Goal: Task Accomplishment & Management: Manage account settings

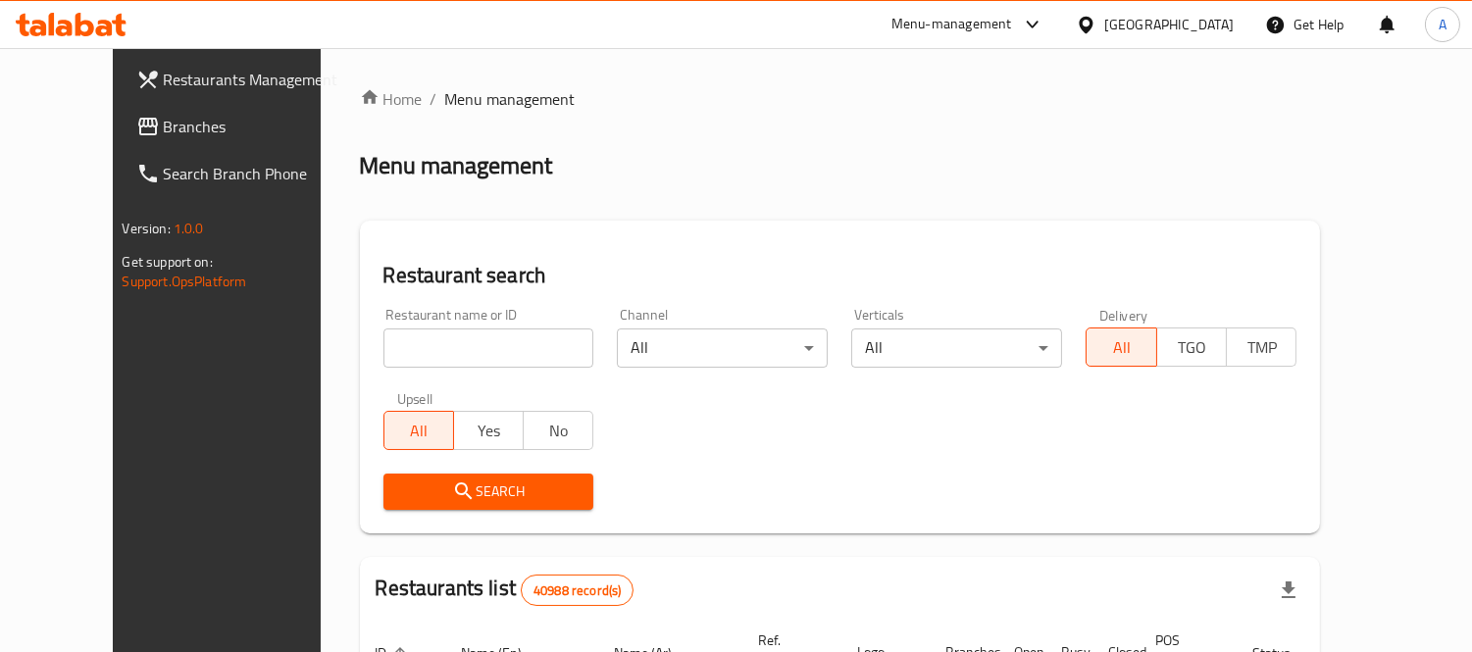
click at [98, 26] on icon at bounding box center [104, 28] width 17 height 17
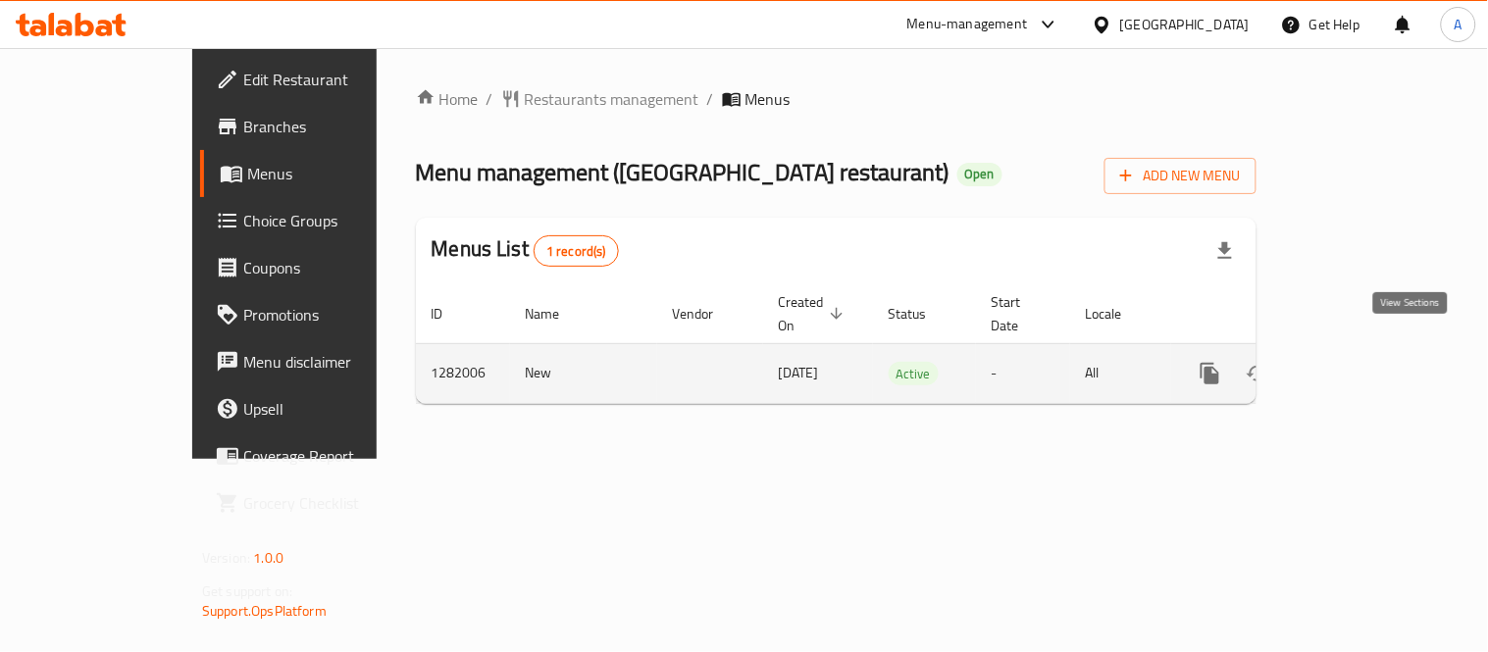
click at [1364, 362] on icon "enhanced table" at bounding box center [1352, 374] width 24 height 24
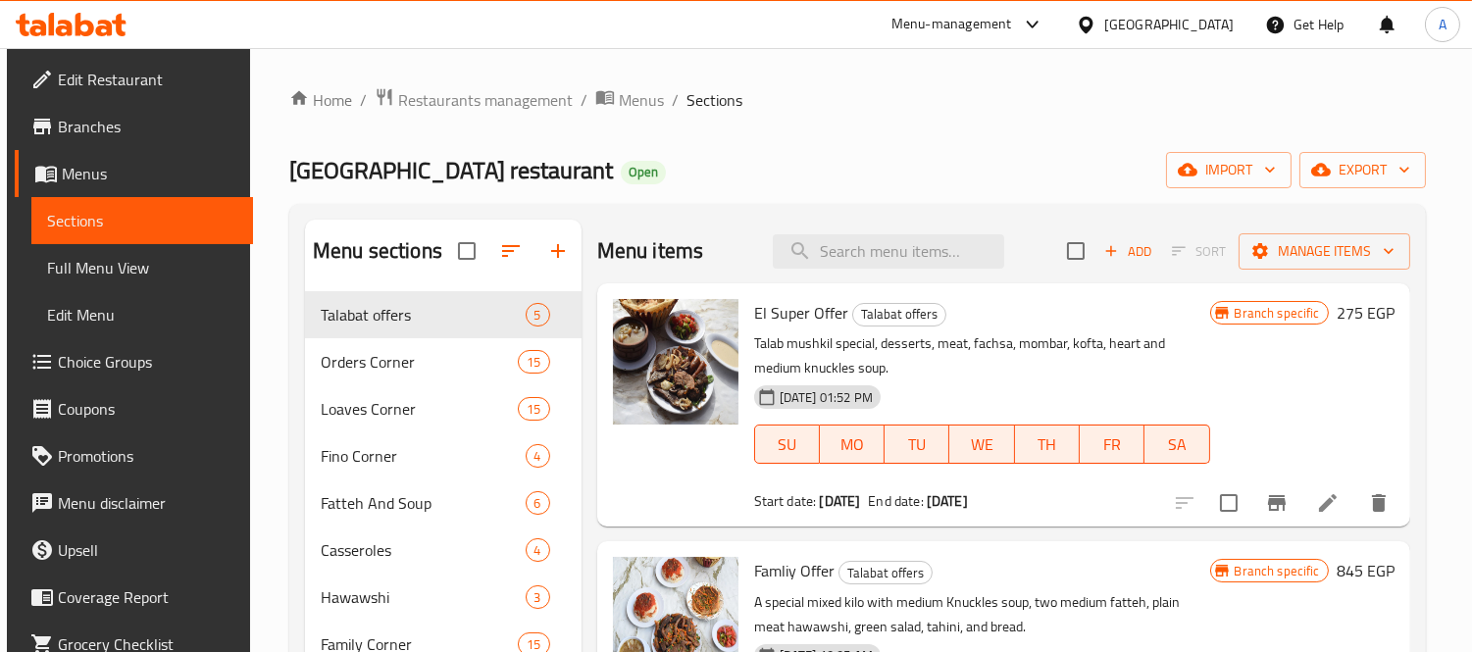
click at [663, 516] on div at bounding box center [675, 405] width 141 height 228
click at [111, 275] on span "Full Menu View" at bounding box center [142, 268] width 190 height 24
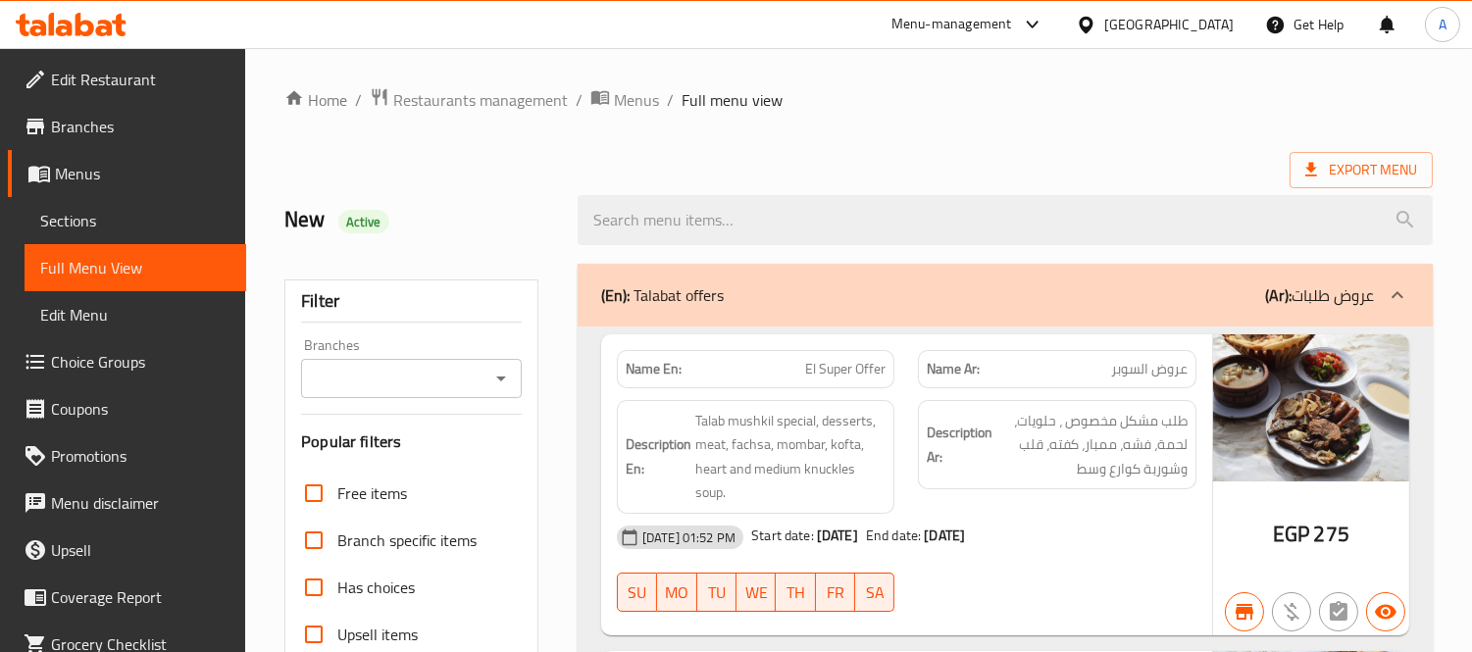
click at [912, 180] on div "New Active" at bounding box center [859, 220] width 1172 height 87
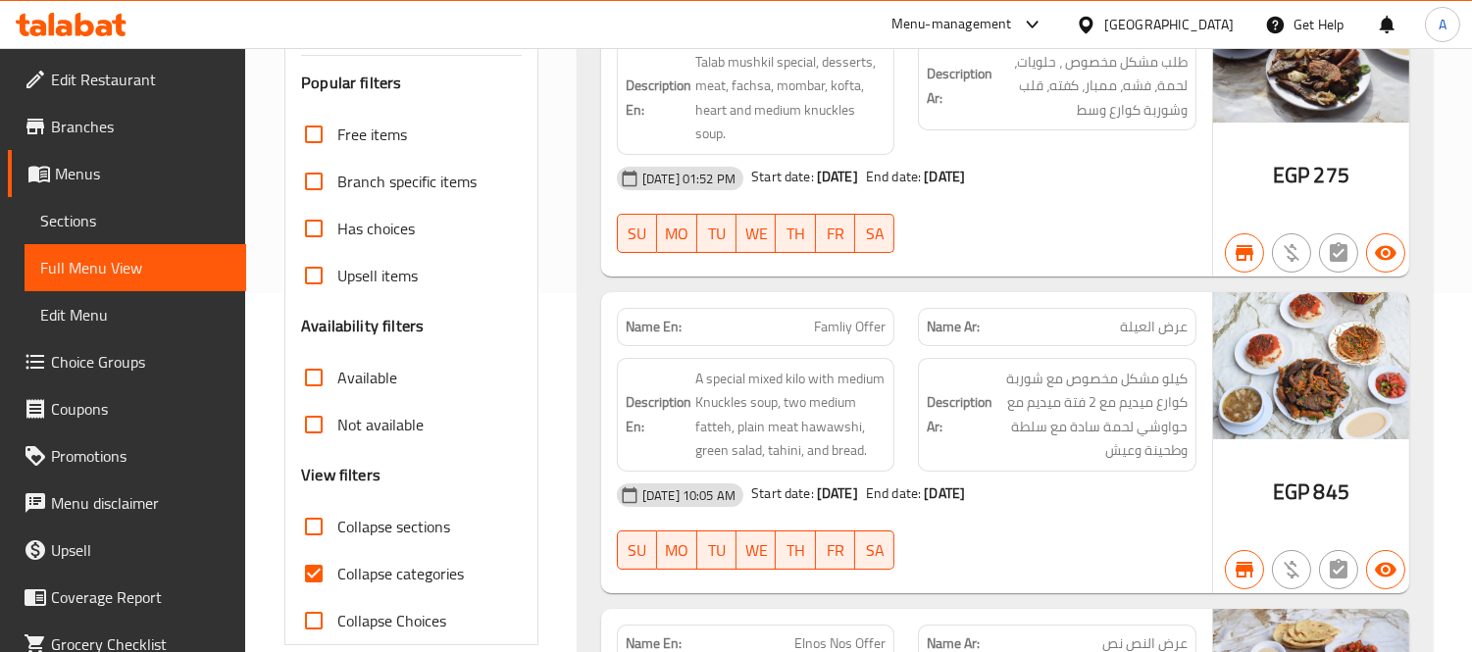
scroll to position [14336, 0]
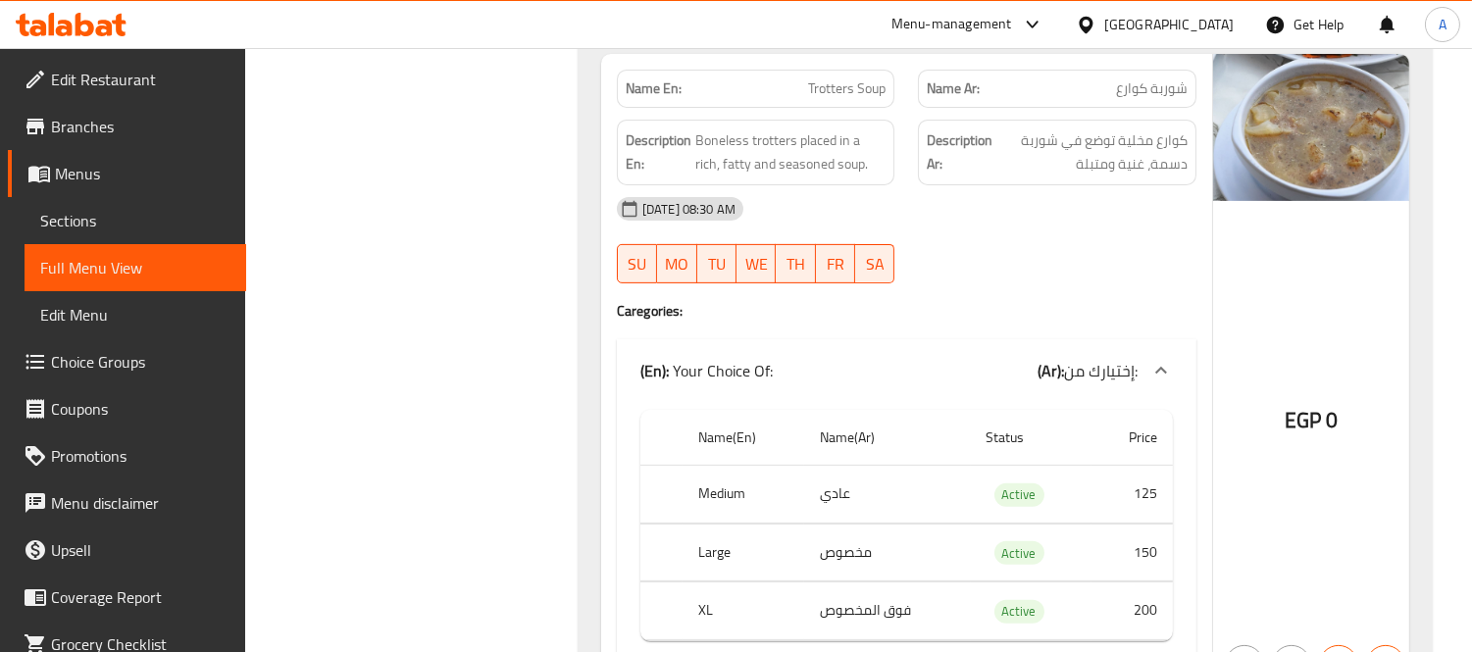
scroll to position [14554, 0]
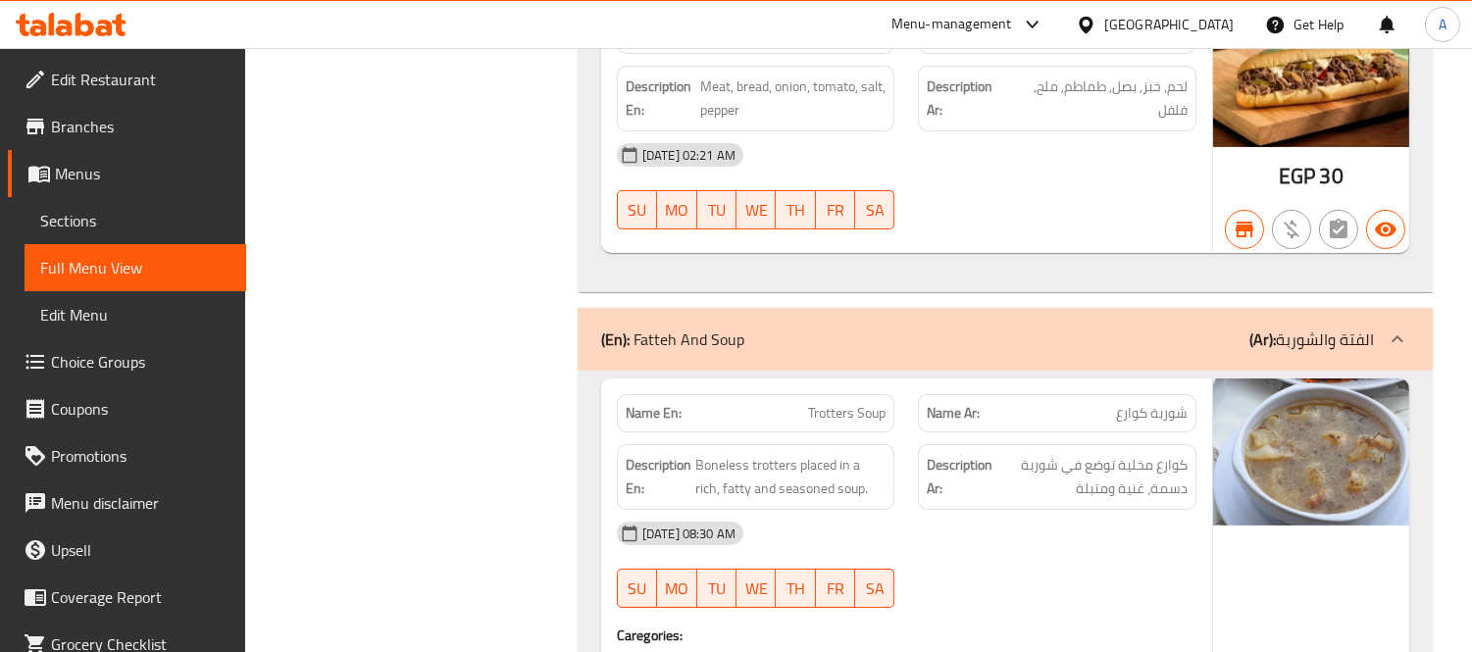
scroll to position [15358, 0]
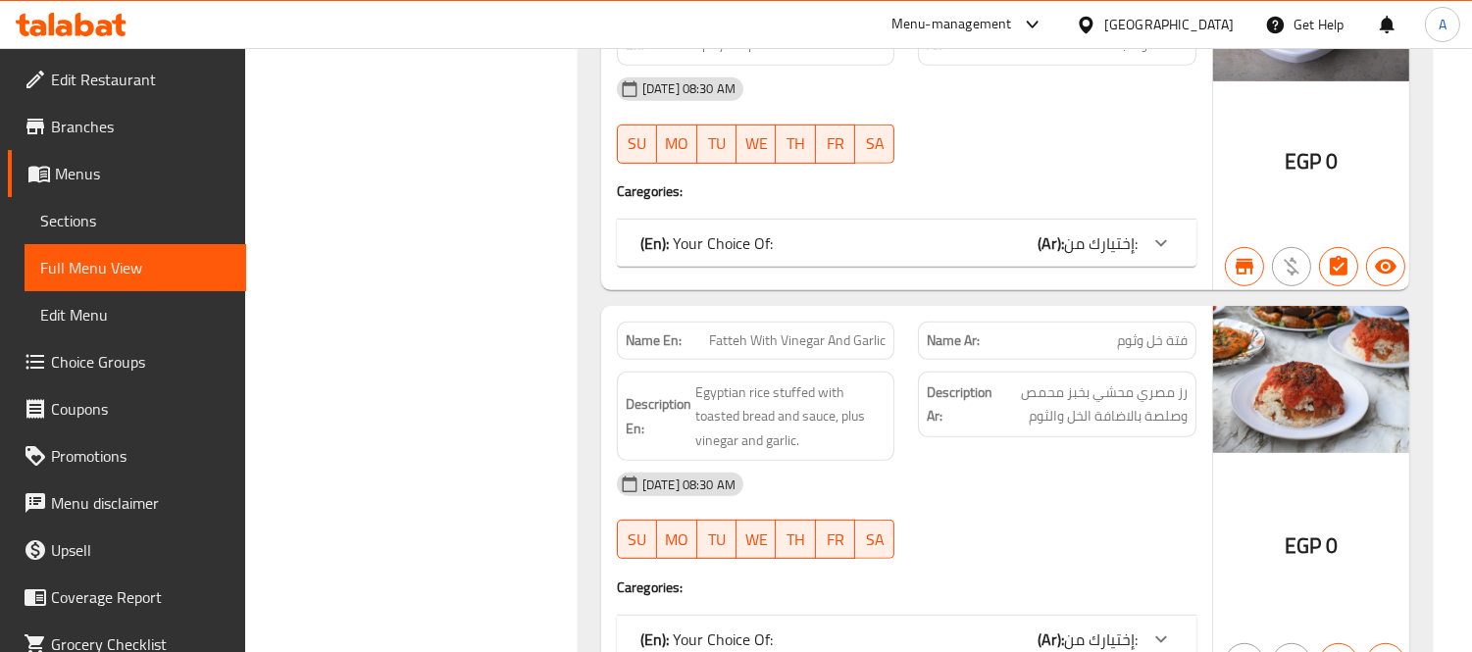
copy span "Fatteh With Vinegar And Garlic"
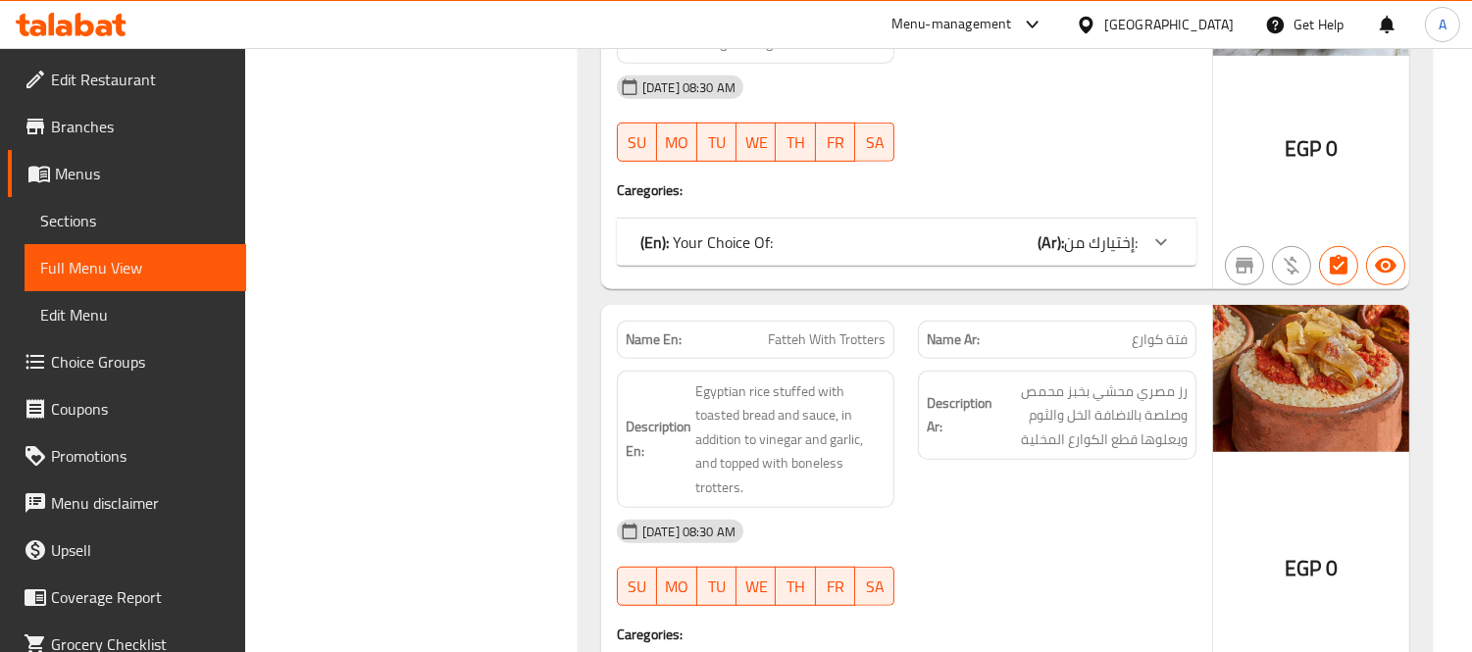
copy span "Fatteh With Trotters"
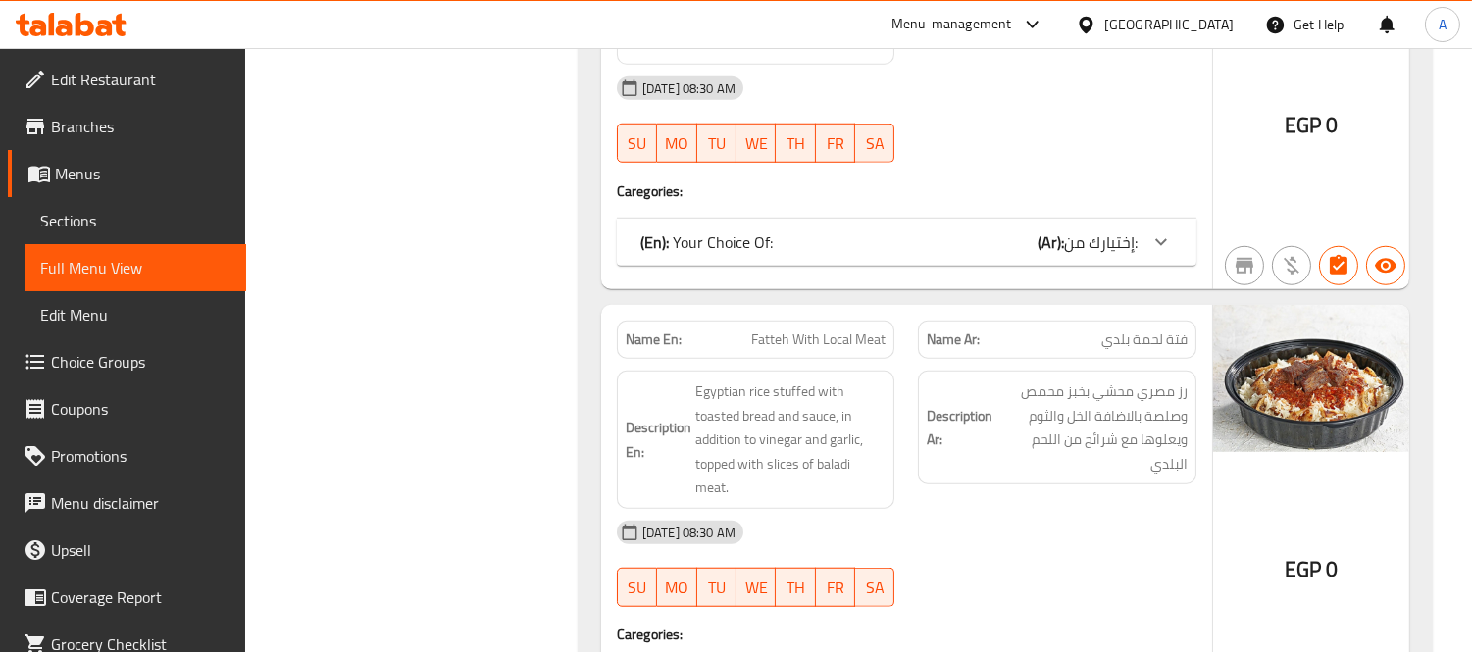
copy span "Fatteh With Local Meat"
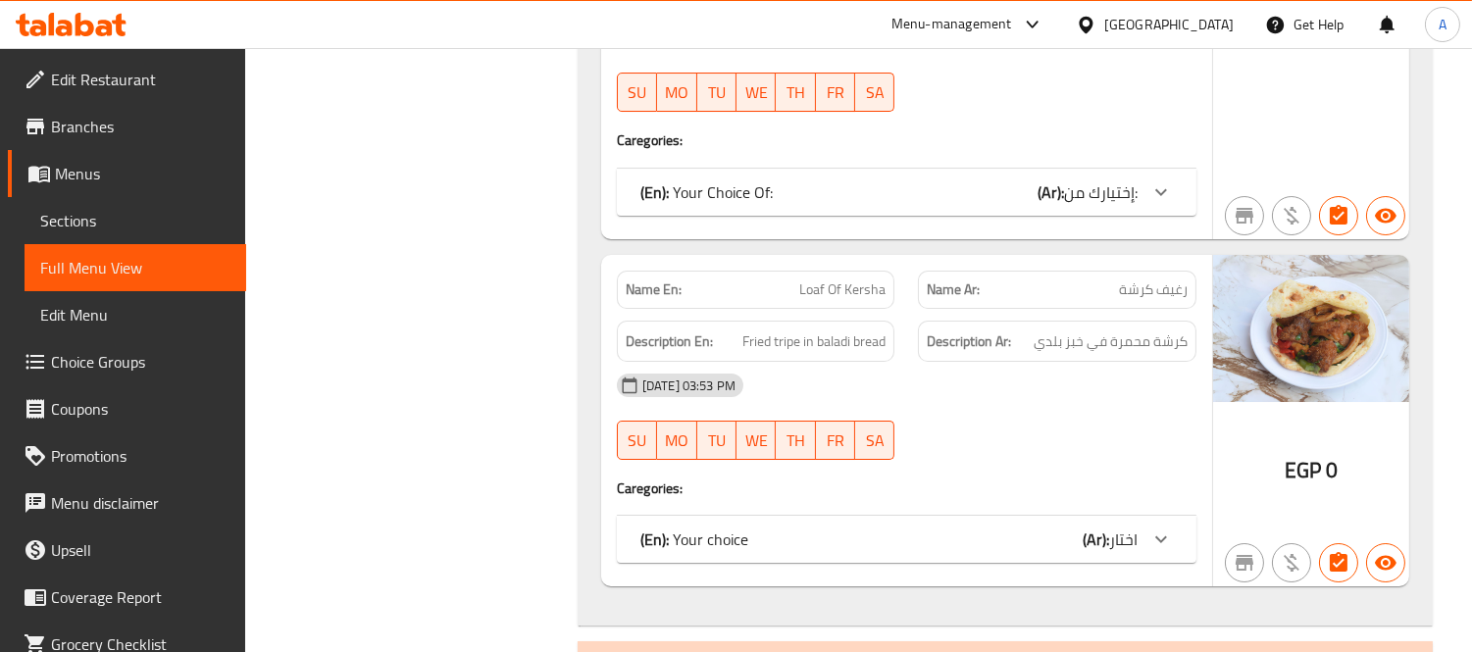
scroll to position [13764, 0]
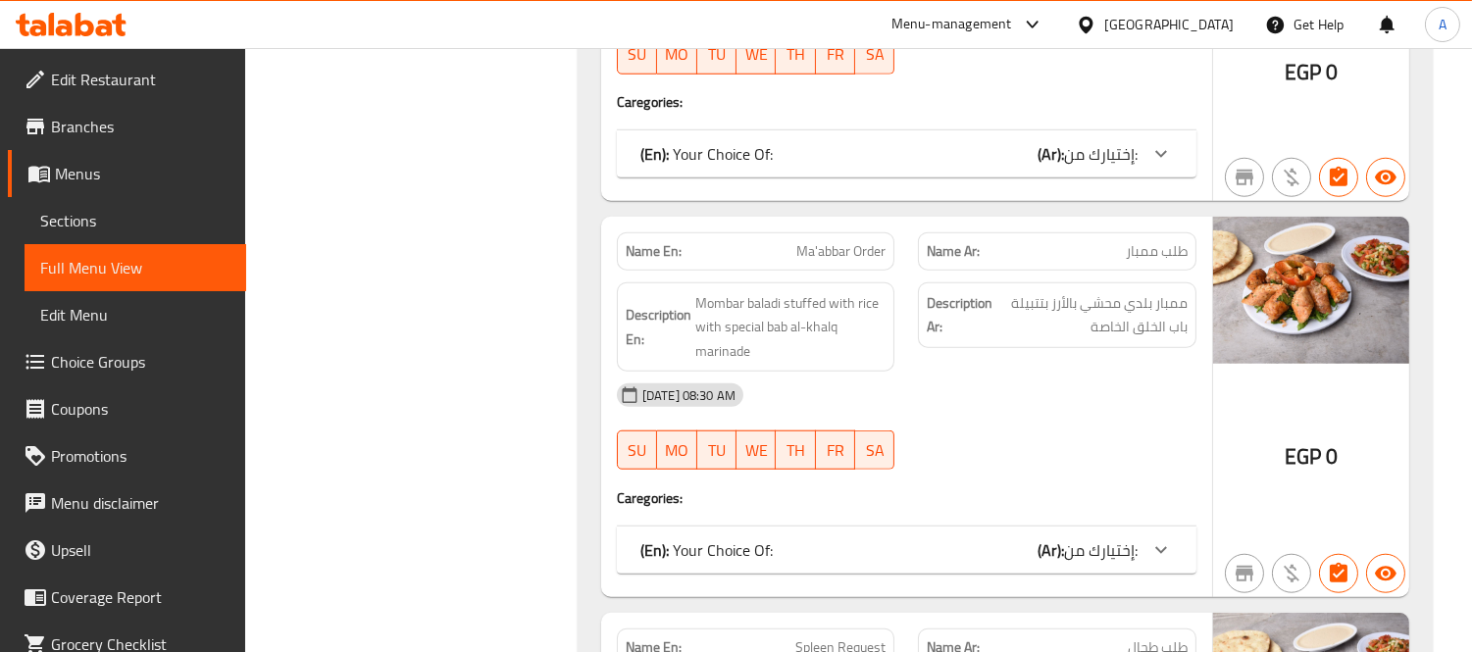
scroll to position [3288, 0]
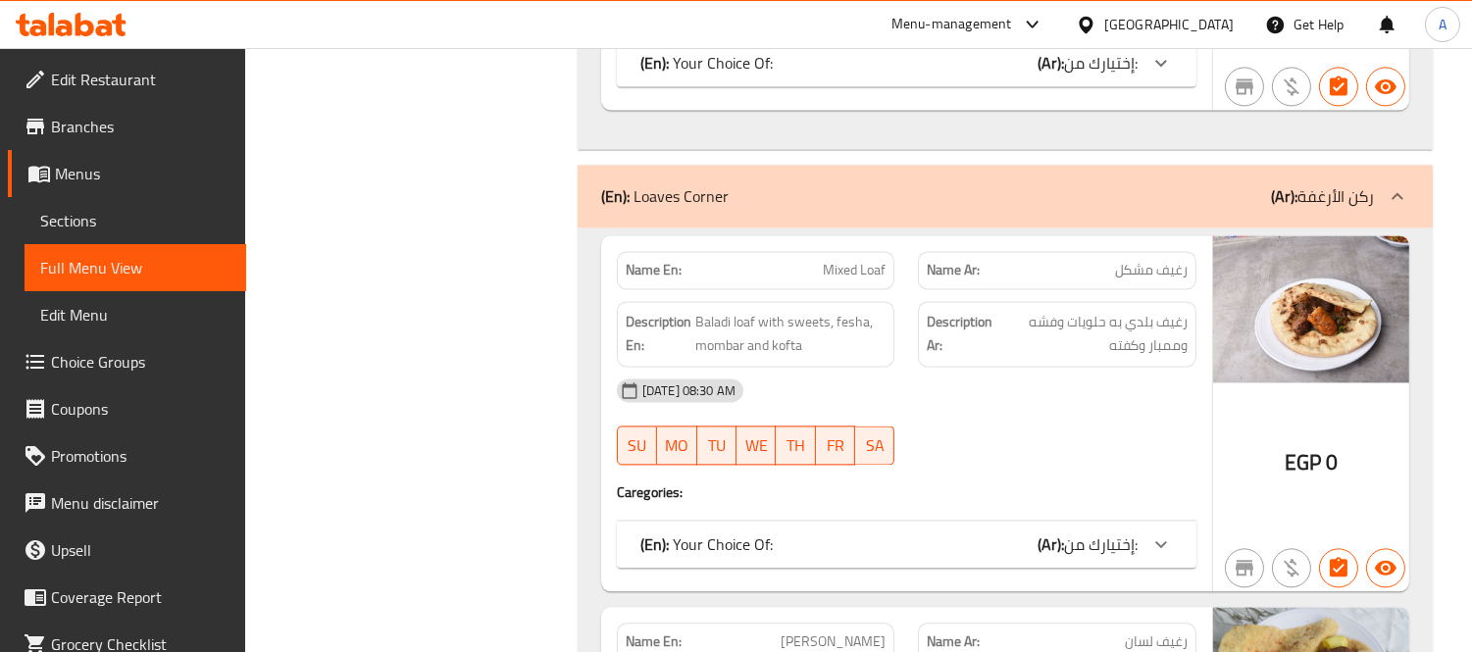
scroll to position [9920, 0]
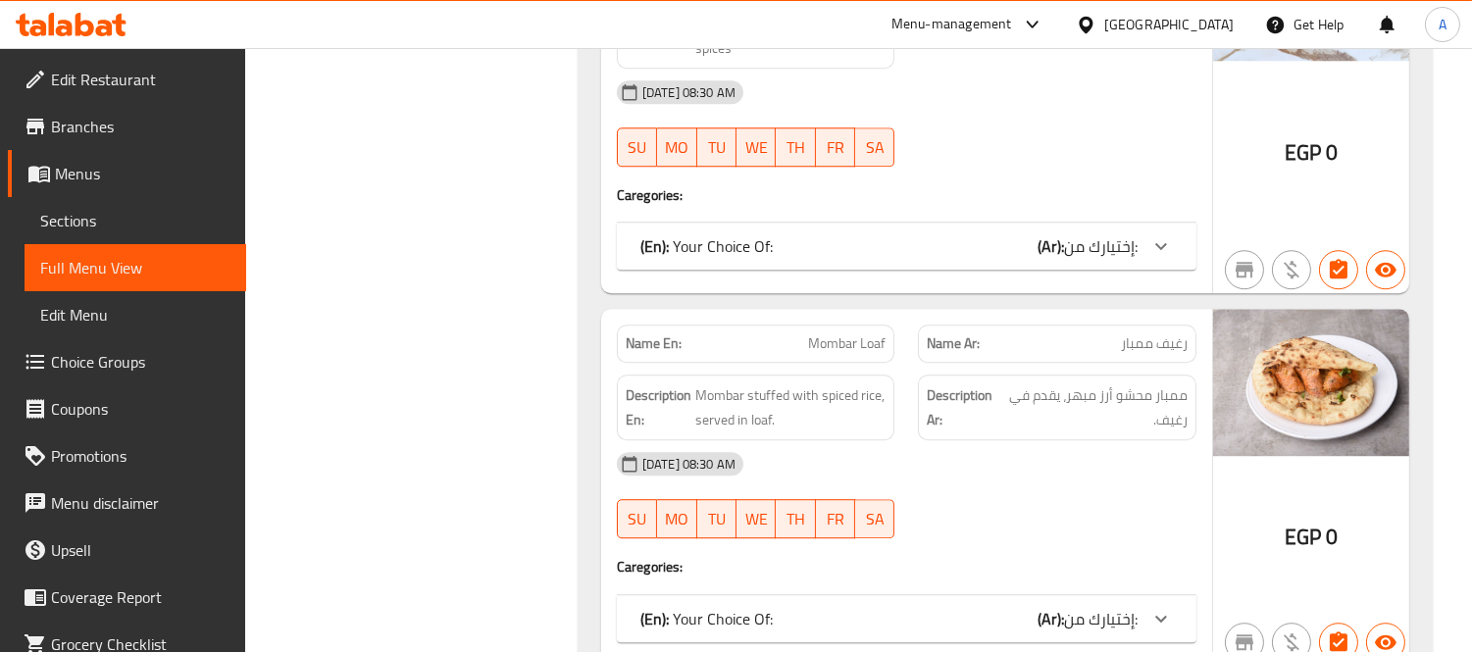
copy span "Mombar Loaf"
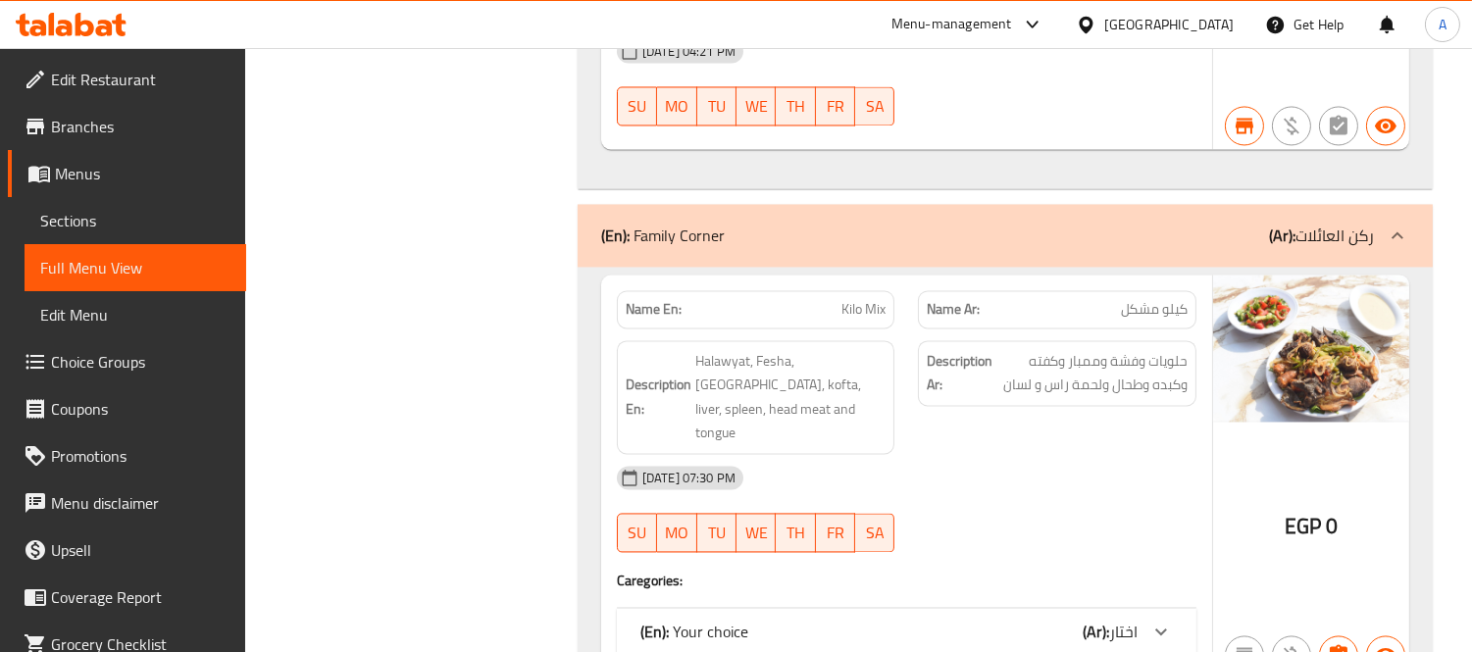
scroll to position [22077, 0]
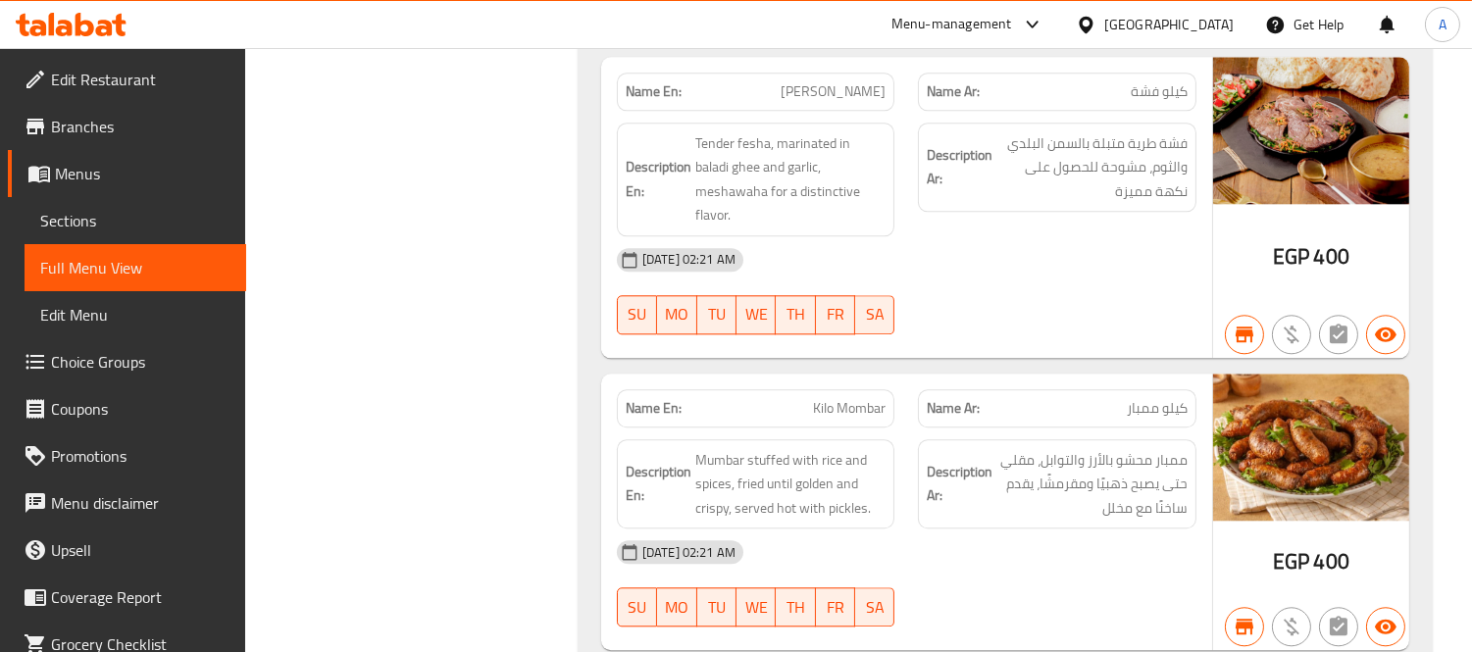
copy span "Kilo Mombar"
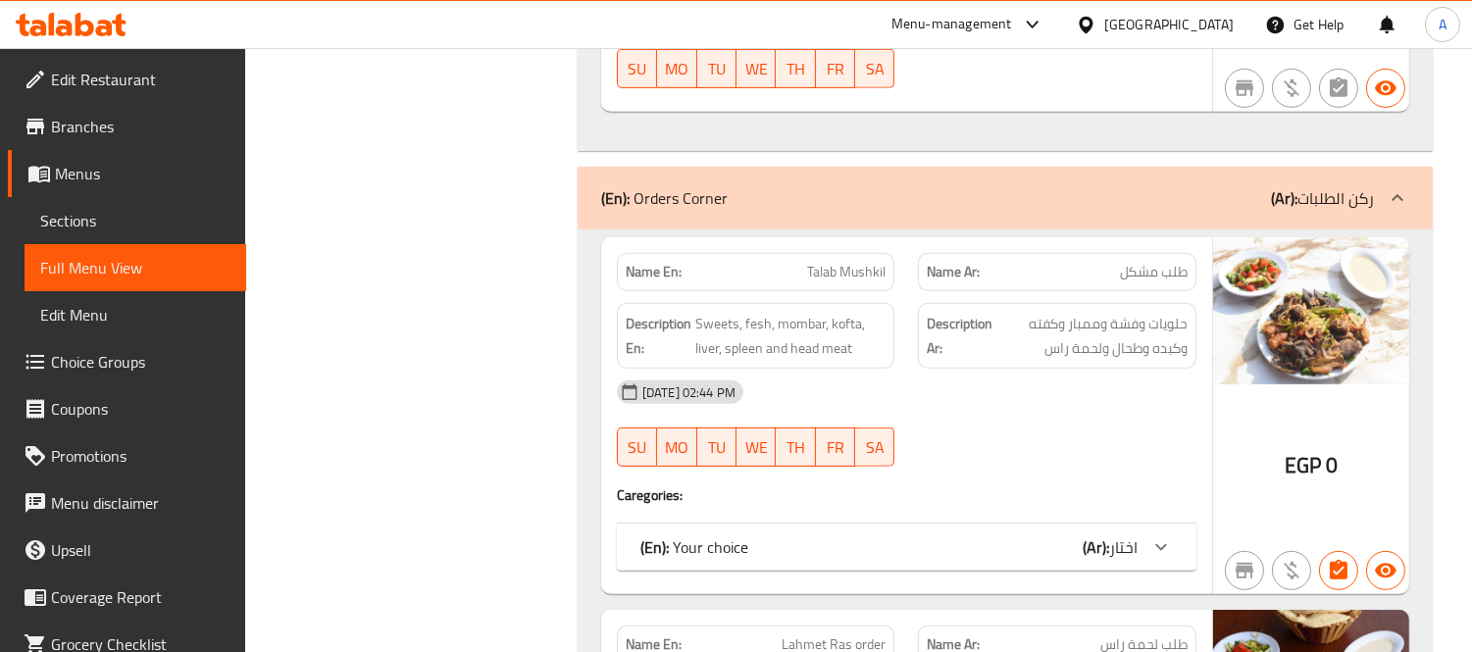
scroll to position [3179, 0]
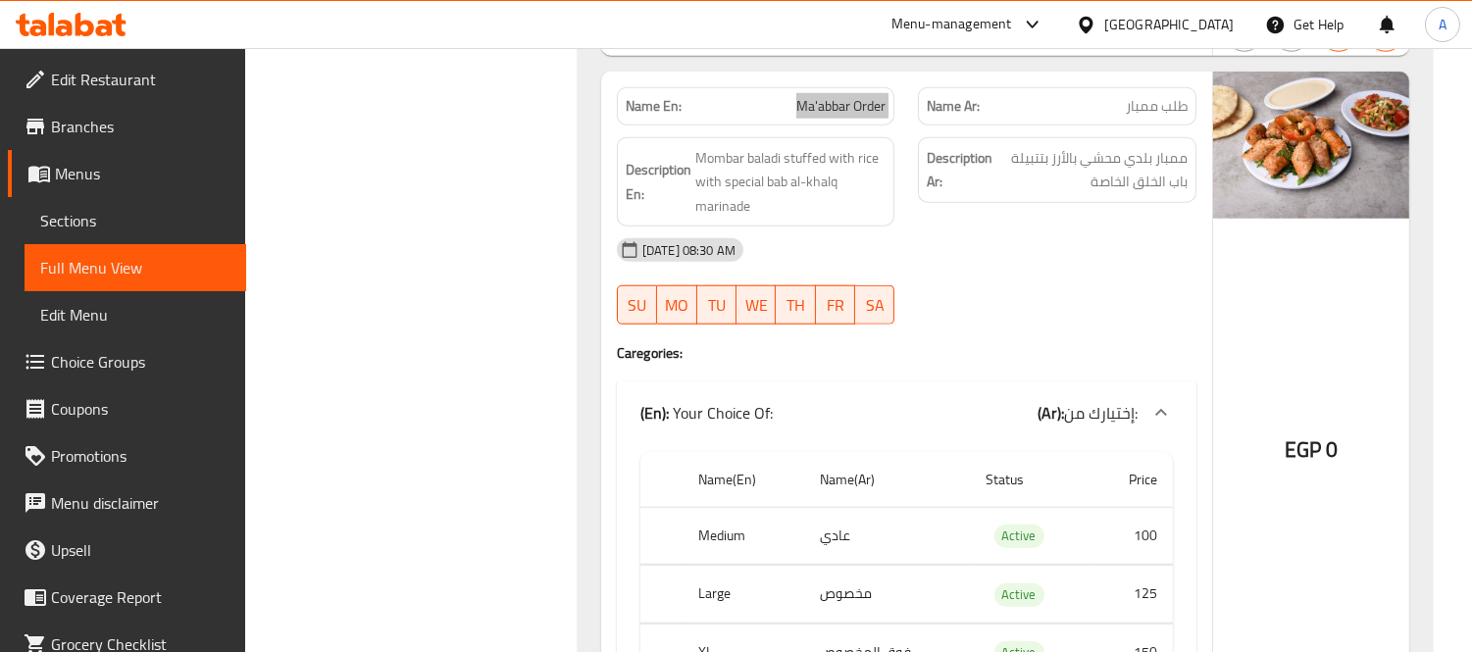
scroll to position [3506, 0]
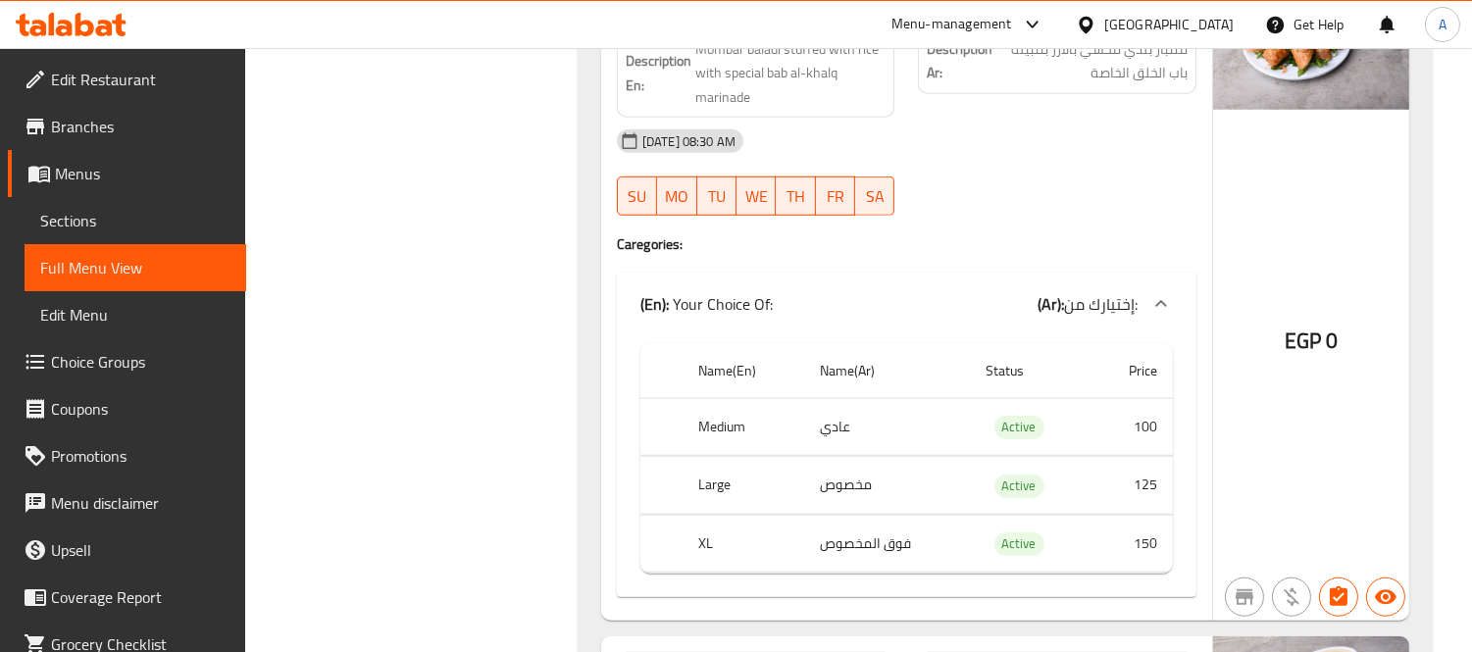
click at [727, 448] on th "Medium" at bounding box center [744, 427] width 122 height 58
click at [728, 437] on th "Medium" at bounding box center [744, 427] width 122 height 58
copy th "Medium"
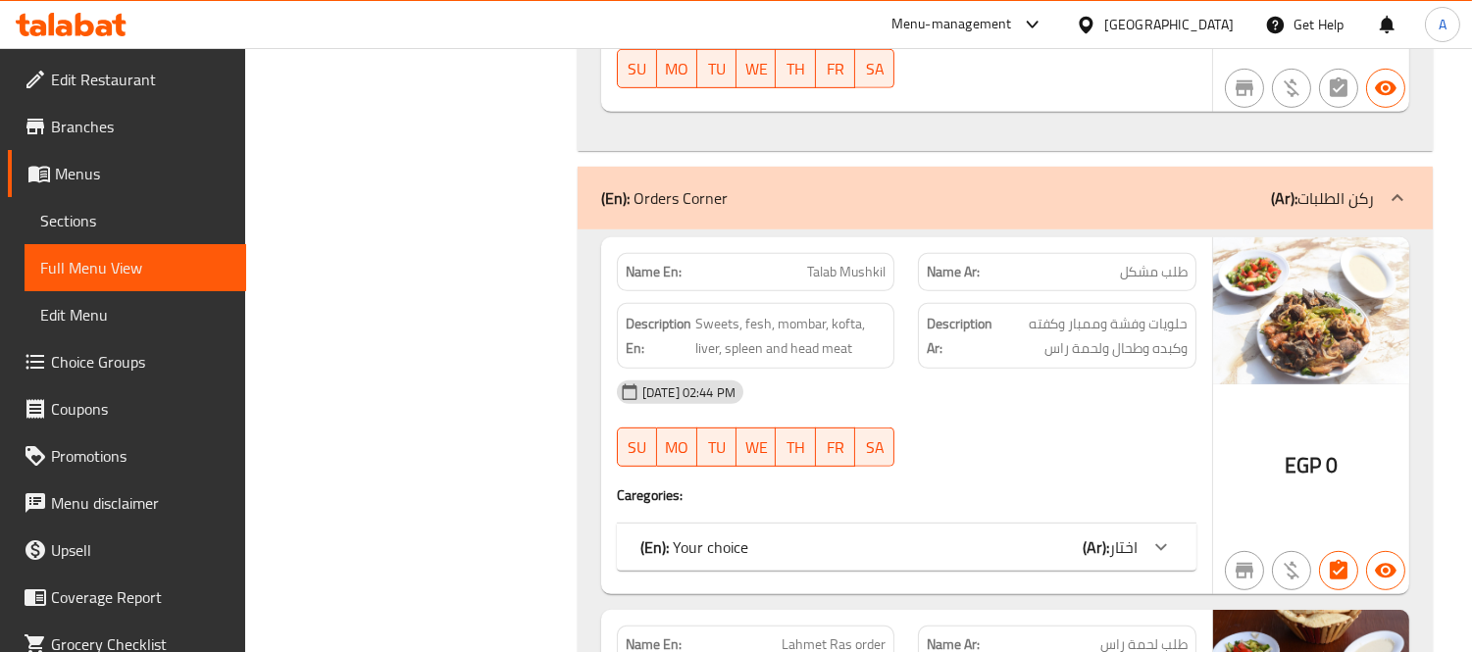
scroll to position [4970, 0]
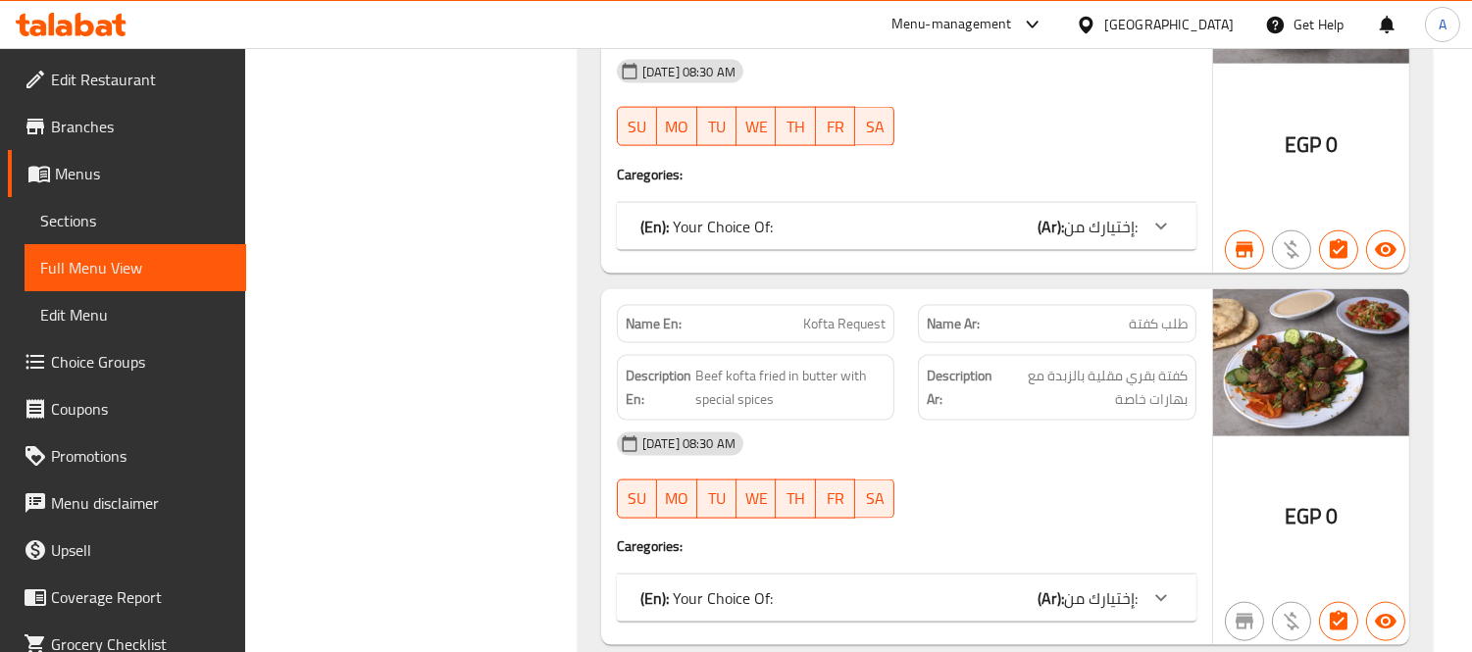
click at [814, 332] on span "Kofta Request" at bounding box center [844, 324] width 82 height 21
copy span "Kofta"
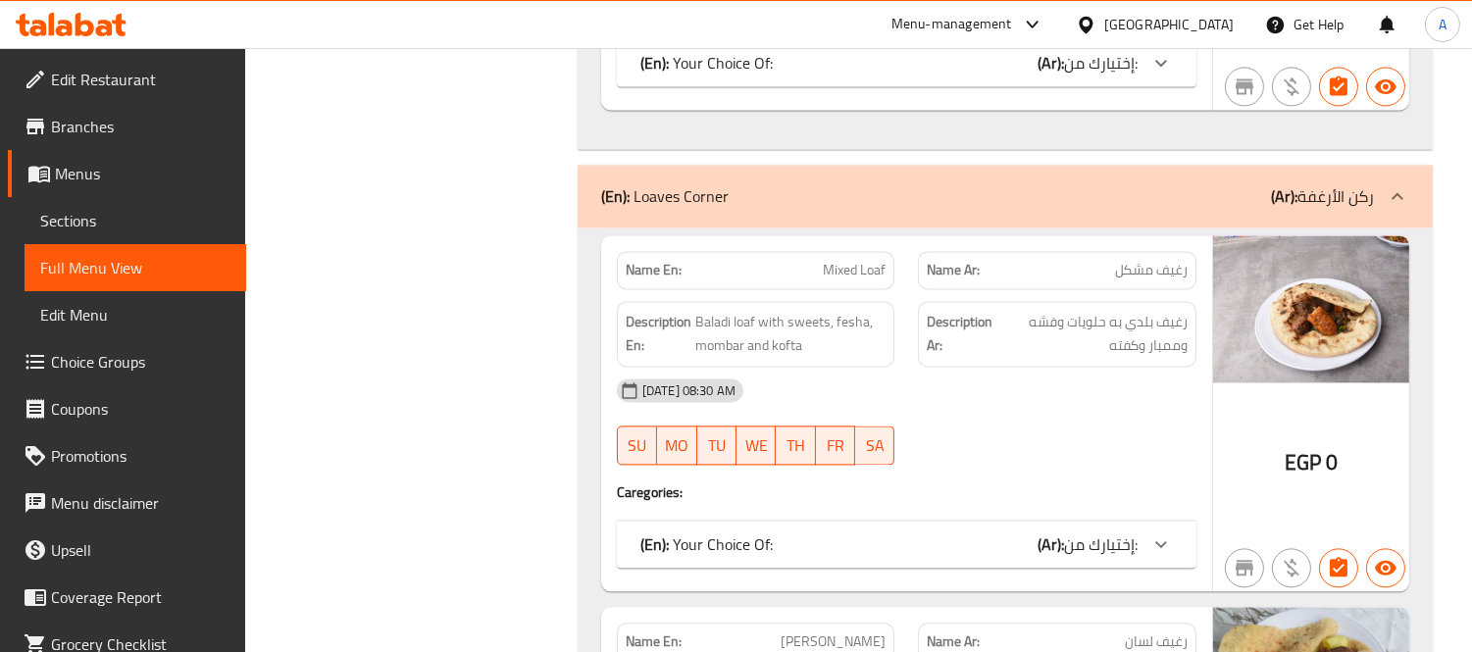
scroll to position [11061, 0]
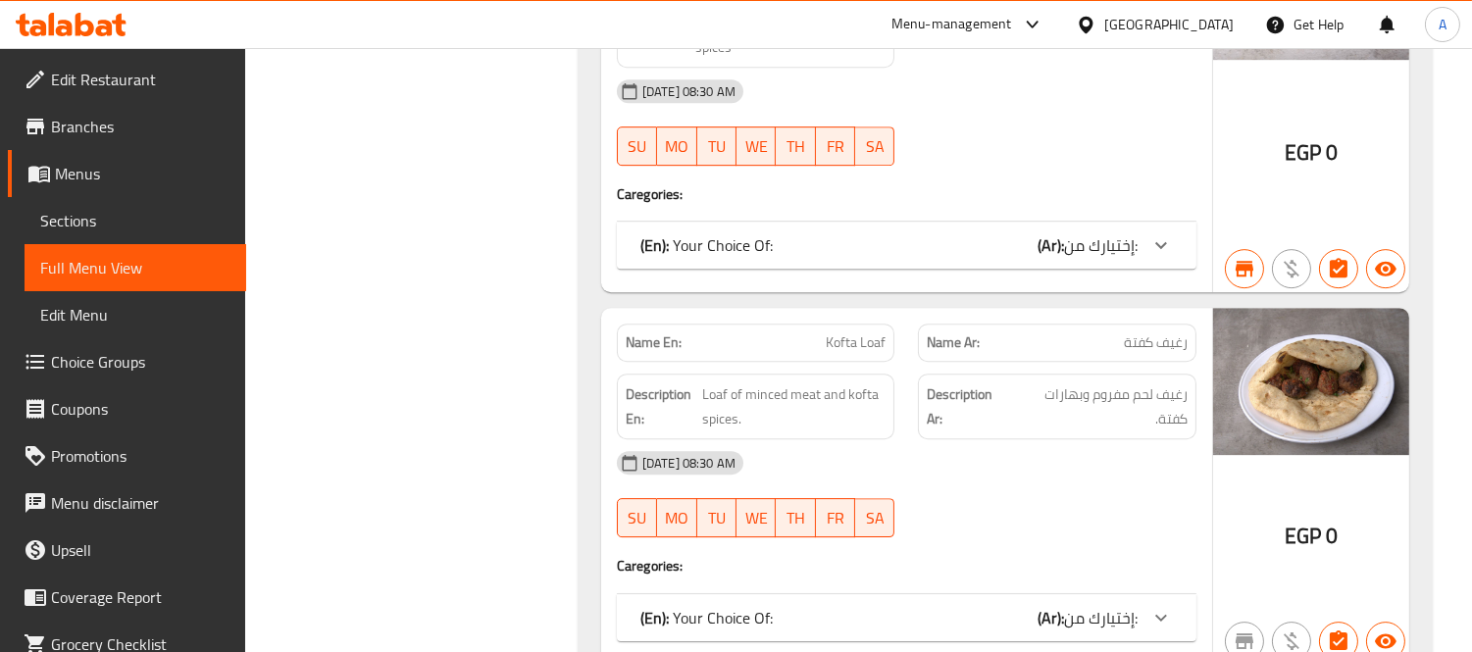
copy span "Kofta Loaf"
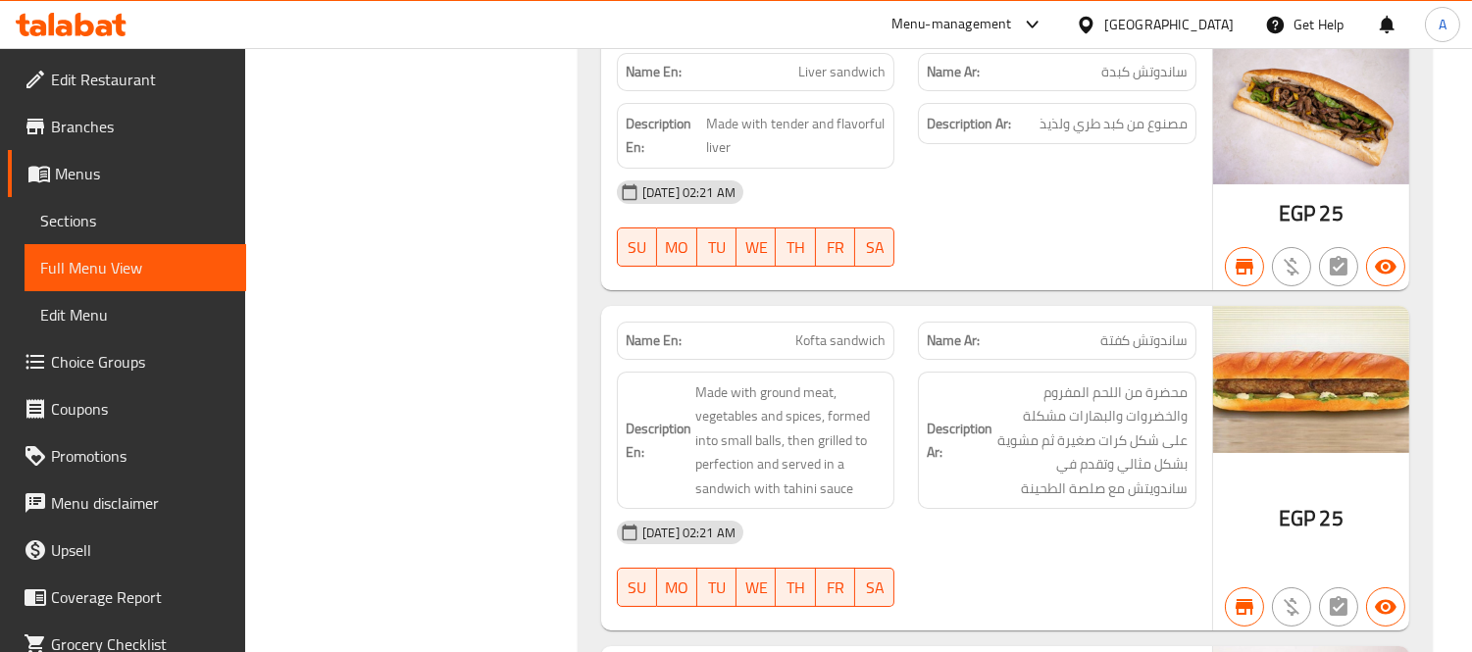
copy span "Kofta sandwich"
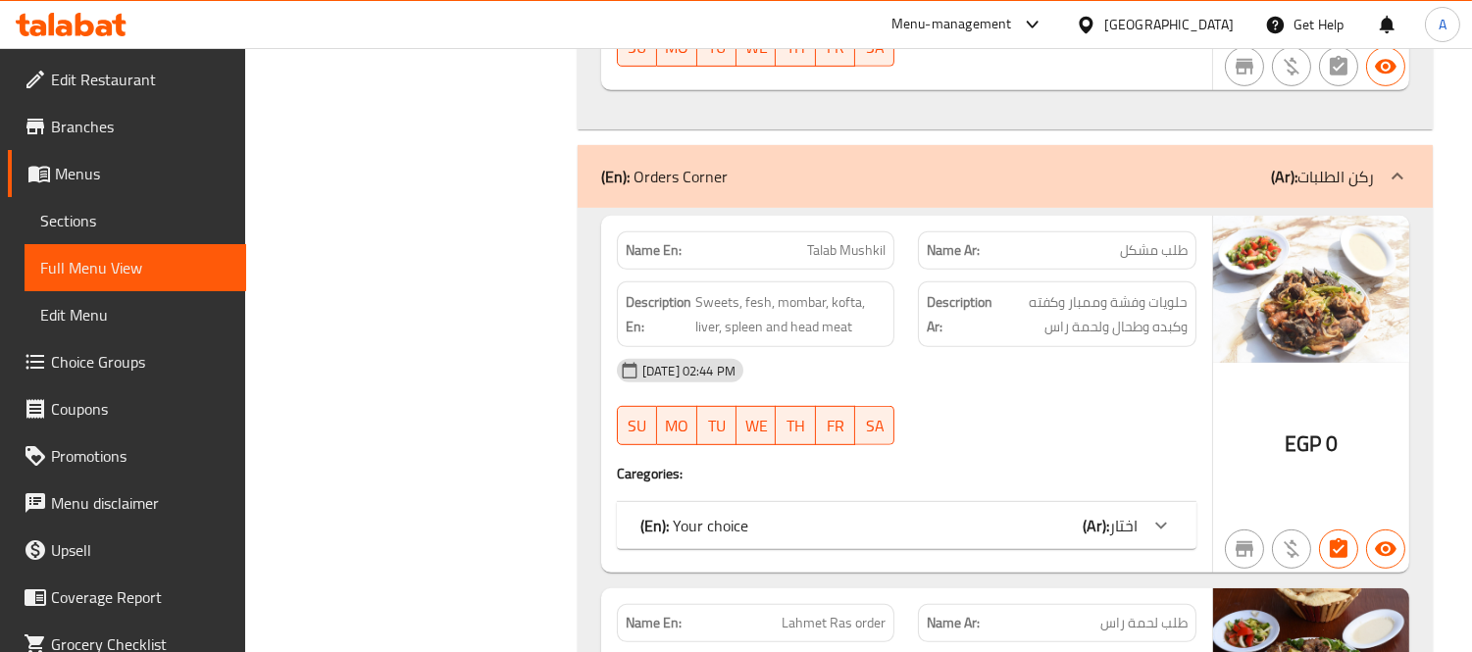
scroll to position [1776, 0]
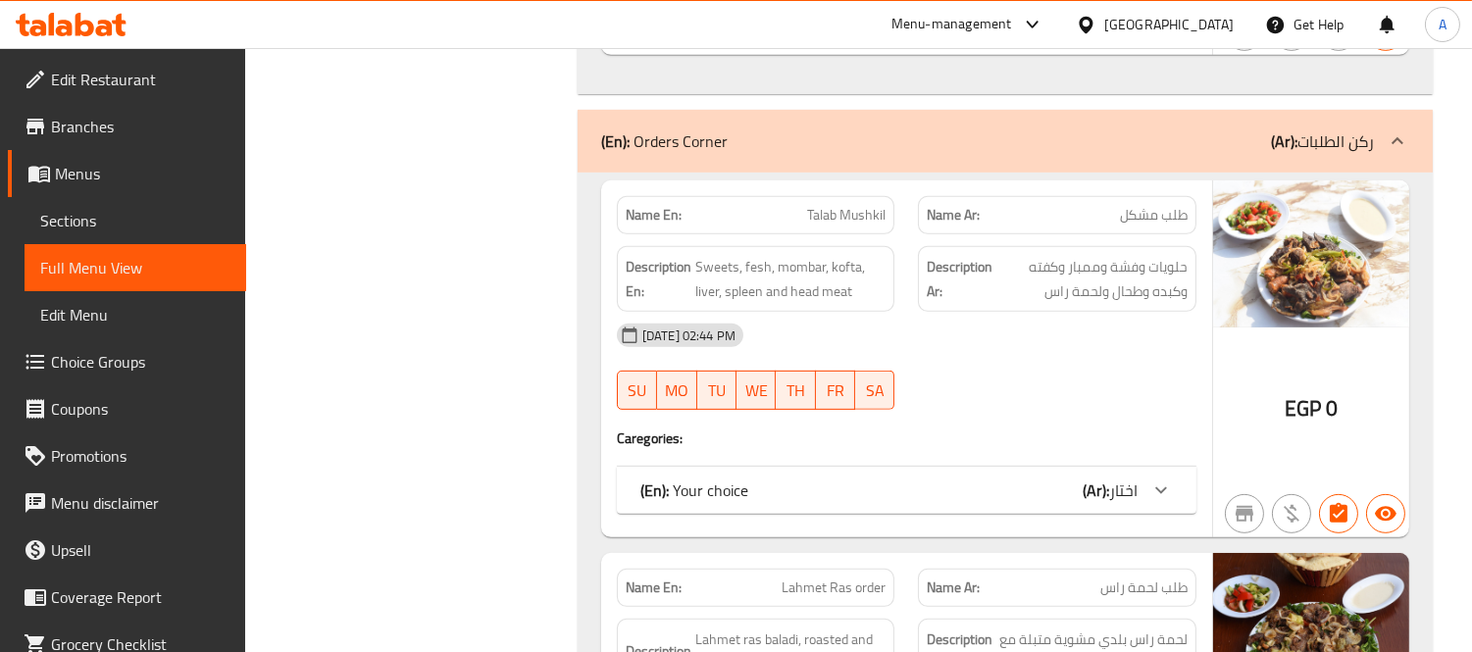
click at [1008, 496] on div "(En): Your choice (Ar): اختار" at bounding box center [889, 491] width 497 height 24
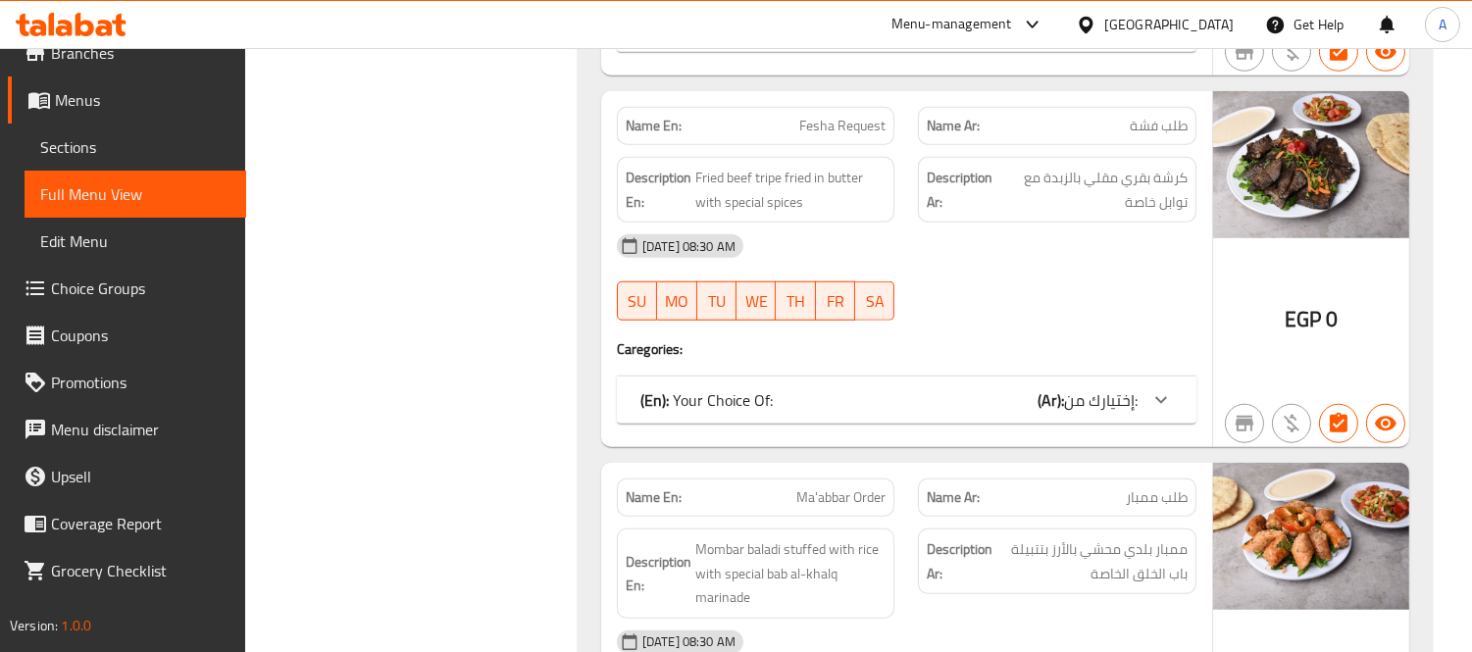
scroll to position [3301, 0]
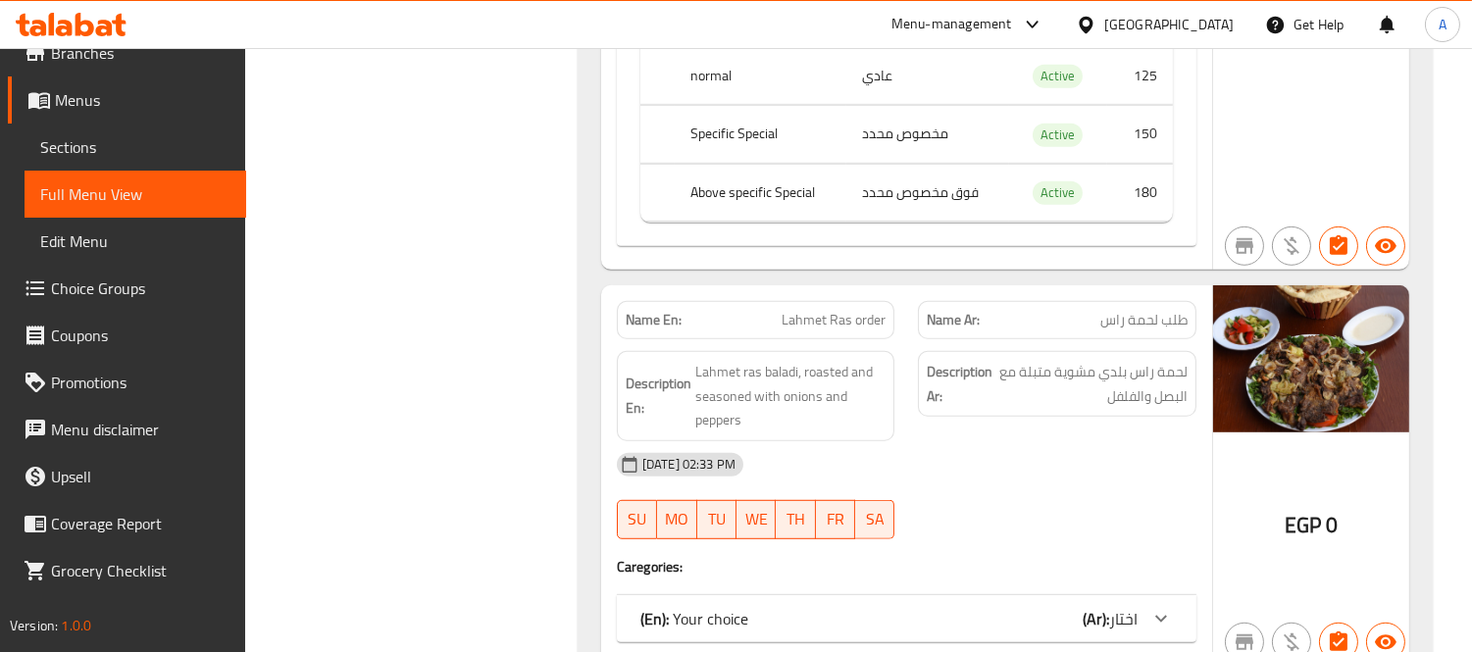
scroll to position [2320, 0]
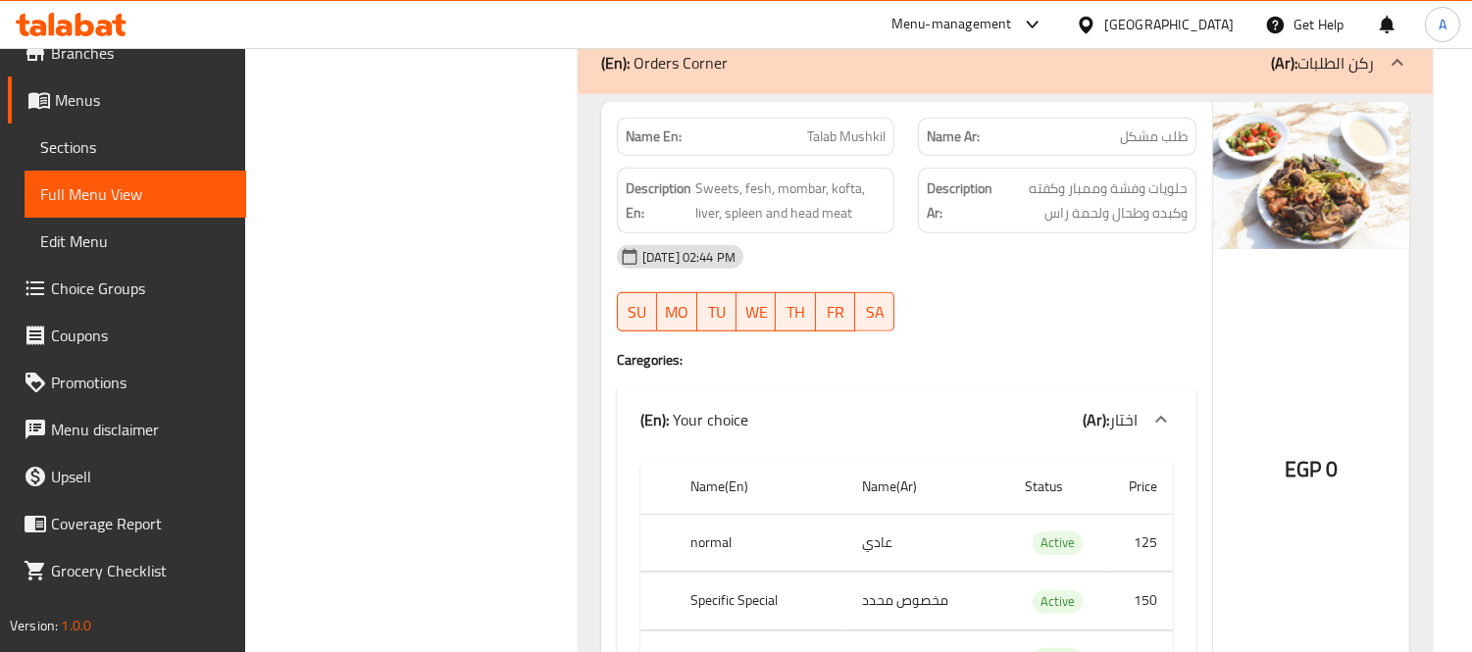
scroll to position [1884, 0]
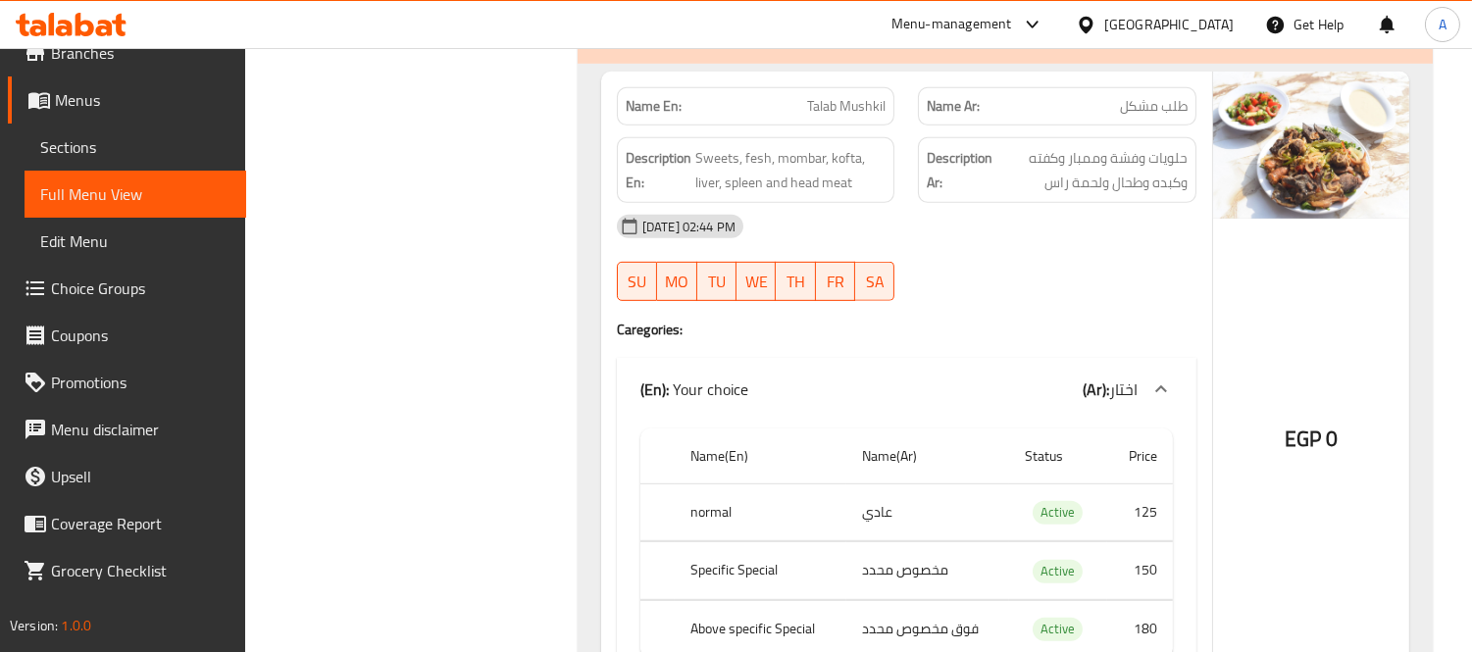
click at [707, 517] on th "normal" at bounding box center [761, 513] width 172 height 58
copy th "normal"
click at [728, 579] on th "Specific Special" at bounding box center [761, 571] width 172 height 58
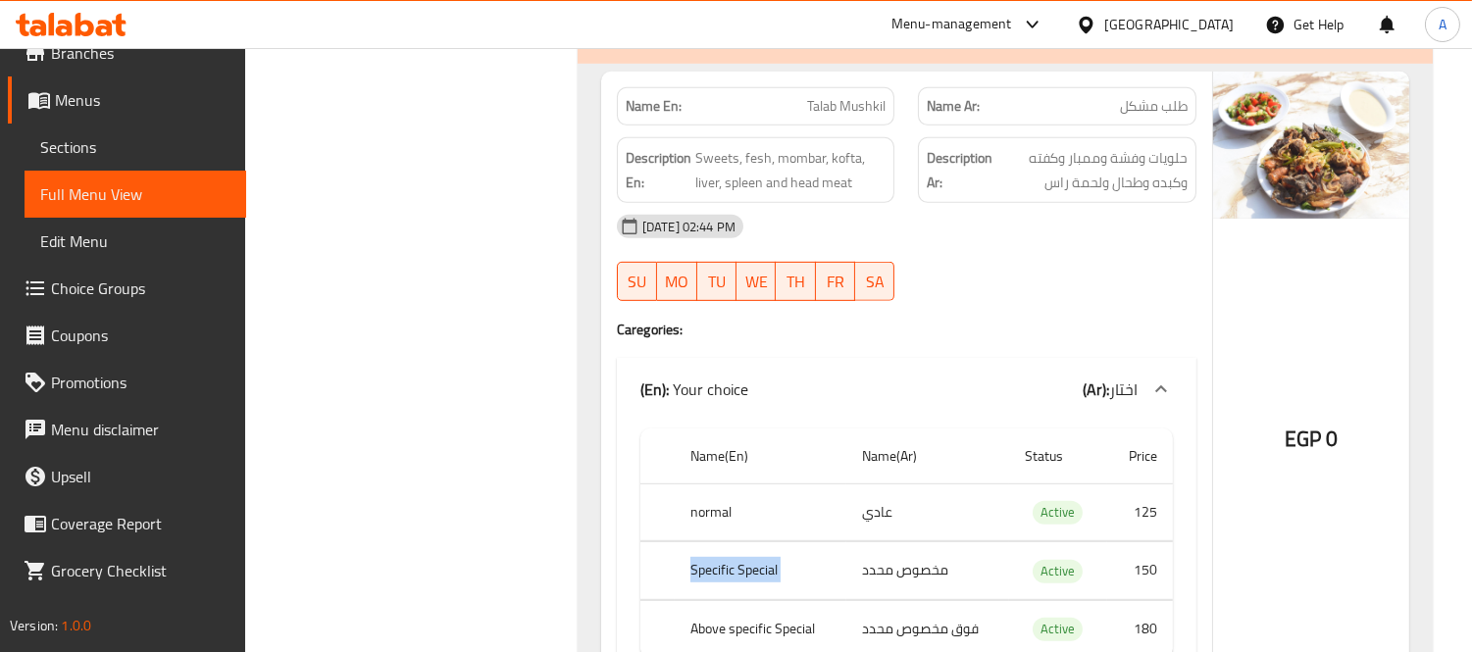
click at [728, 579] on th "Specific Special" at bounding box center [761, 571] width 172 height 58
click at [783, 628] on th "Above specific Special" at bounding box center [761, 629] width 172 height 58
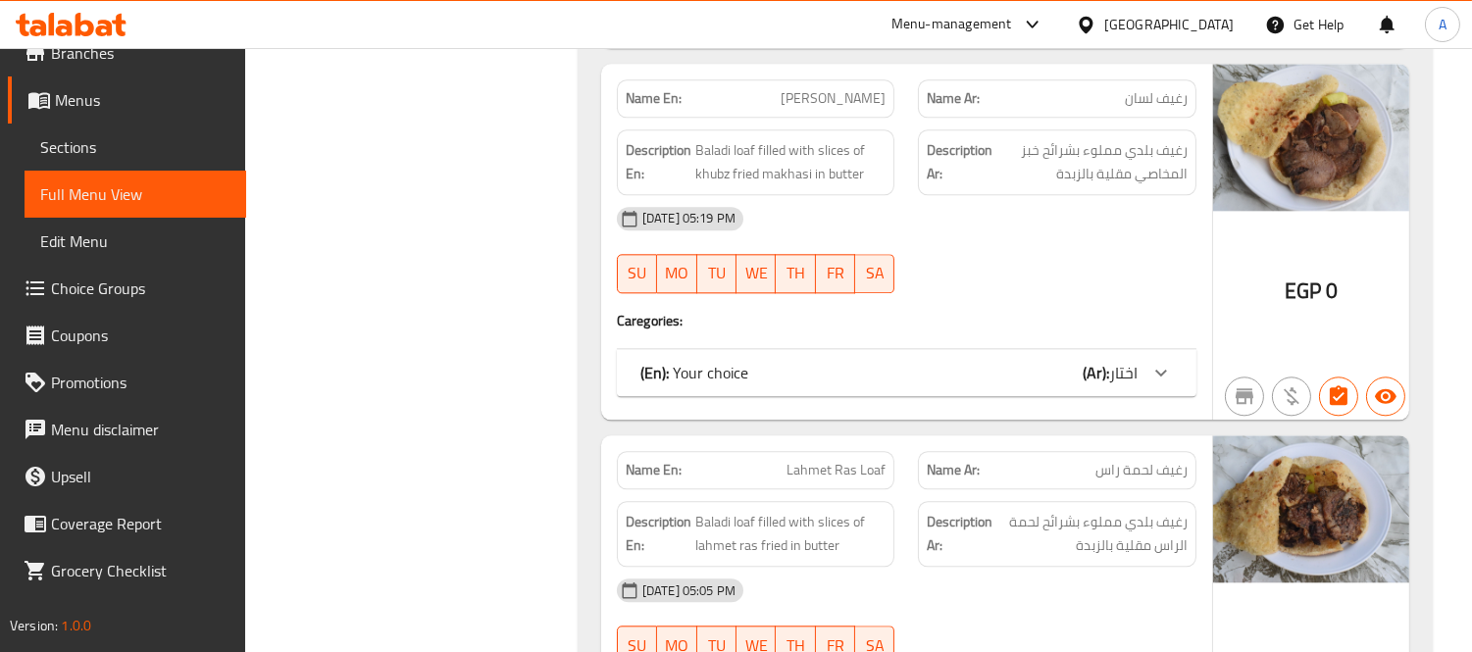
scroll to position [0, 0]
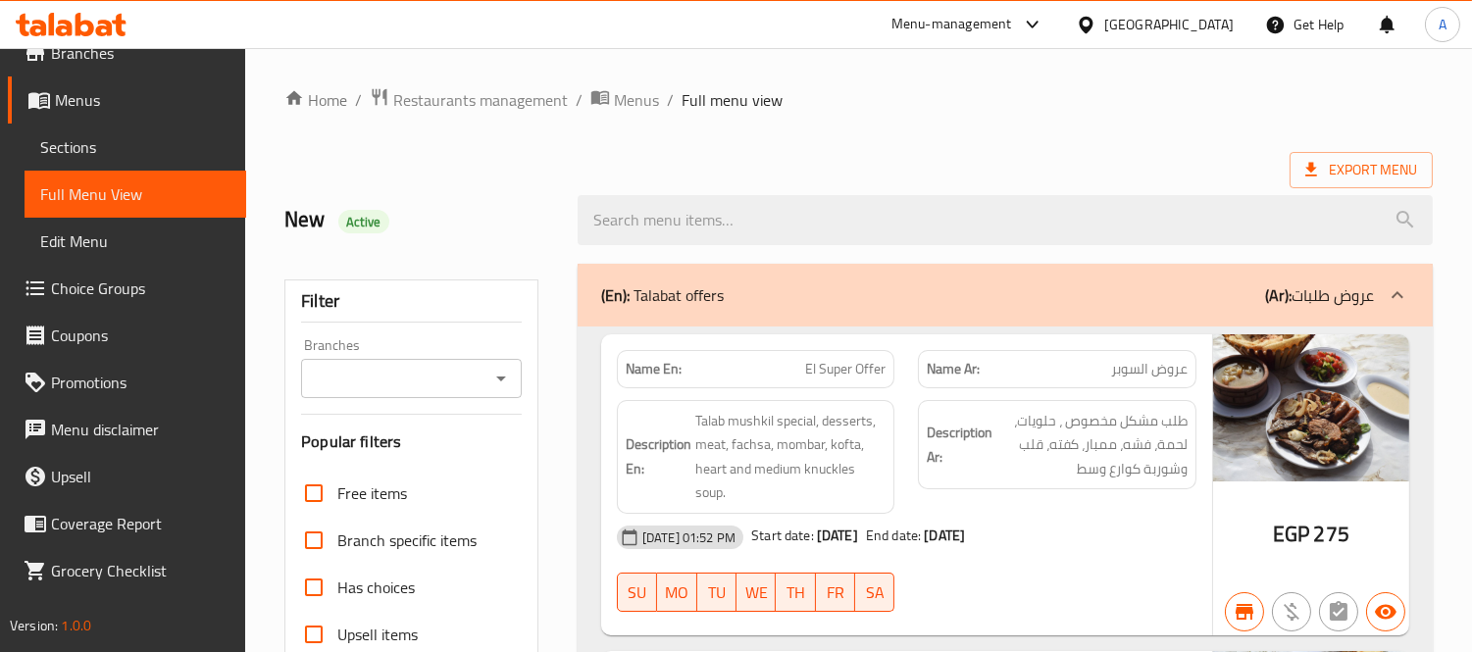
click at [563, 193] on div "New Active" at bounding box center [419, 220] width 293 height 87
click at [631, 99] on span "Menus" at bounding box center [636, 100] width 45 height 24
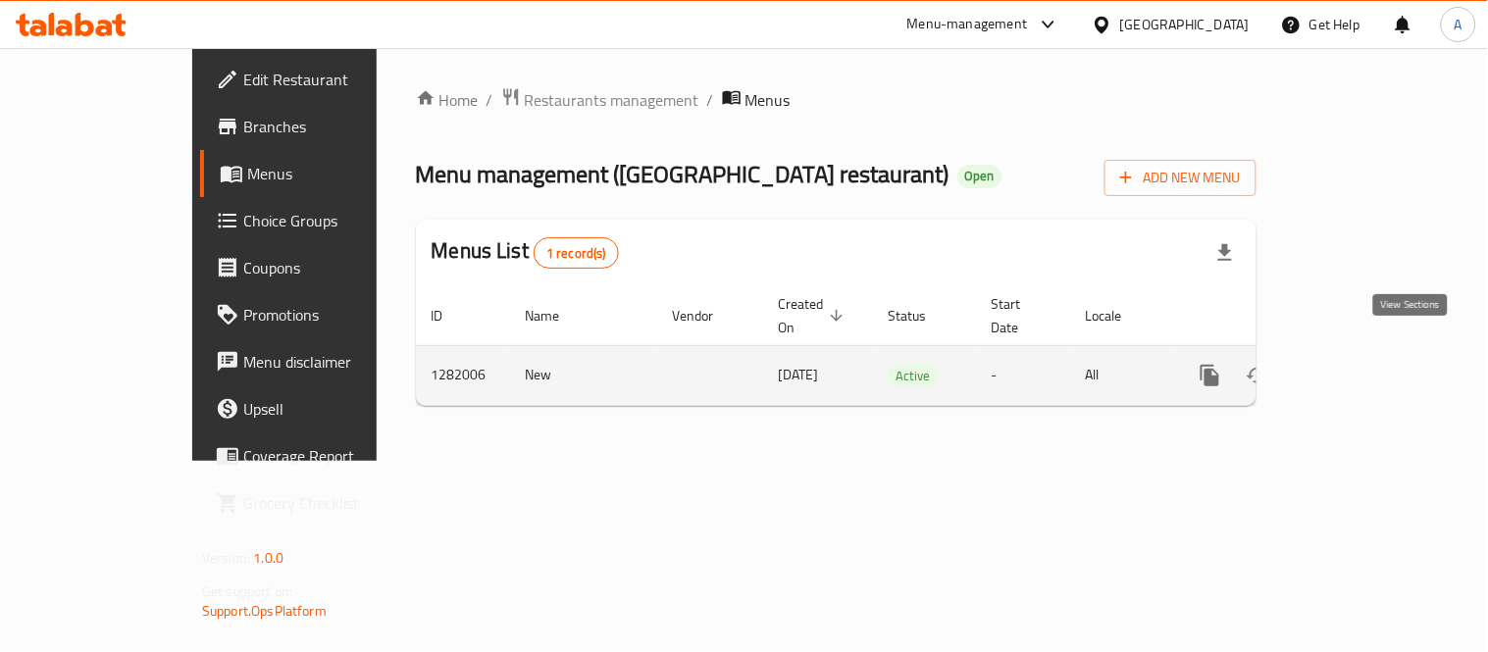
click at [1375, 356] on link "enhanced table" at bounding box center [1351, 375] width 47 height 47
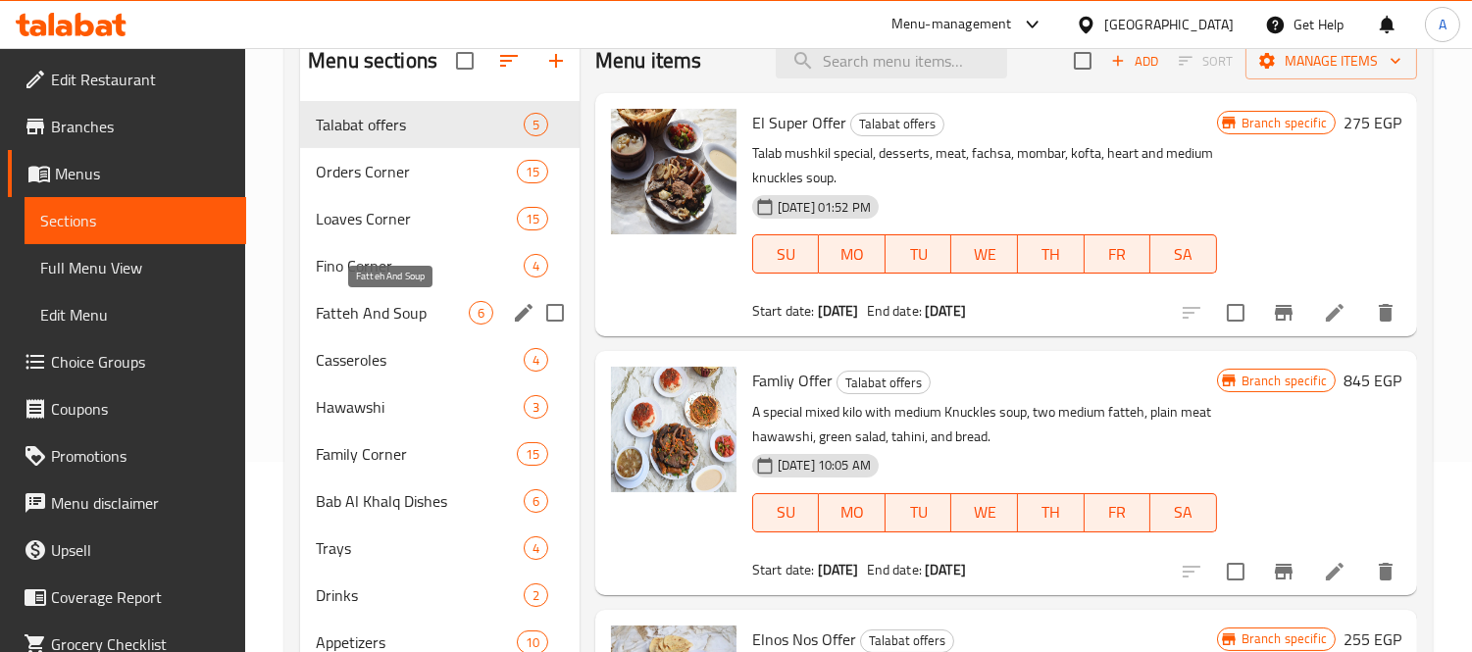
scroll to position [165, 0]
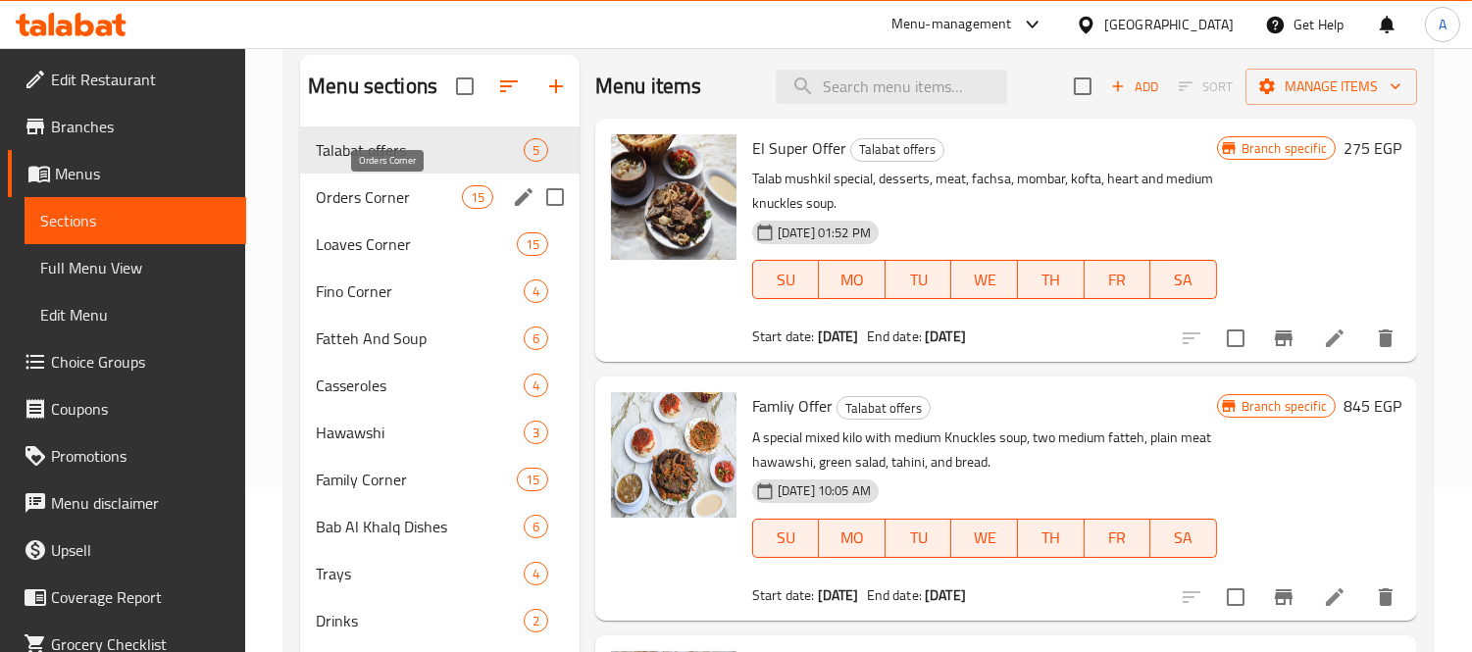
click at [344, 194] on span "Orders Corner" at bounding box center [388, 197] width 145 height 24
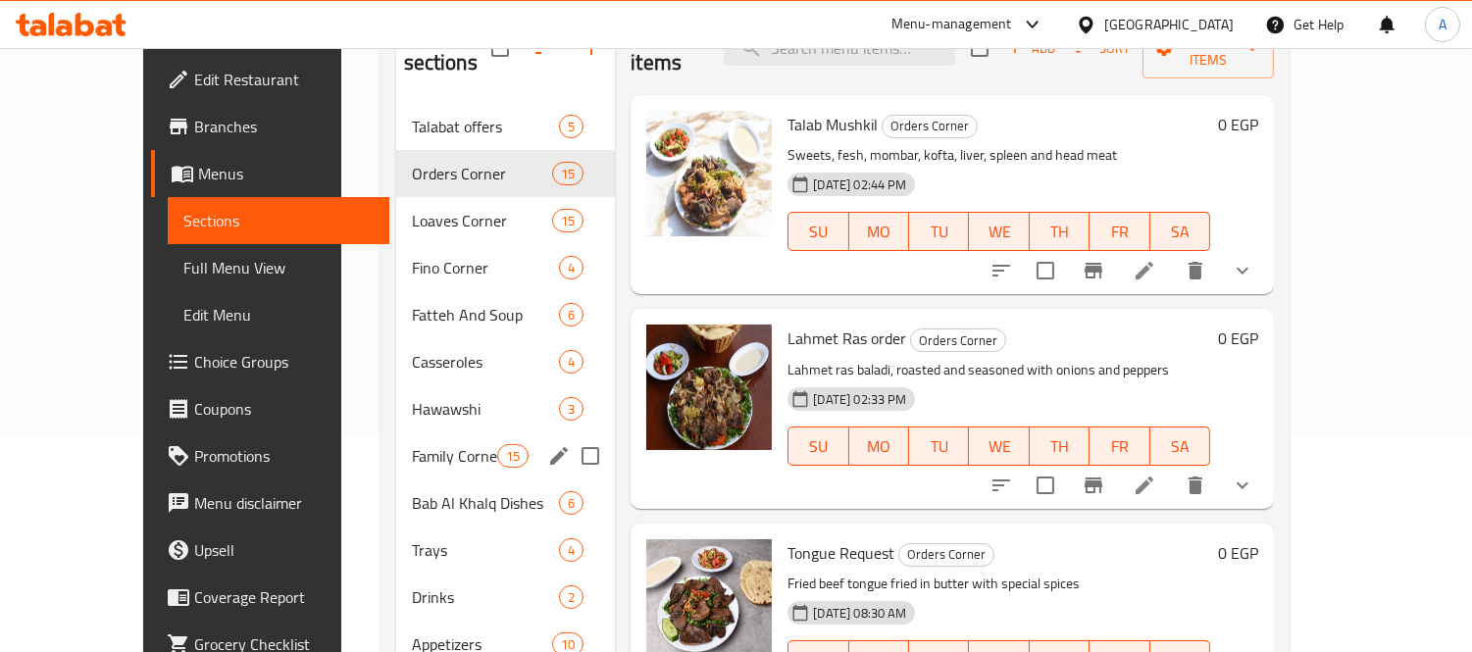
scroll to position [275, 0]
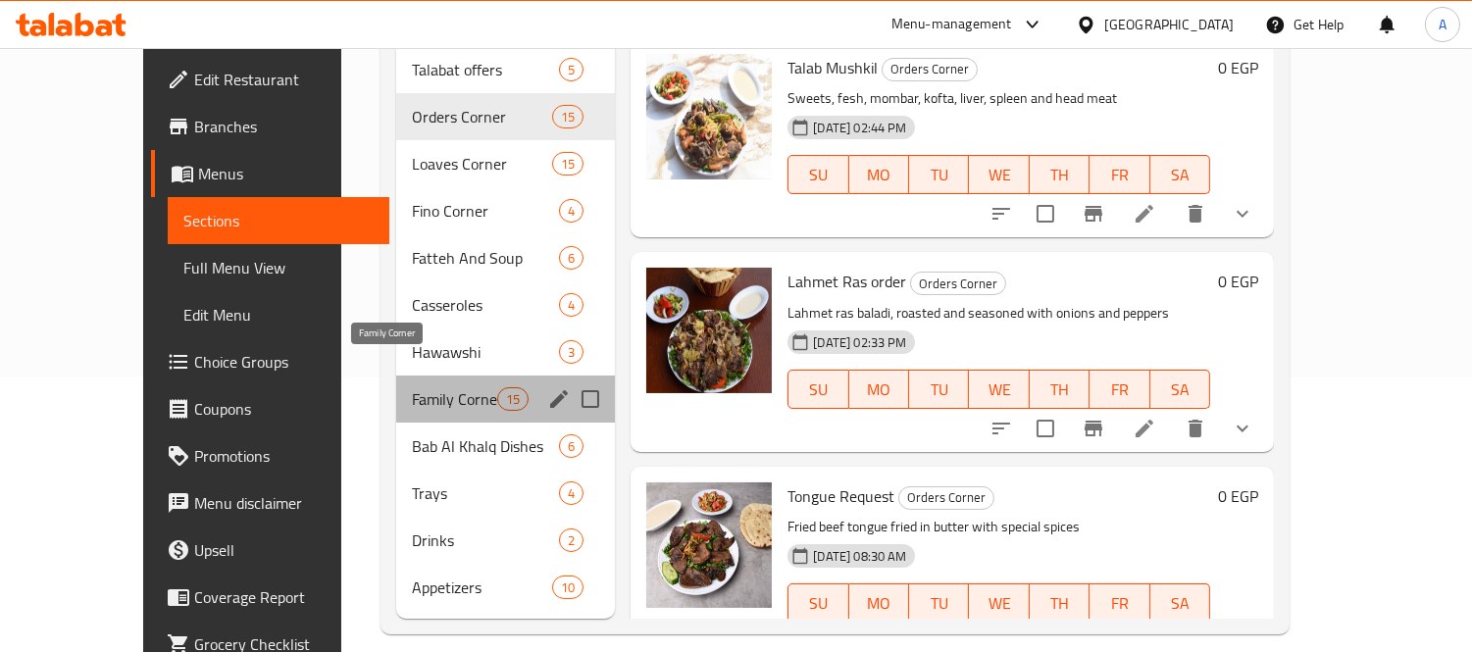
click at [412, 387] on span "Family Corner" at bounding box center [455, 399] width 86 height 24
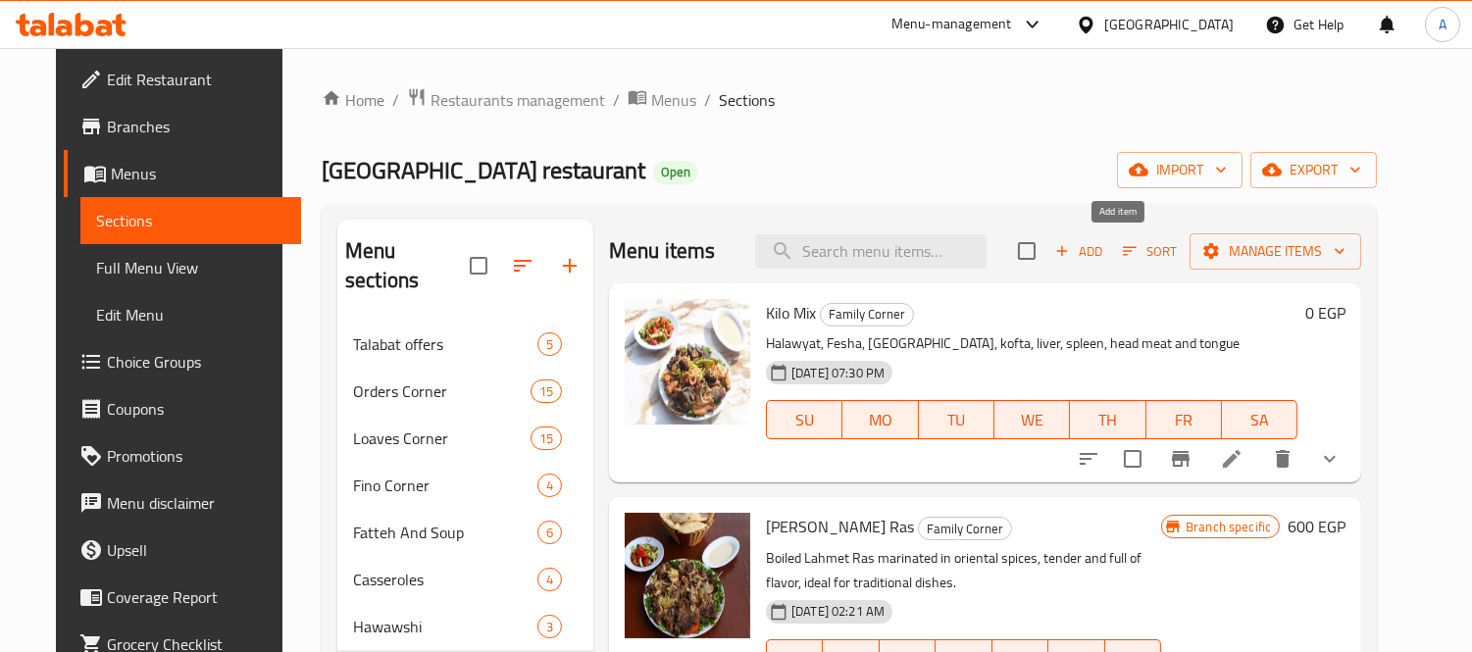
click at [1106, 257] on span "Add" at bounding box center [1079, 251] width 53 height 23
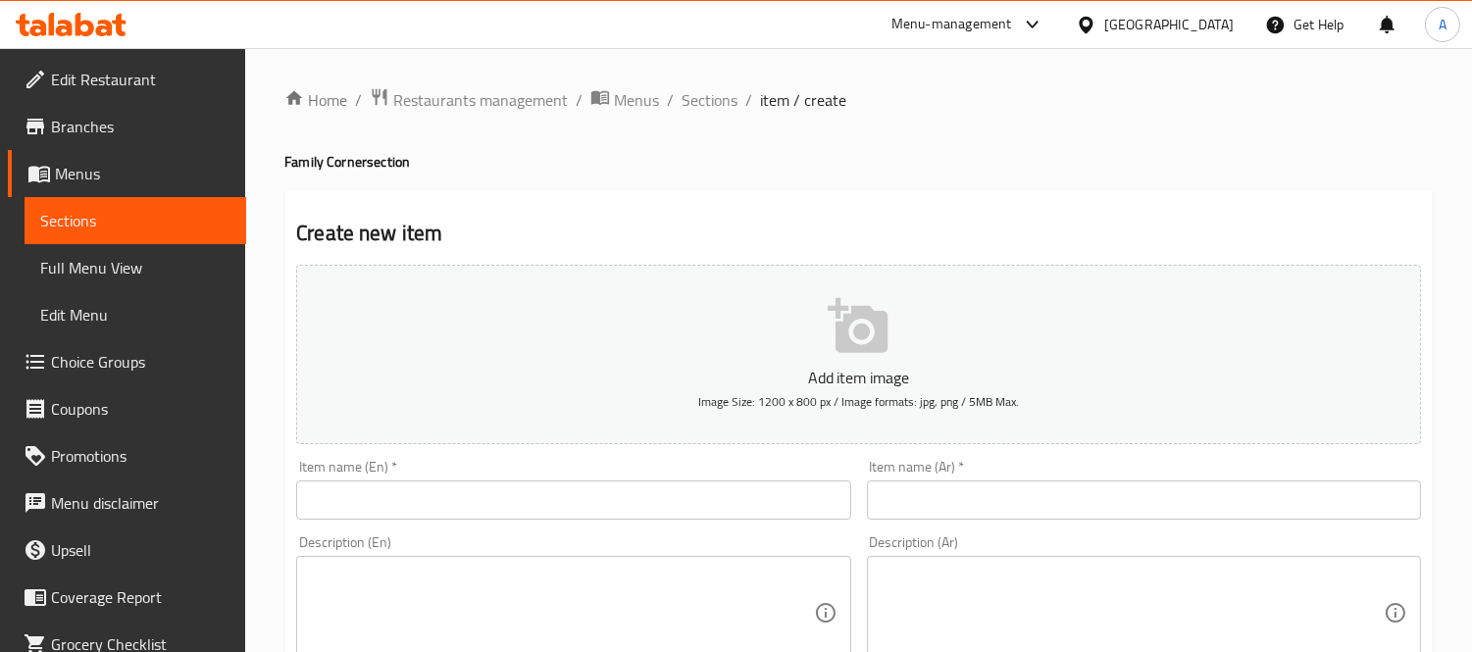
click at [932, 503] on input "text" at bounding box center [1144, 500] width 554 height 39
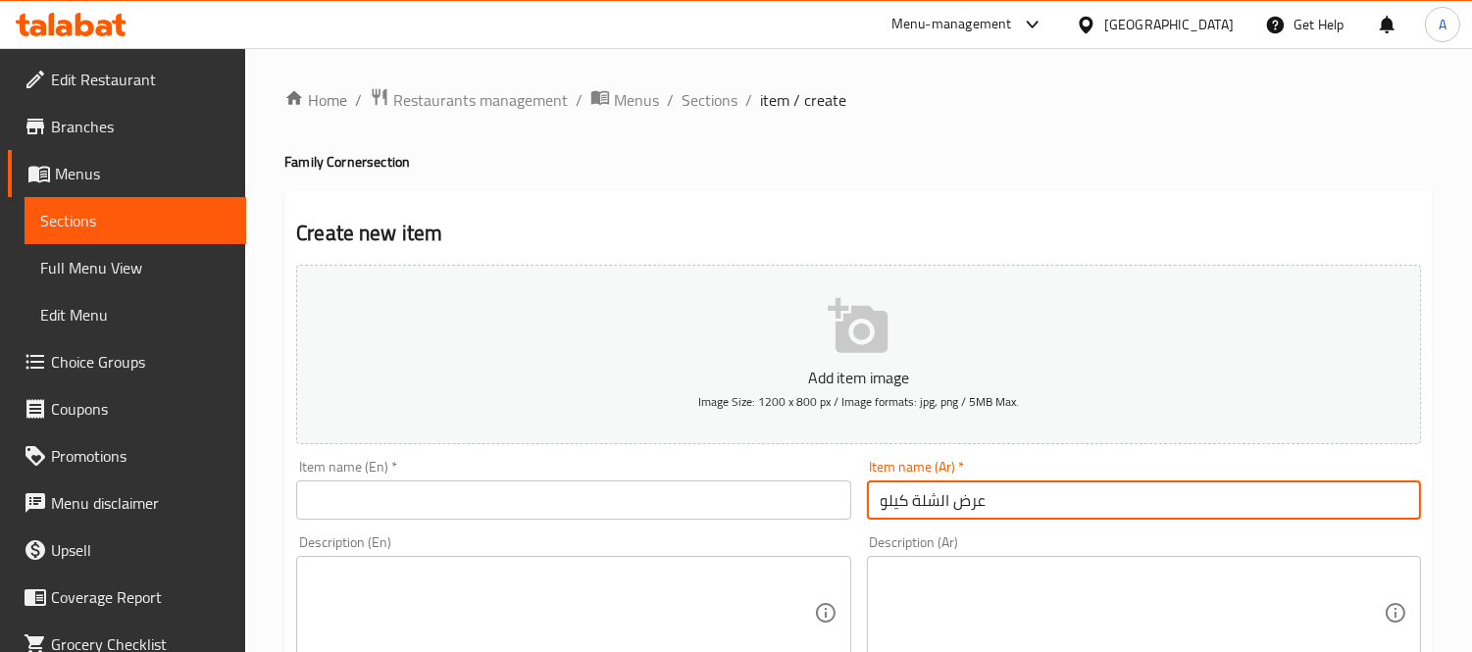
type input "عرض الشلة كيلو"
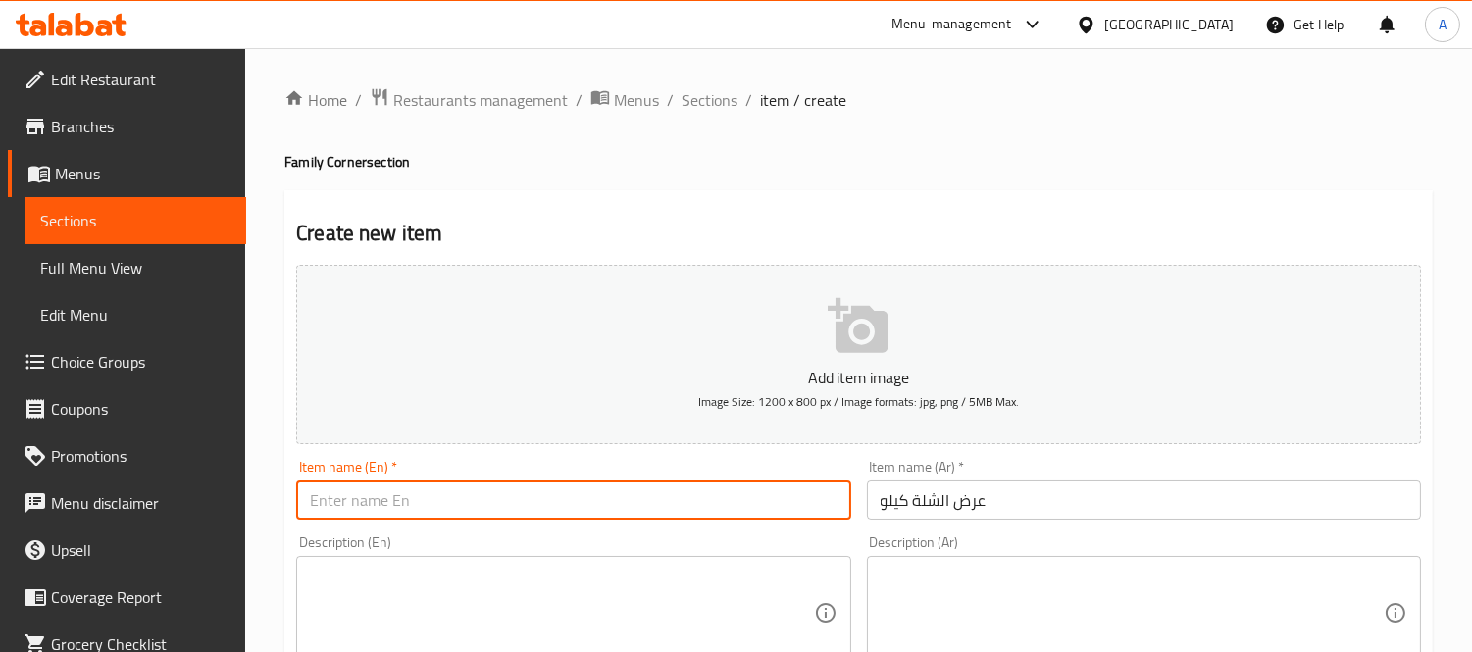
click at [357, 502] on input "text" at bounding box center [573, 500] width 554 height 39
type input "[PERSON_NAME] Offer"
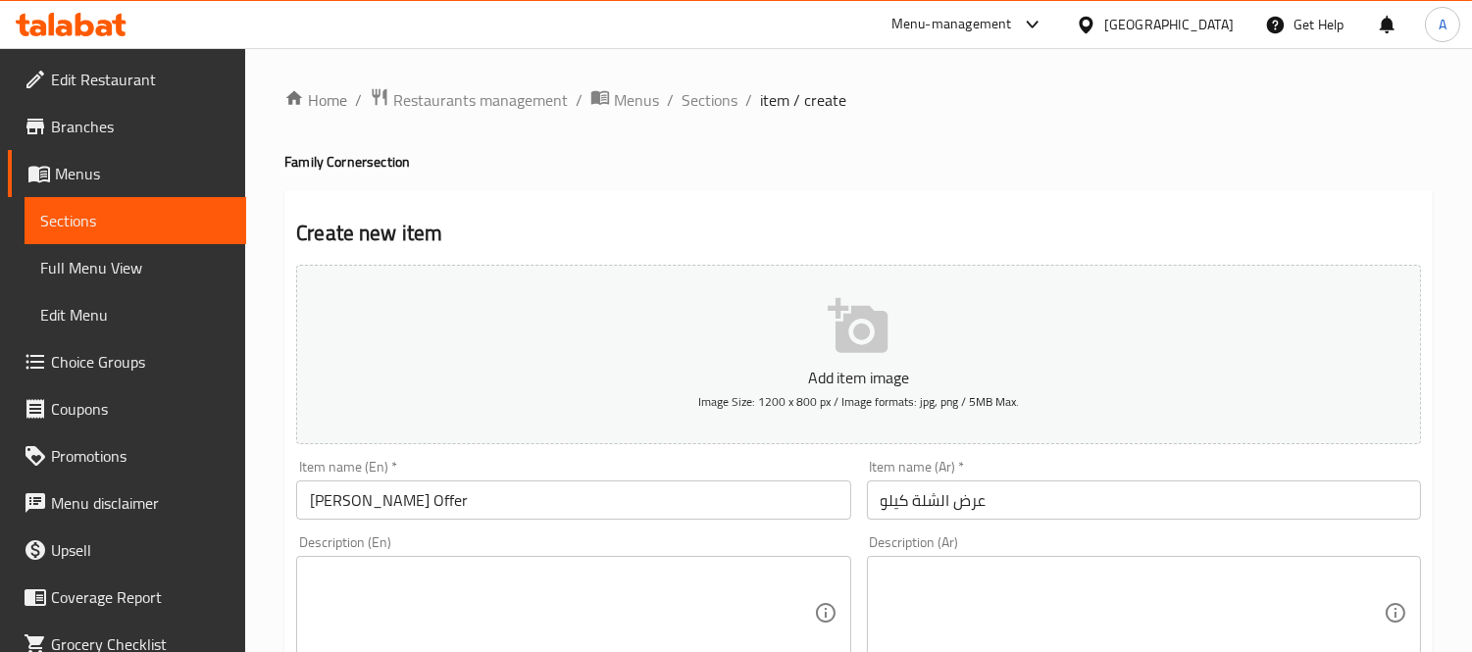
click at [964, 614] on textarea at bounding box center [1132, 613] width 503 height 93
paste textarea "كيلو ( ممبار او كفتة او كيلو ميكس ممبار وكفته ) + سلطة + طحينة + عيش"
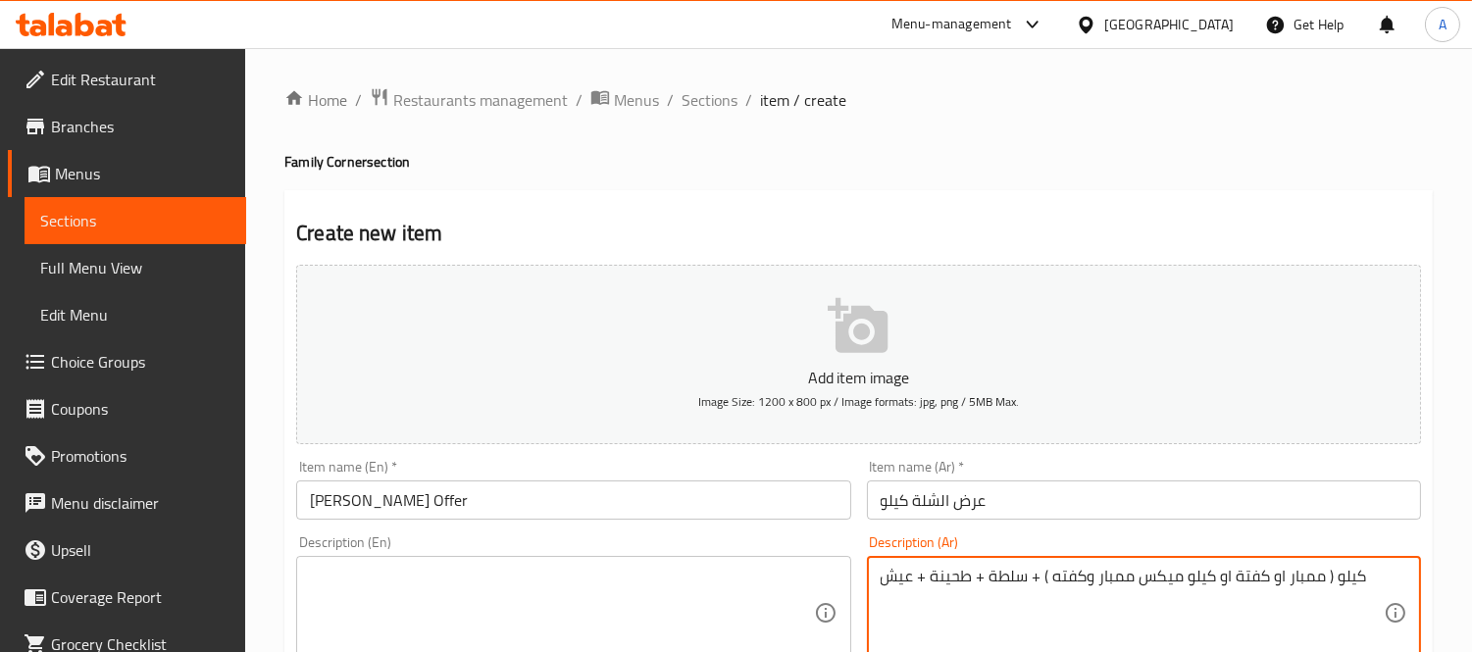
type textarea "كيلو ( ممبار او كفتة او كيلو ميكس ممبار وكفته ) + سلطة + طحينة + عيش"
click at [534, 634] on textarea at bounding box center [561, 613] width 503 height 93
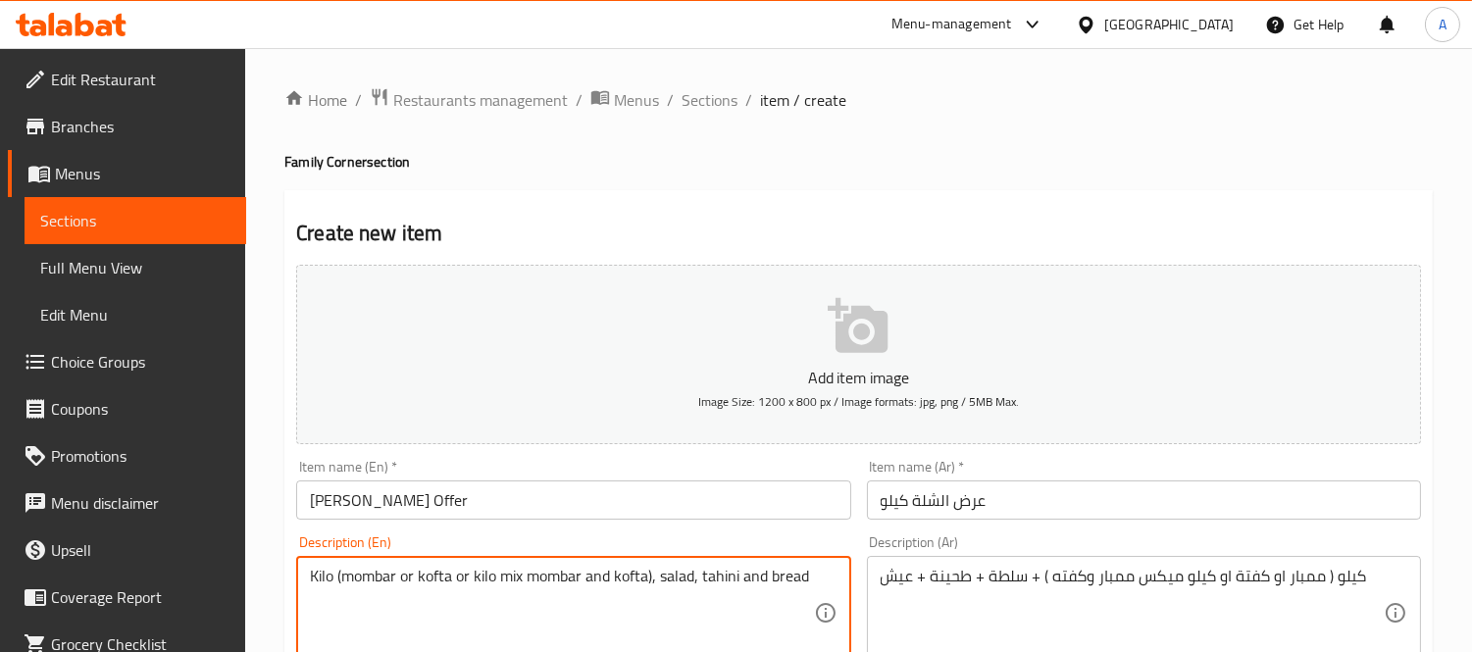
click at [433, 592] on textarea "Kilo (mombar or kofta or kilo mix mombar and kofta), salad, tahini and bread" at bounding box center [561, 613] width 503 height 93
click at [511, 581] on textarea "Kilo (mombar or kofta or kilo mix mombar and kofta), salad, tahini and bread" at bounding box center [561, 613] width 503 height 93
click at [565, 580] on textarea "Kilo (mombar or kofta or kilo mix mombar and kofta), salad, tahini and bread" at bounding box center [561, 613] width 503 height 93
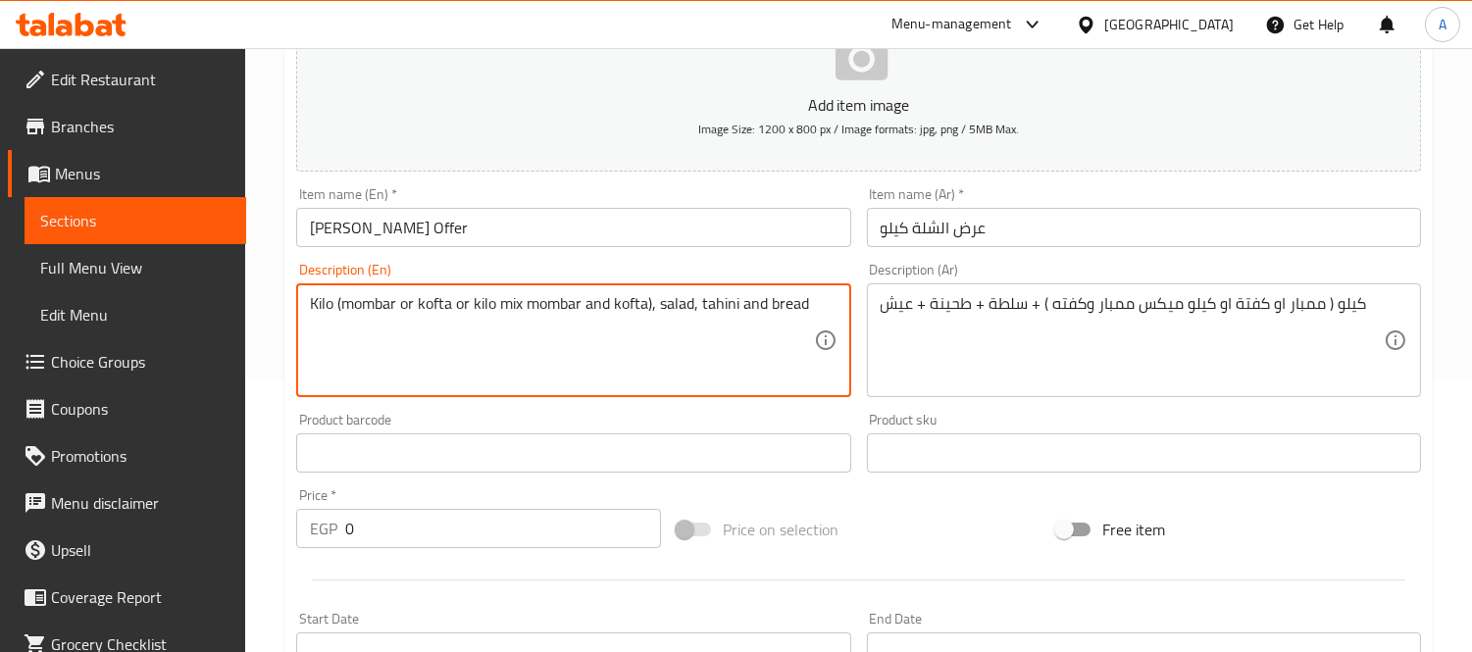
scroll to position [327, 0]
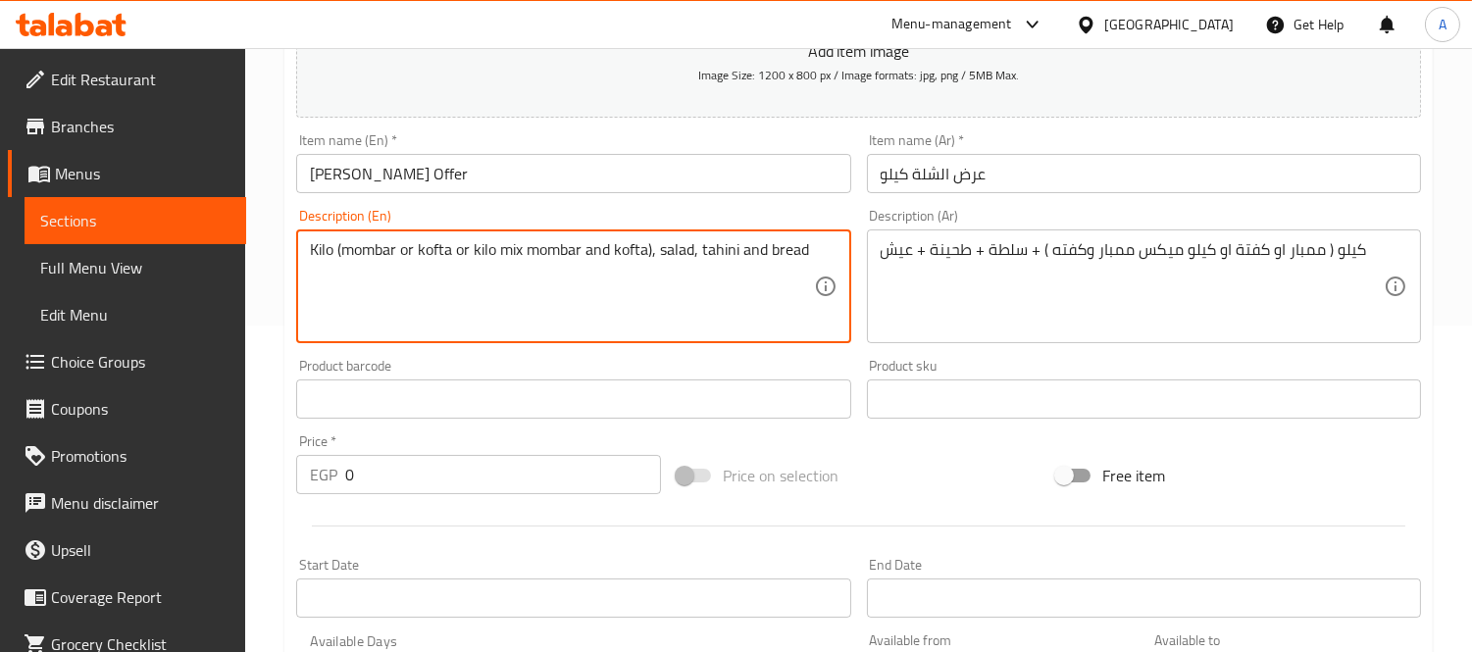
type textarea "Kilo (mombar or kofta or kilo mix mombar and kofta), salad, tahini and bread"
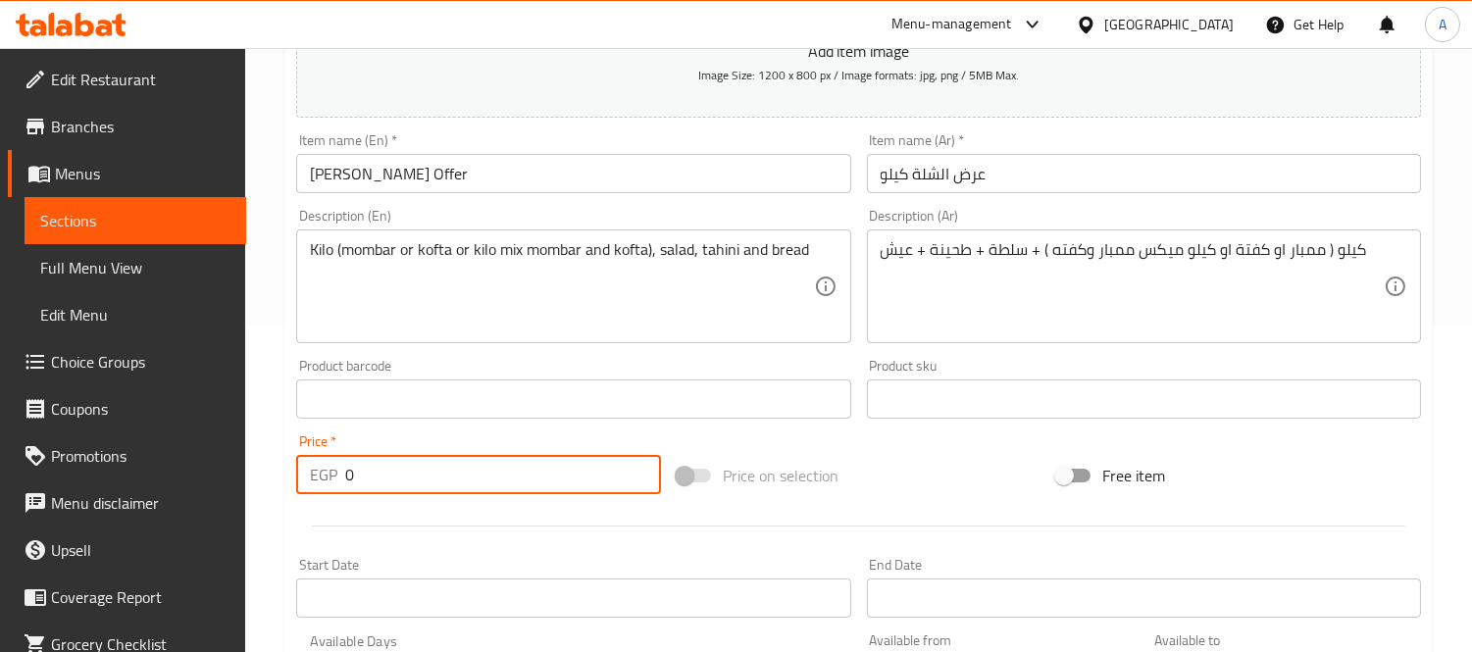
drag, startPoint x: 368, startPoint y: 482, endPoint x: 328, endPoint y: 482, distance: 40.2
click at [328, 482] on div "EGP 0 Price *" at bounding box center [478, 474] width 365 height 39
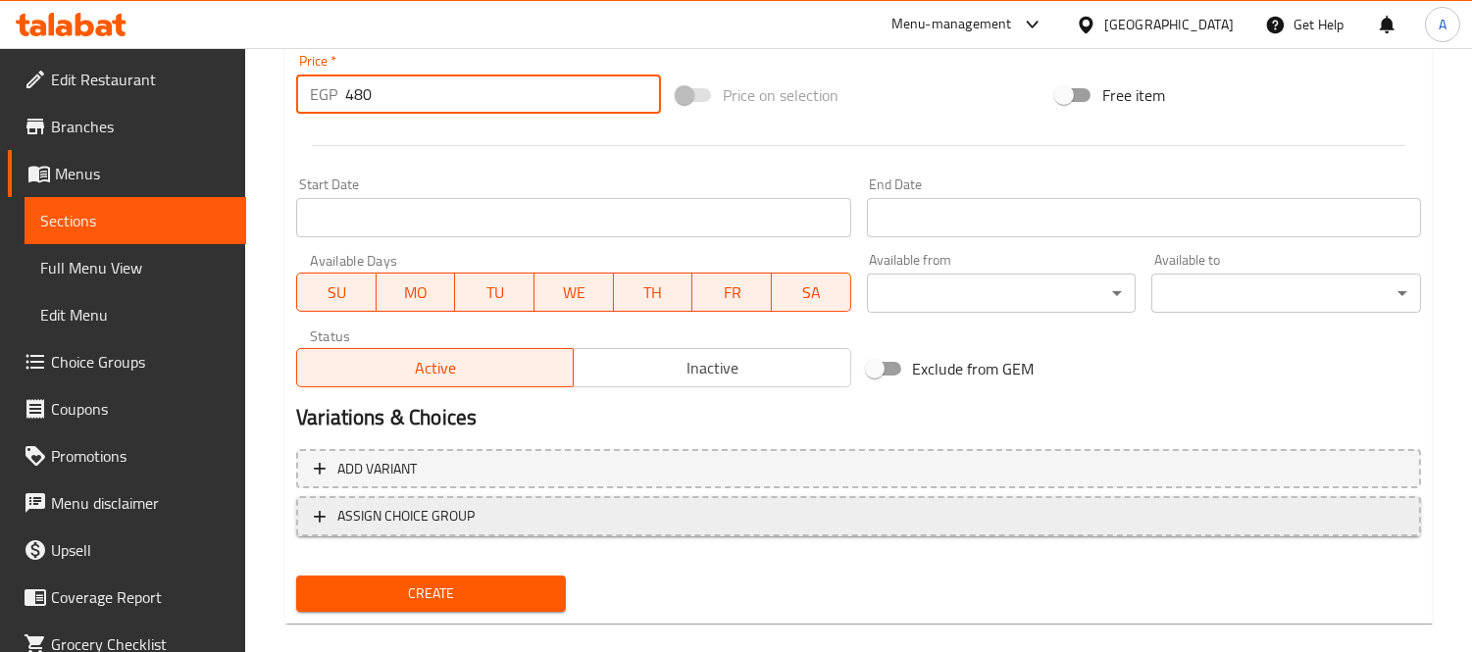
scroll to position [730, 0]
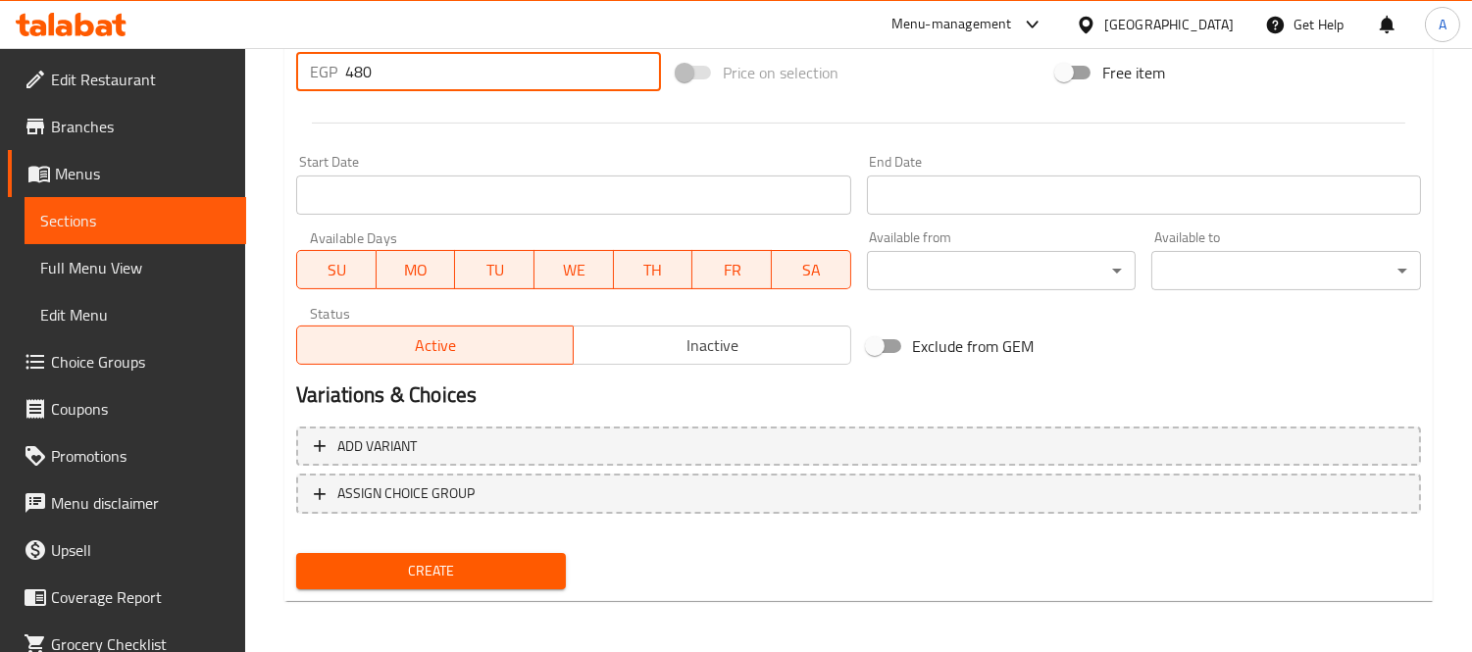
type input "480"
click at [667, 338] on span "Inactive" at bounding box center [712, 346] width 261 height 28
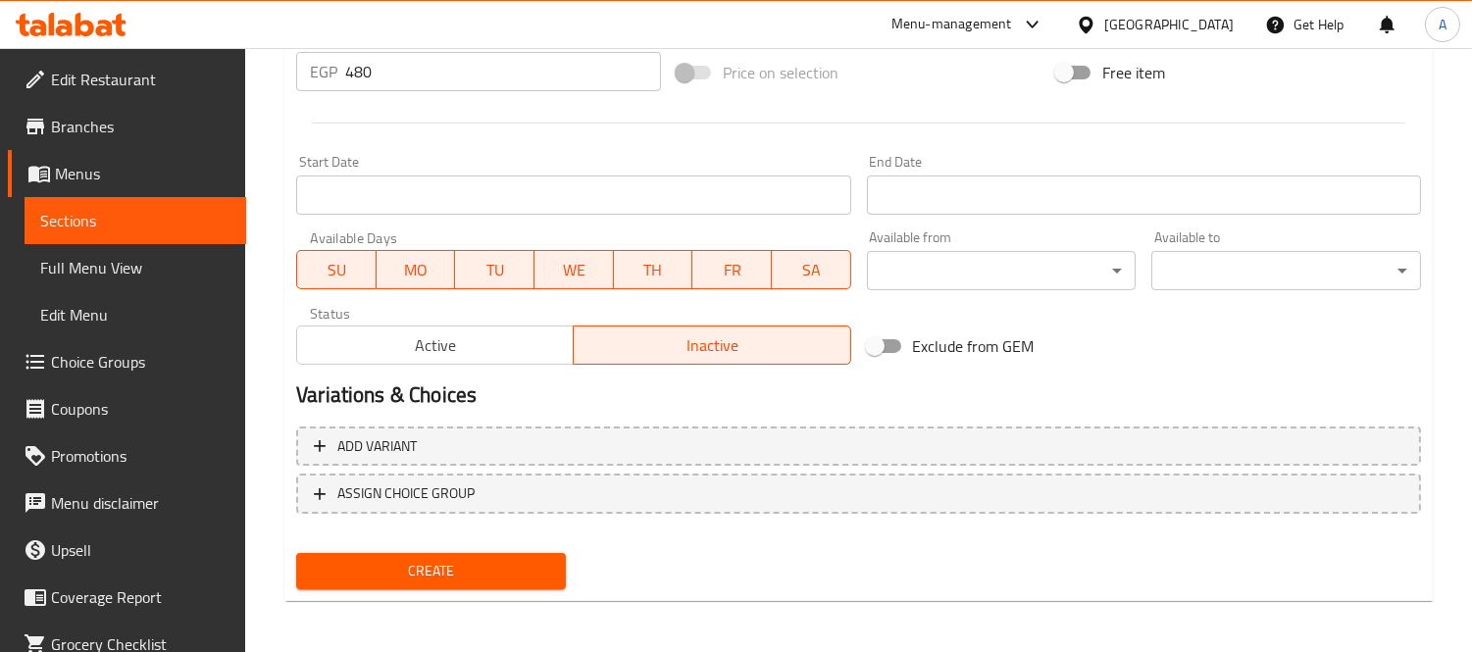
click at [455, 564] on span "Create" at bounding box center [431, 571] width 238 height 25
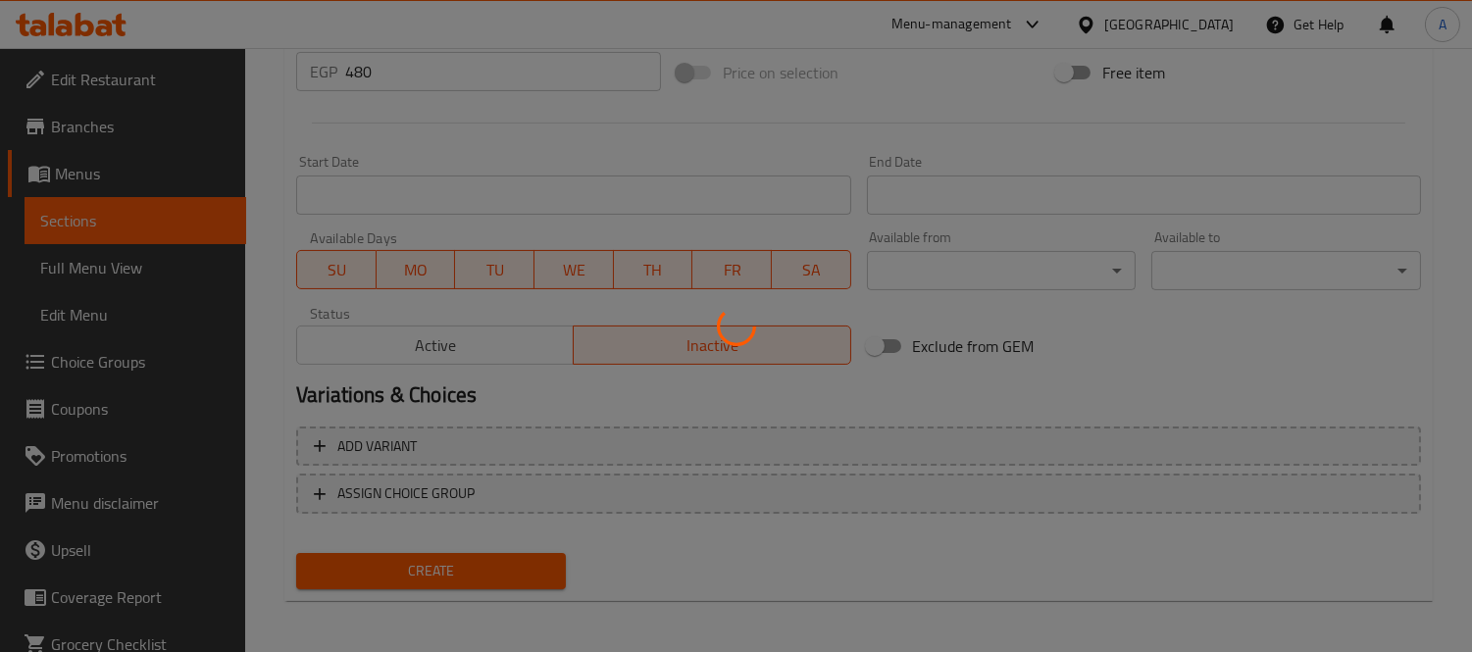
type input "0"
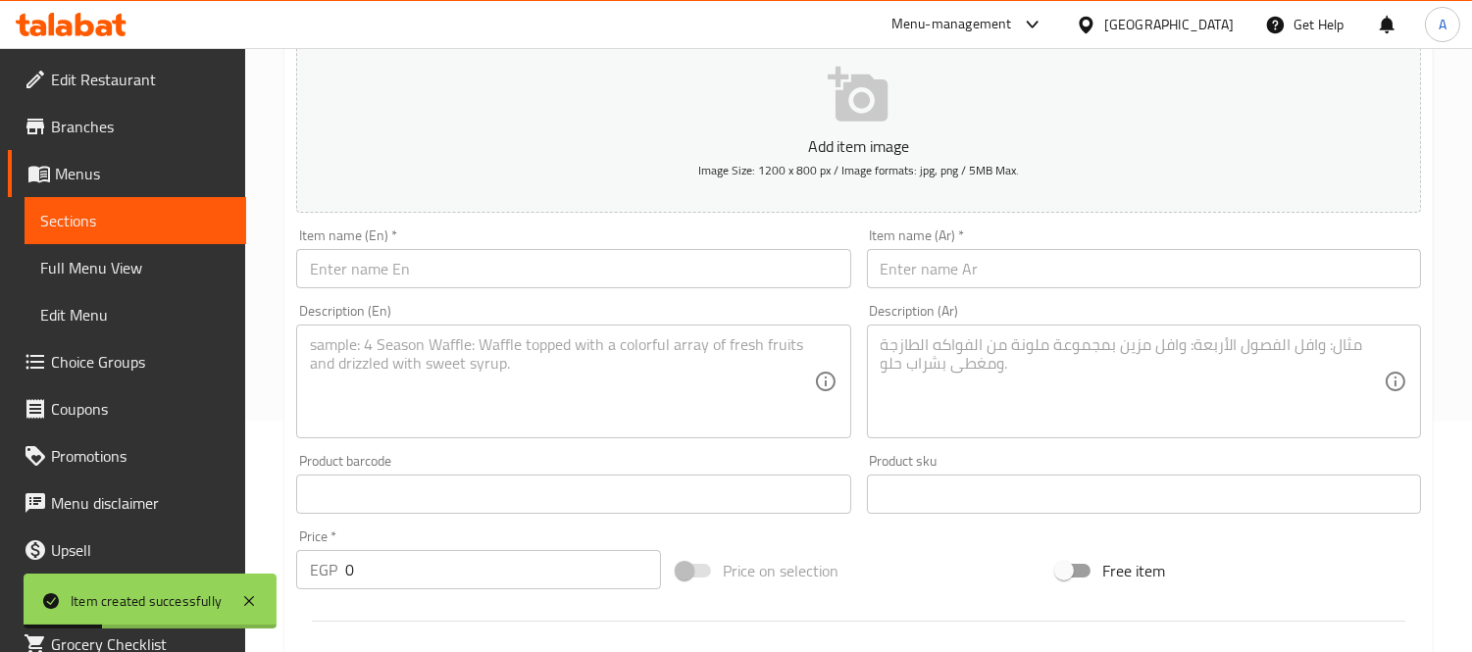
scroll to position [0, 0]
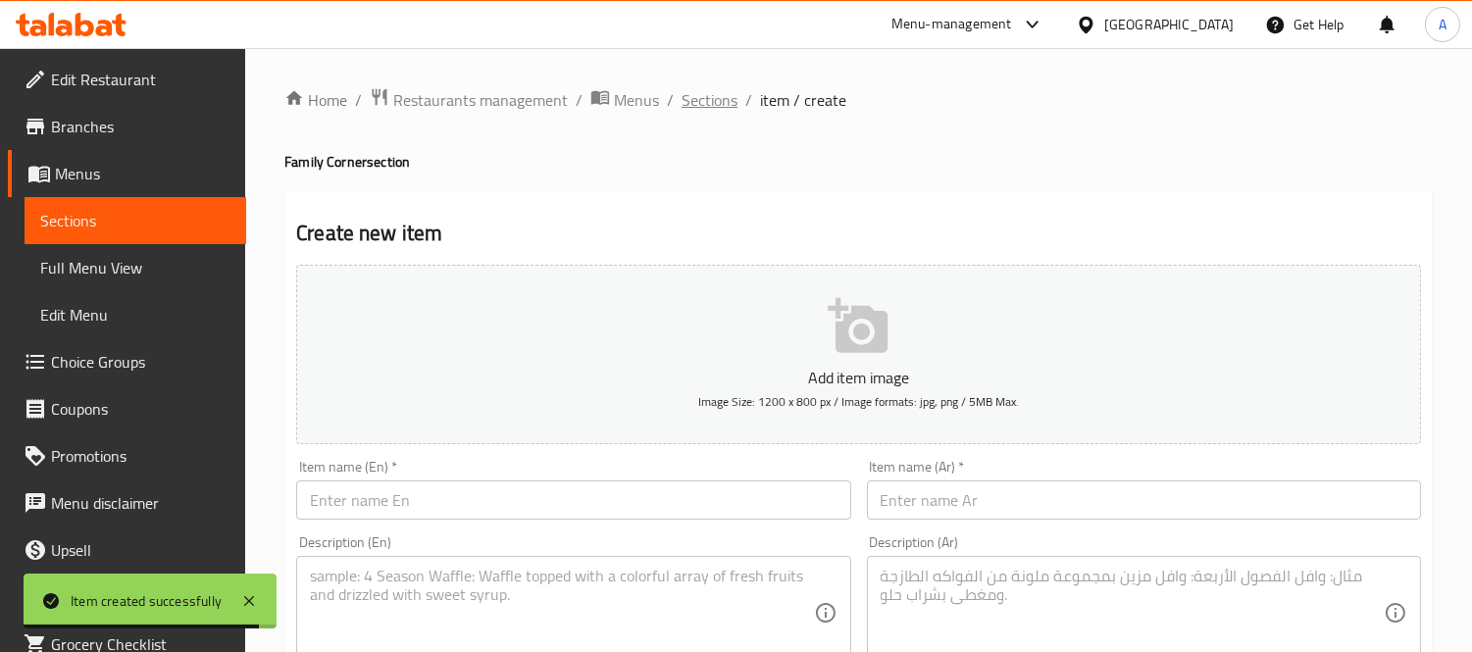
click at [712, 100] on span "Sections" at bounding box center [710, 100] width 56 height 24
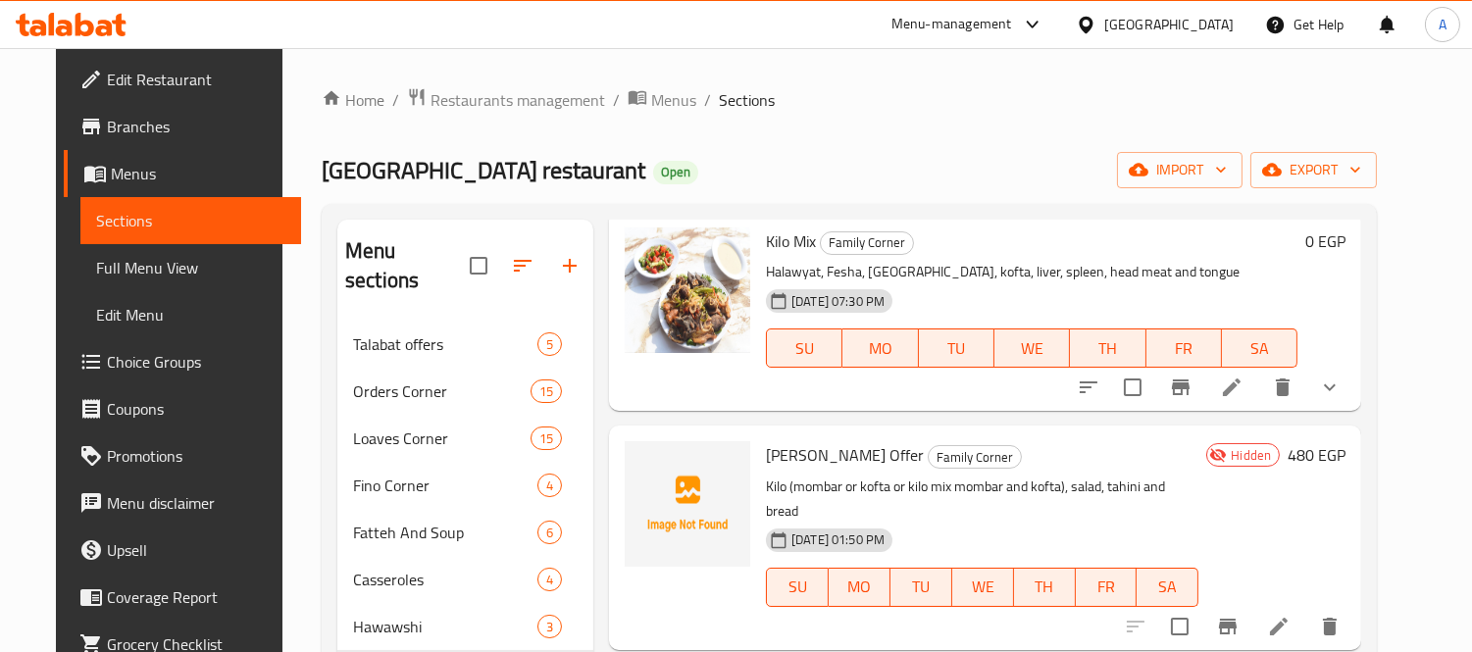
scroll to position [109, 0]
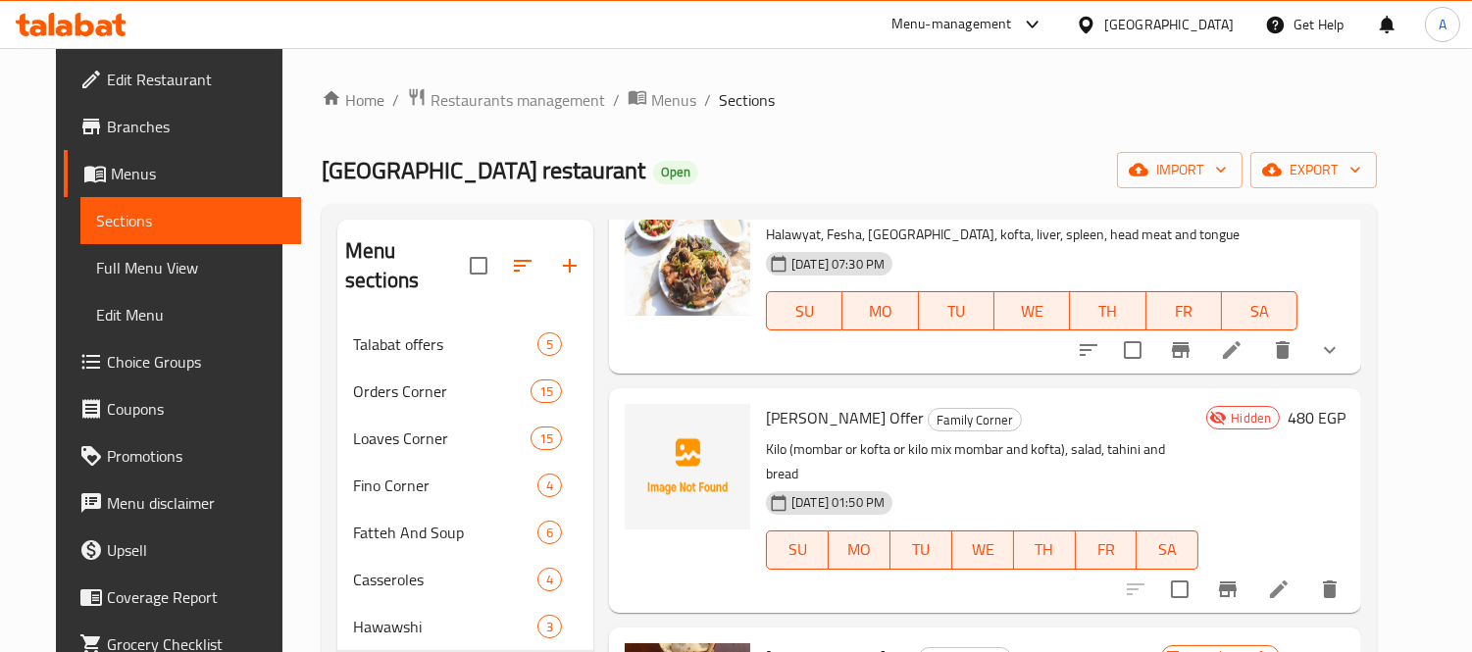
click at [1288, 581] on icon at bounding box center [1279, 590] width 18 height 18
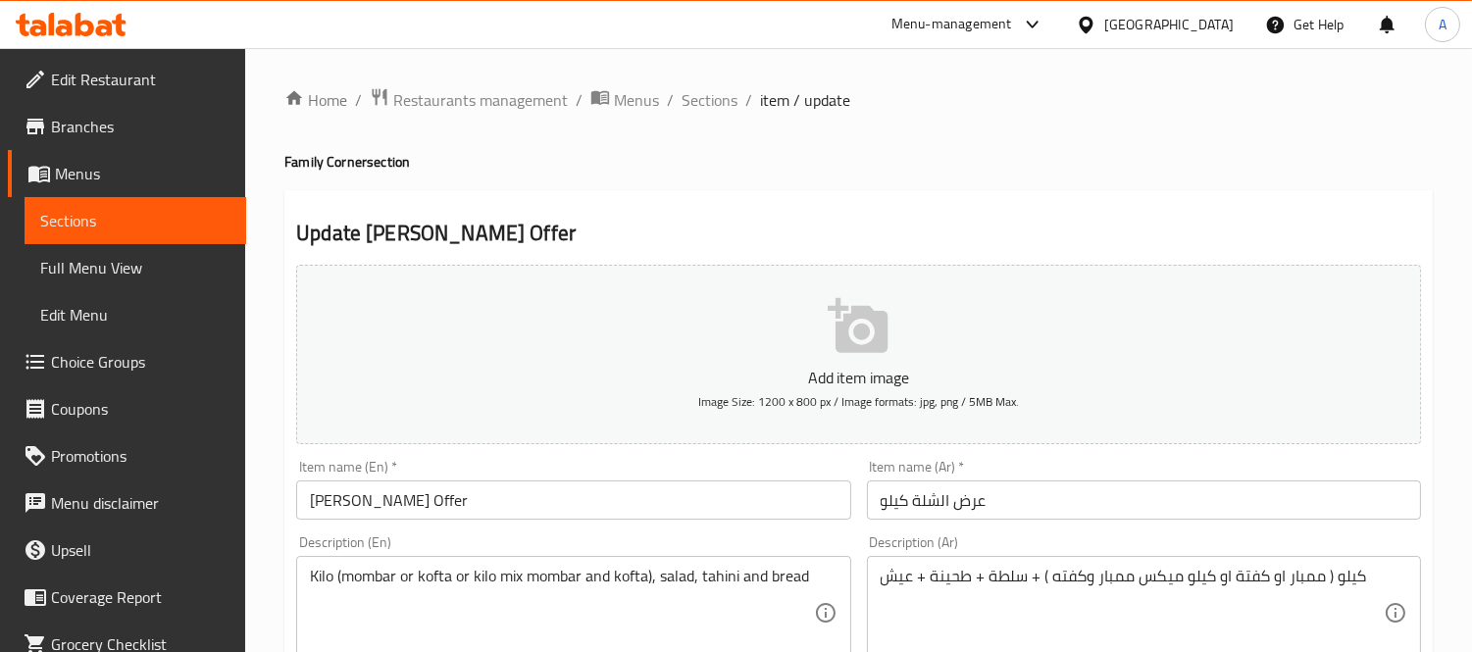
click at [438, 498] on input "[PERSON_NAME] Offer" at bounding box center [573, 500] width 554 height 39
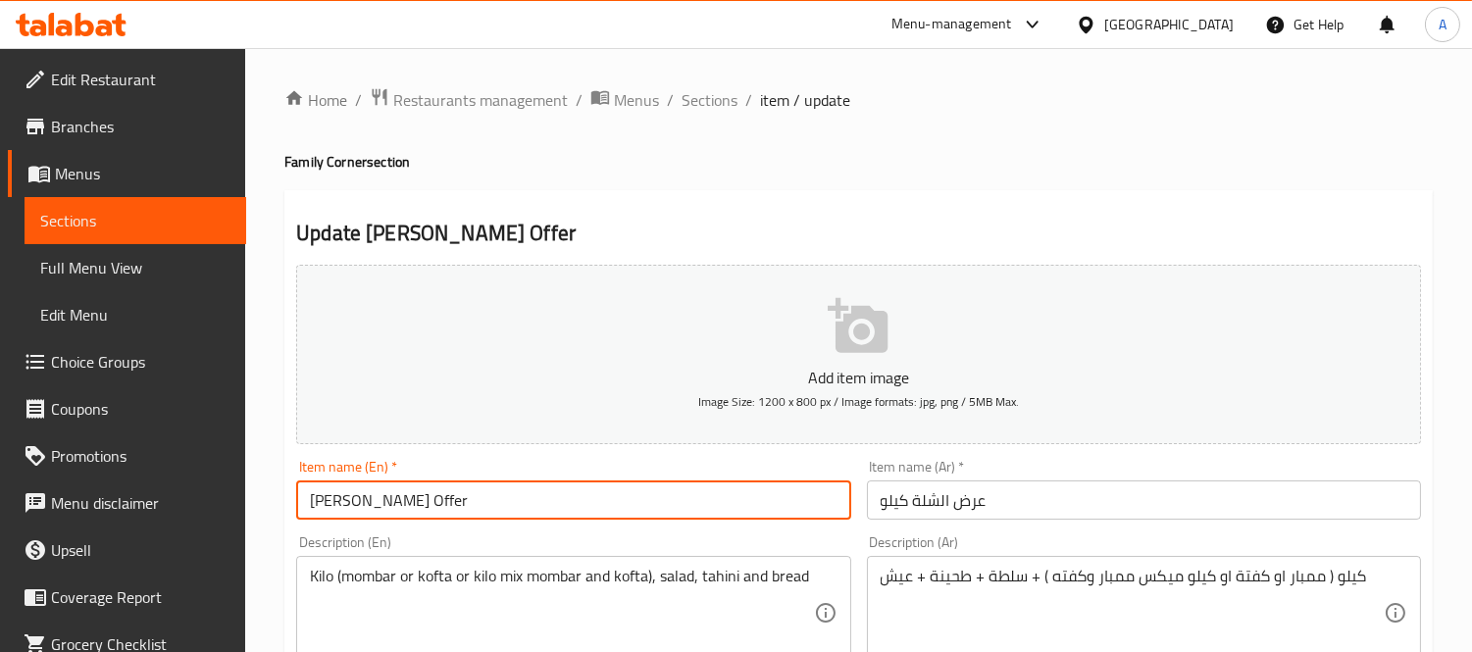
click at [438, 498] on input "[PERSON_NAME] Offer" at bounding box center [573, 500] width 554 height 39
click at [936, 501] on input "عرض الشلة كيلو" at bounding box center [1144, 500] width 554 height 39
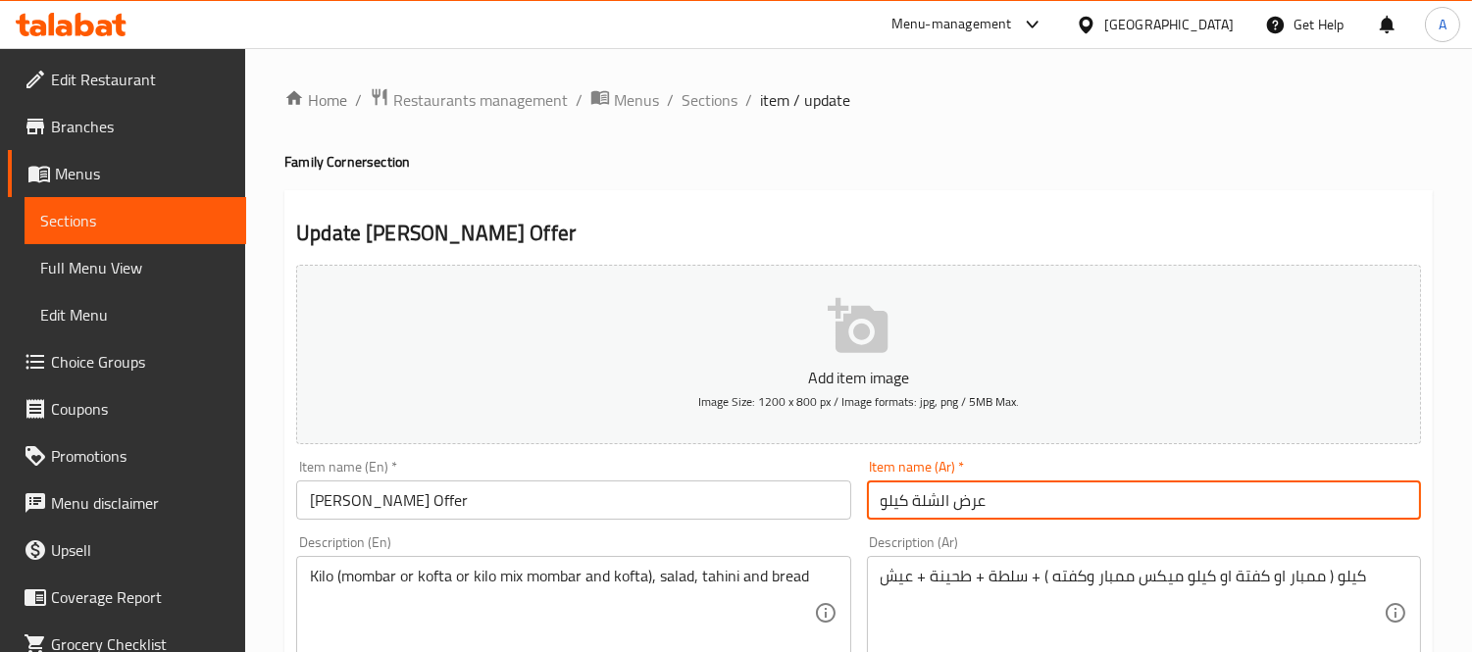
click at [936, 501] on input "عرض الشلة كيلو" at bounding box center [1144, 500] width 554 height 39
click at [455, 594] on textarea "Kilo (mombar or kofta or kilo mix mombar and kofta), salad, tahini and bread" at bounding box center [561, 613] width 503 height 93
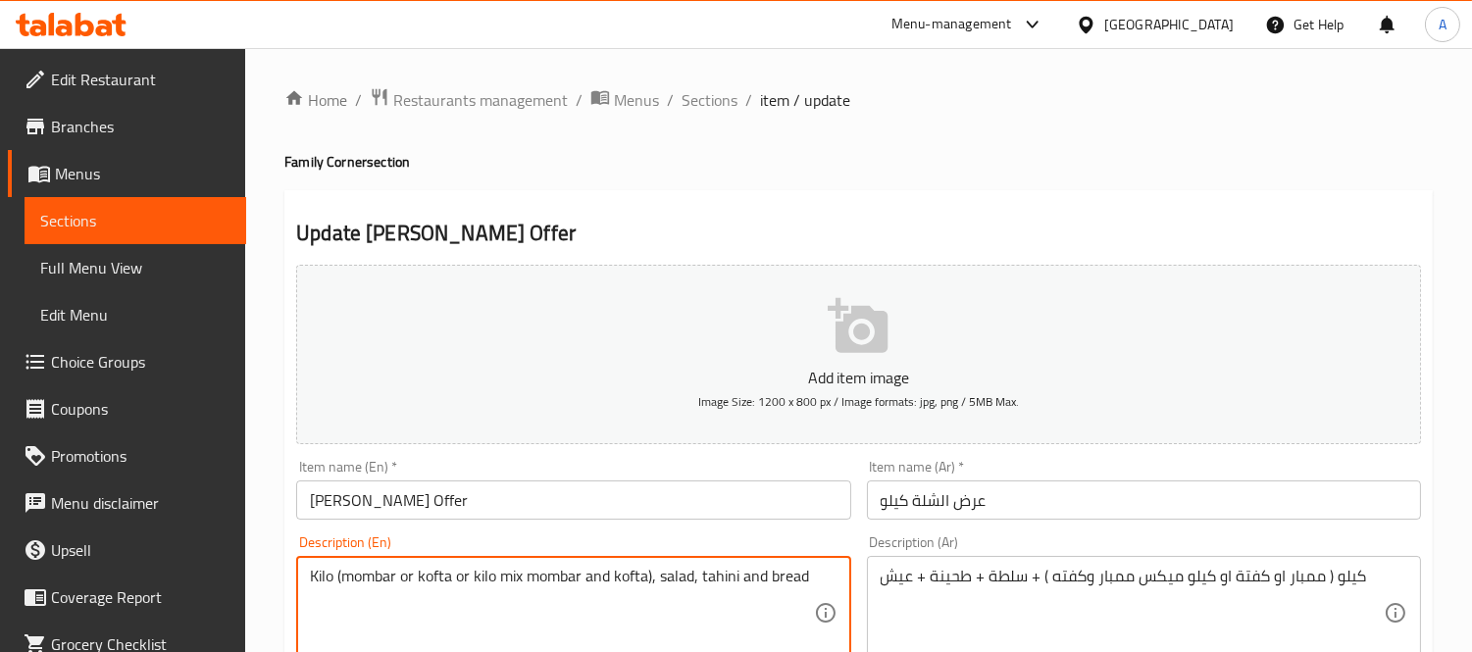
click at [455, 594] on textarea "Kilo (mombar or kofta or kilo mix mombar and kofta), salad, tahini and bread" at bounding box center [561, 613] width 503 height 93
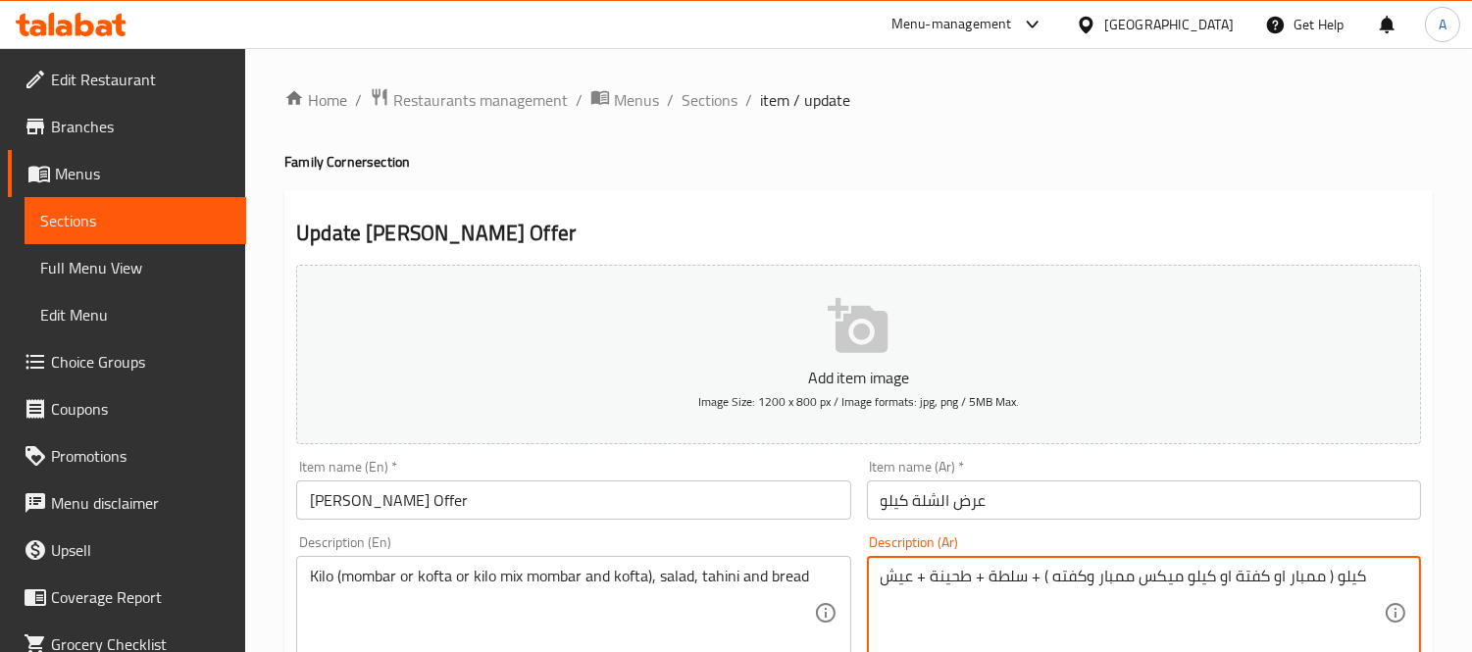
click at [964, 622] on textarea "كيلو ( ممبار او كفتة او كيلو ميكس ممبار وكفته ) + سلطة + طحينة + عيش" at bounding box center [1132, 613] width 503 height 93
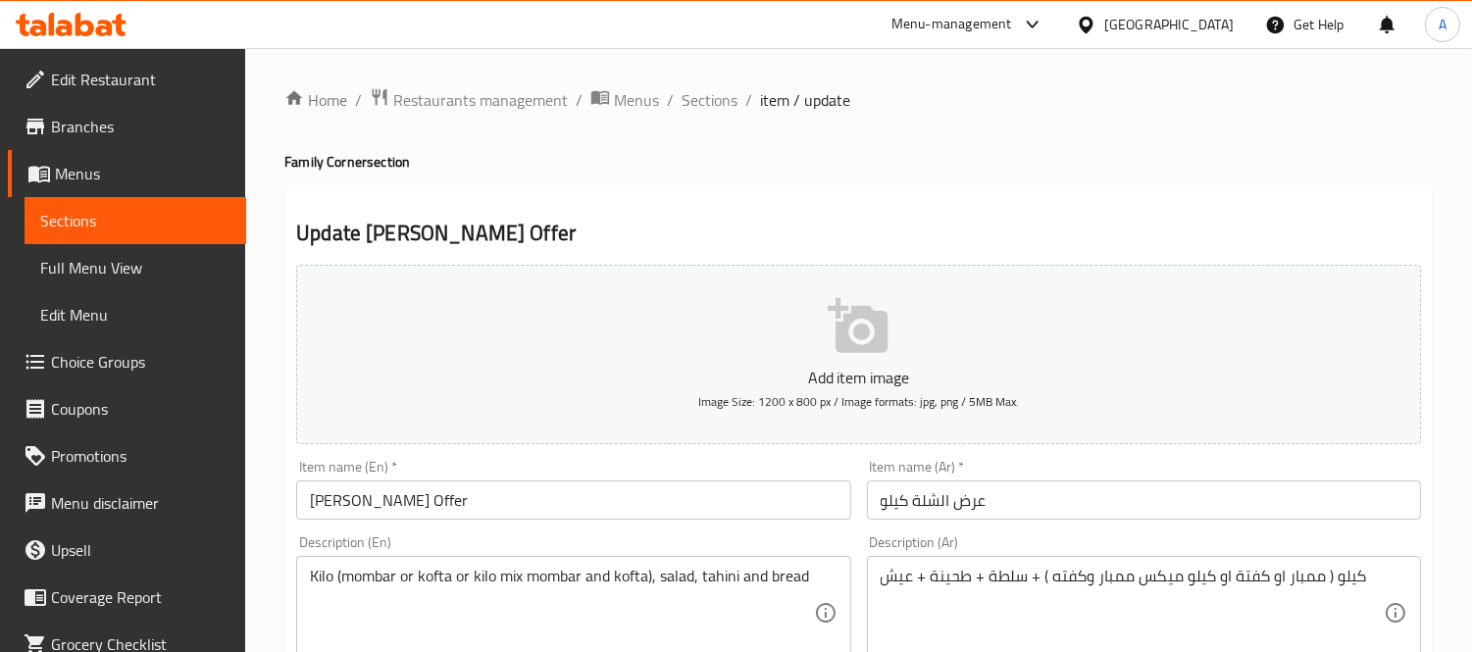
click at [139, 77] on span "Edit Restaurant" at bounding box center [141, 80] width 180 height 24
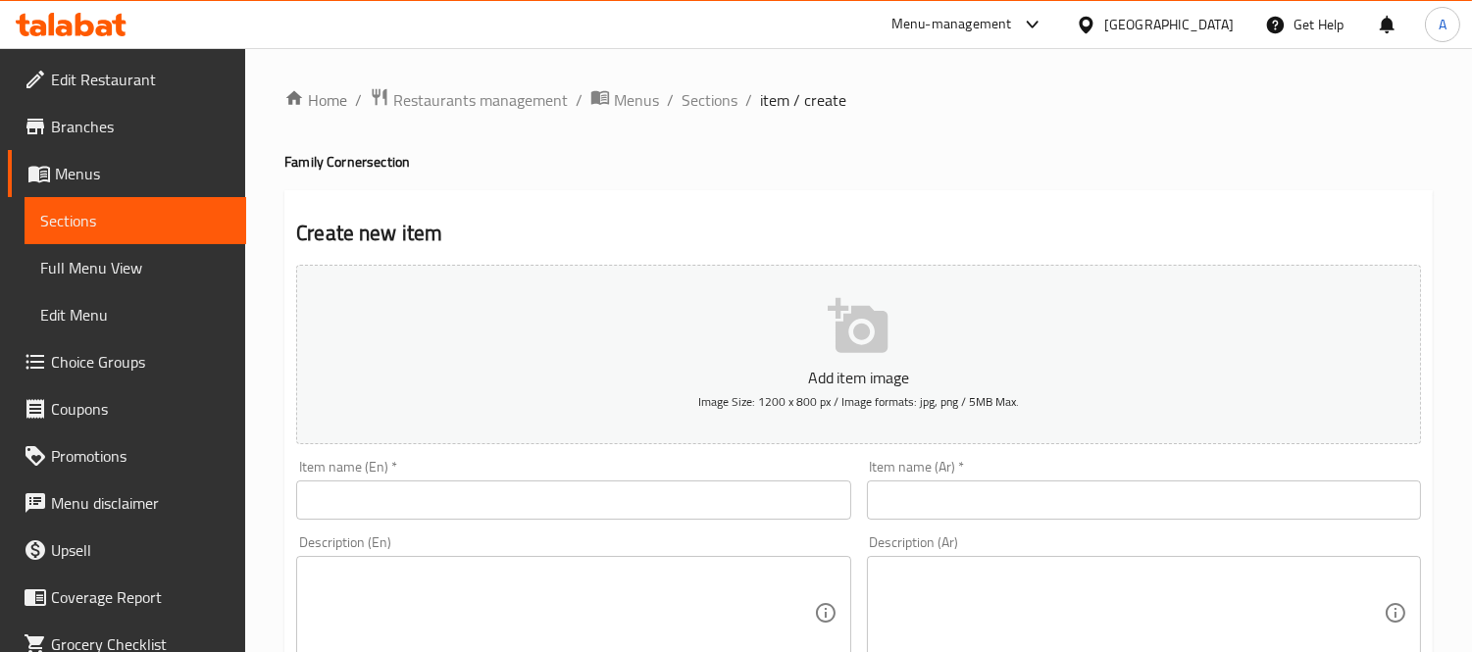
click at [415, 477] on div "Item name (En)   * Item name (En) *" at bounding box center [573, 490] width 554 height 60
click at [415, 496] on input "text" at bounding box center [573, 500] width 554 height 39
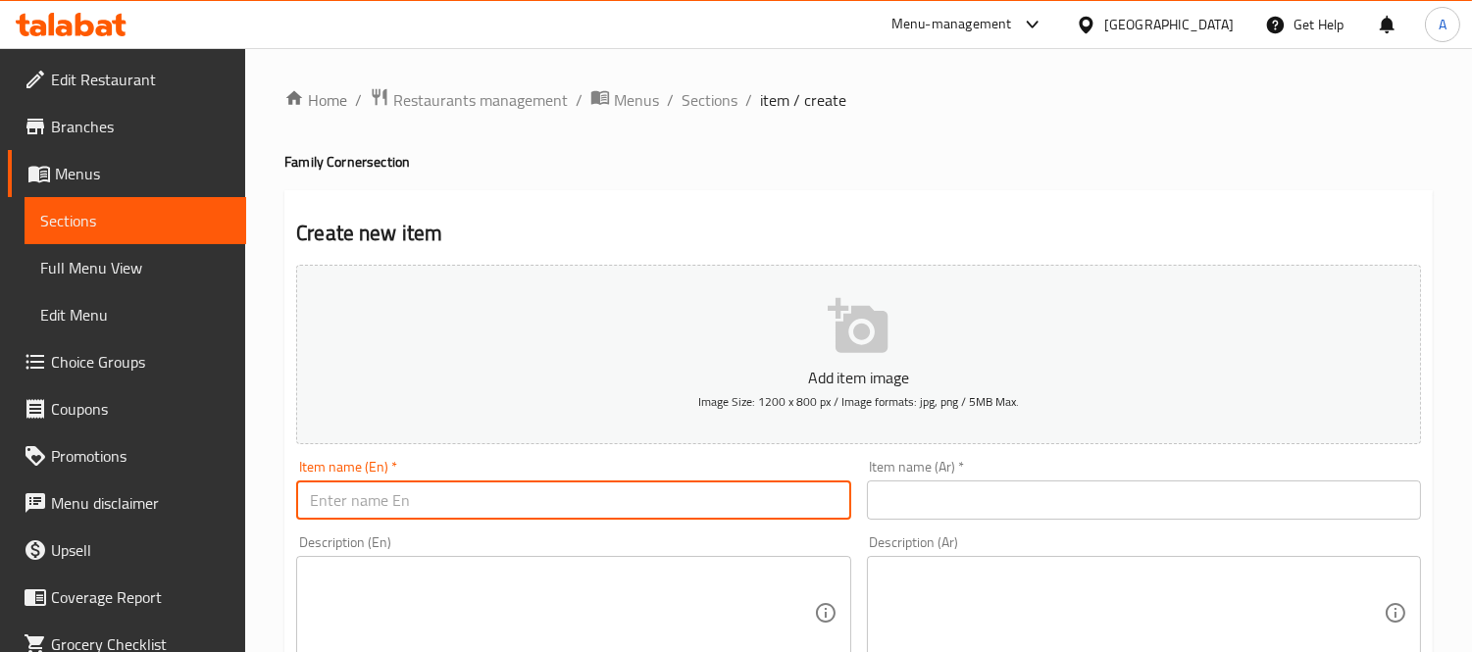
paste input "[PERSON_NAME] Offer"
type input "[PERSON_NAME] Offer"
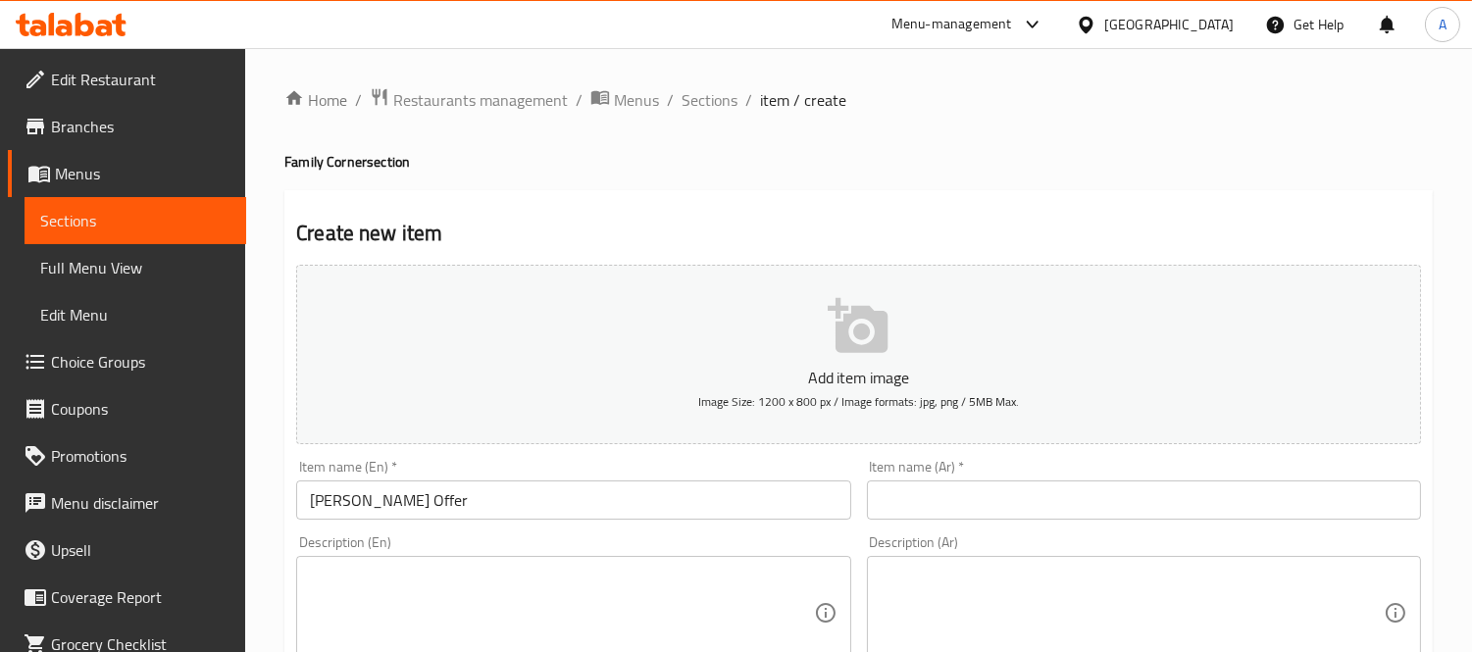
click at [936, 535] on div "Description (Ar) Description (Ar)" at bounding box center [1144, 603] width 570 height 150
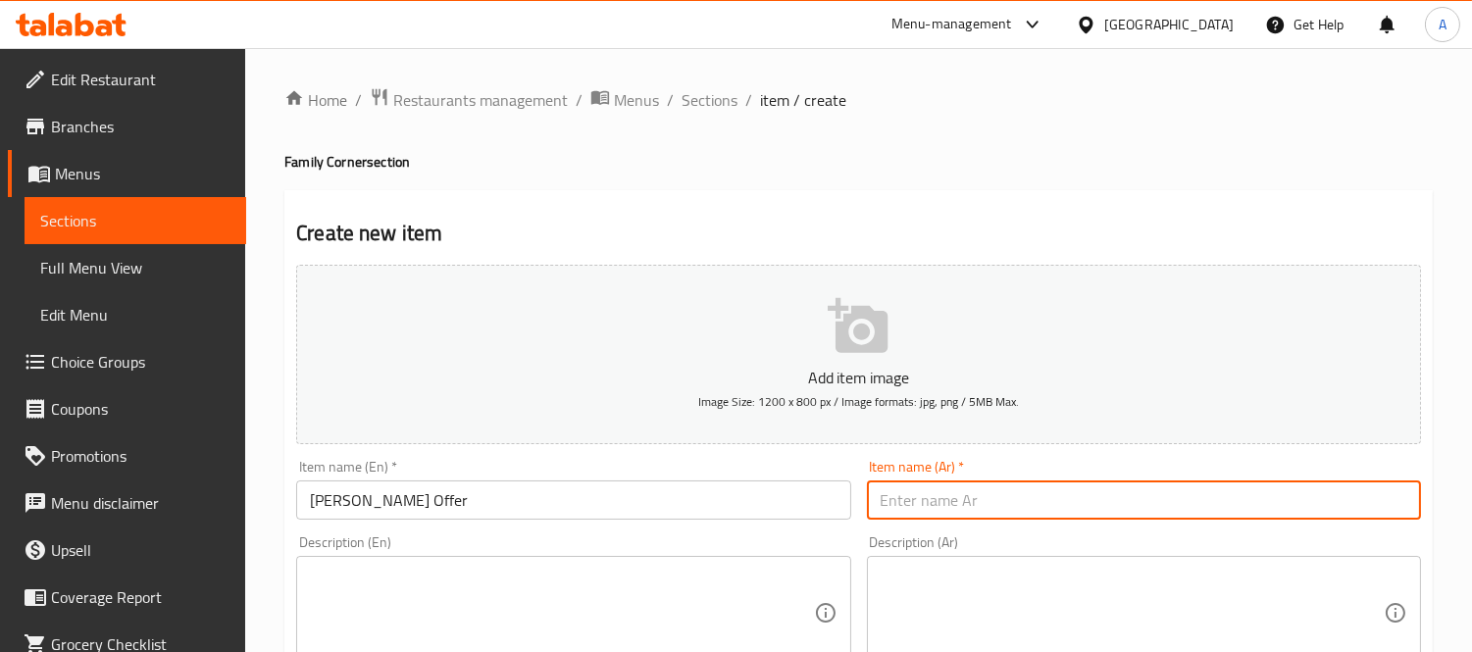
click at [961, 493] on input "text" at bounding box center [1144, 500] width 554 height 39
paste input "عرض الشلة كيلو"
type input "عرض الشلة كيلو"
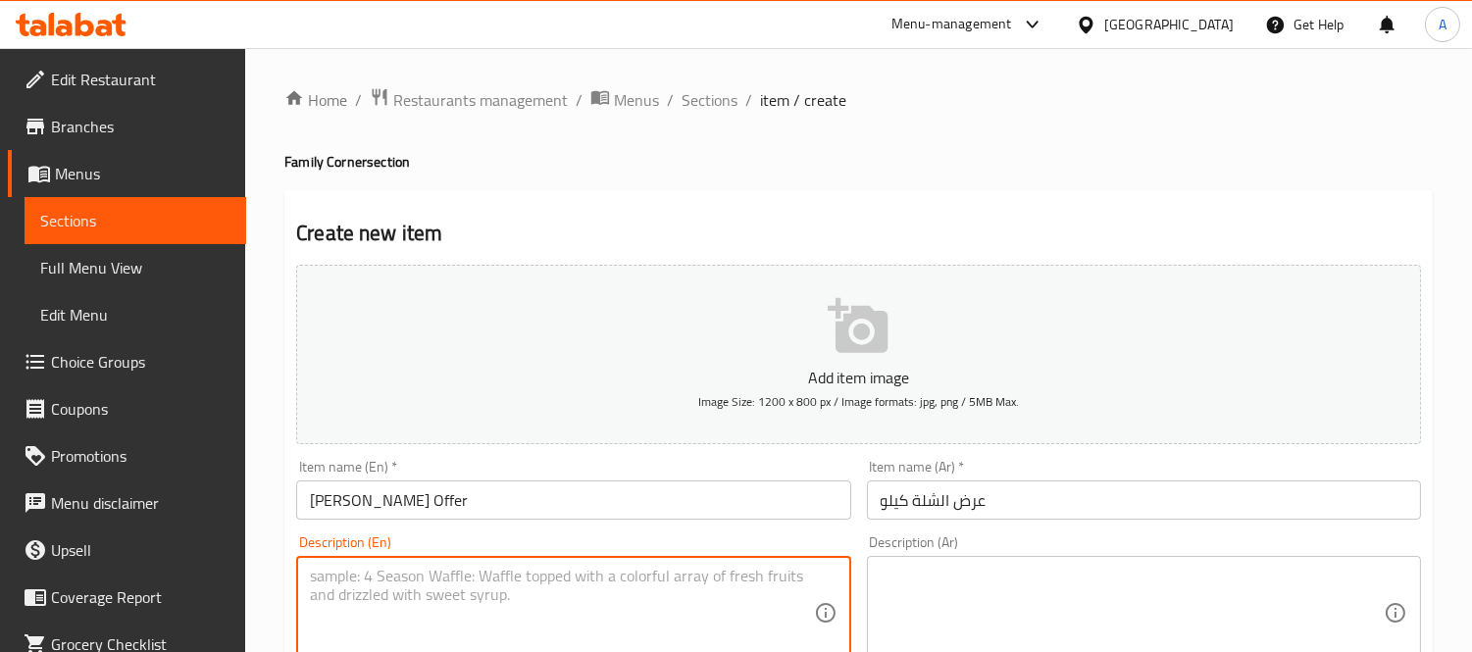
click at [569, 570] on textarea at bounding box center [561, 613] width 503 height 93
paste textarea "Kilo (mombar or kofta or kilo mix mombar and kofta), salad, tahini and bread"
type textarea "Kilo (mombar or kofta or kilo mix mombar and kofta), salad, tahini and bread"
click at [920, 610] on textarea at bounding box center [1132, 613] width 503 height 93
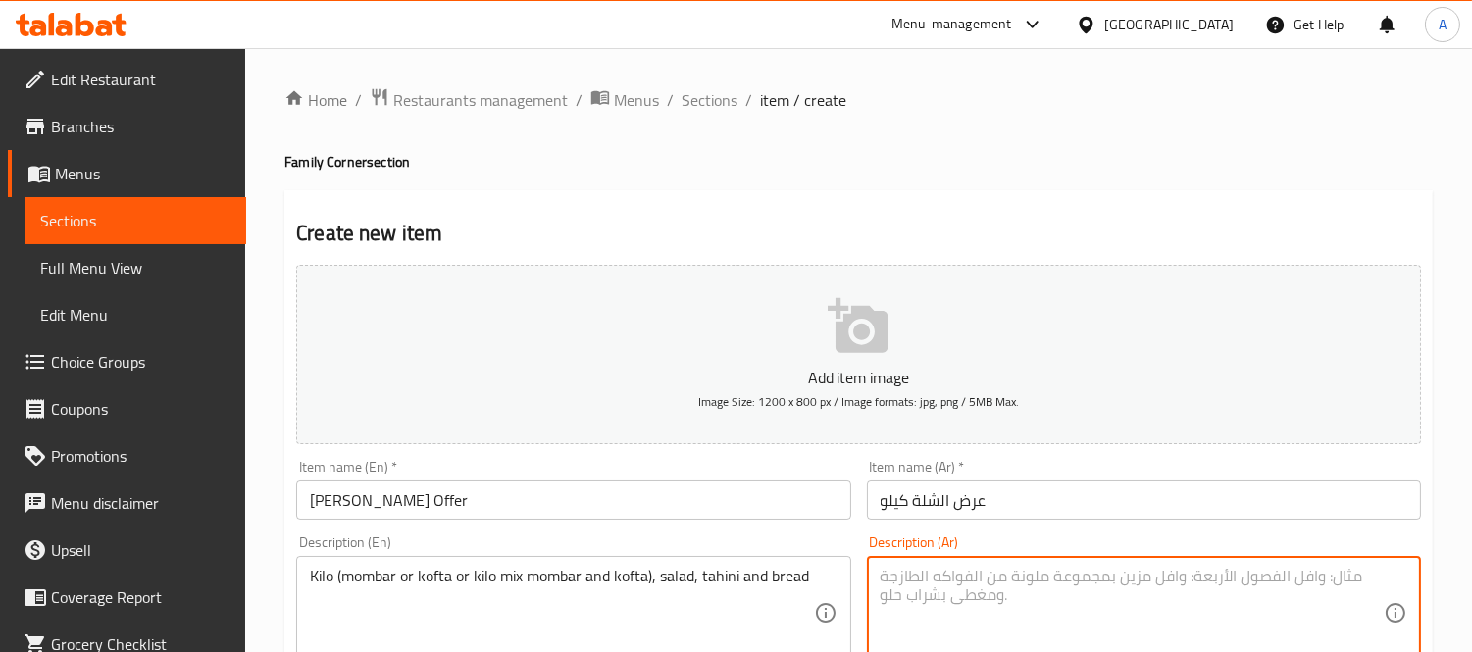
paste textarea "كيلو ( ممبار او كفتة او كيلو ميكس ممبار وكفته ) + سلطة + طحينة + عيش"
type textarea "كيلو ( ممبار او كفتة او كيلو ميكس ممبار وكفته ) + سلطة + طحينة + عيش"
click at [360, 502] on input "[PERSON_NAME] Offer" at bounding box center [573, 500] width 554 height 39
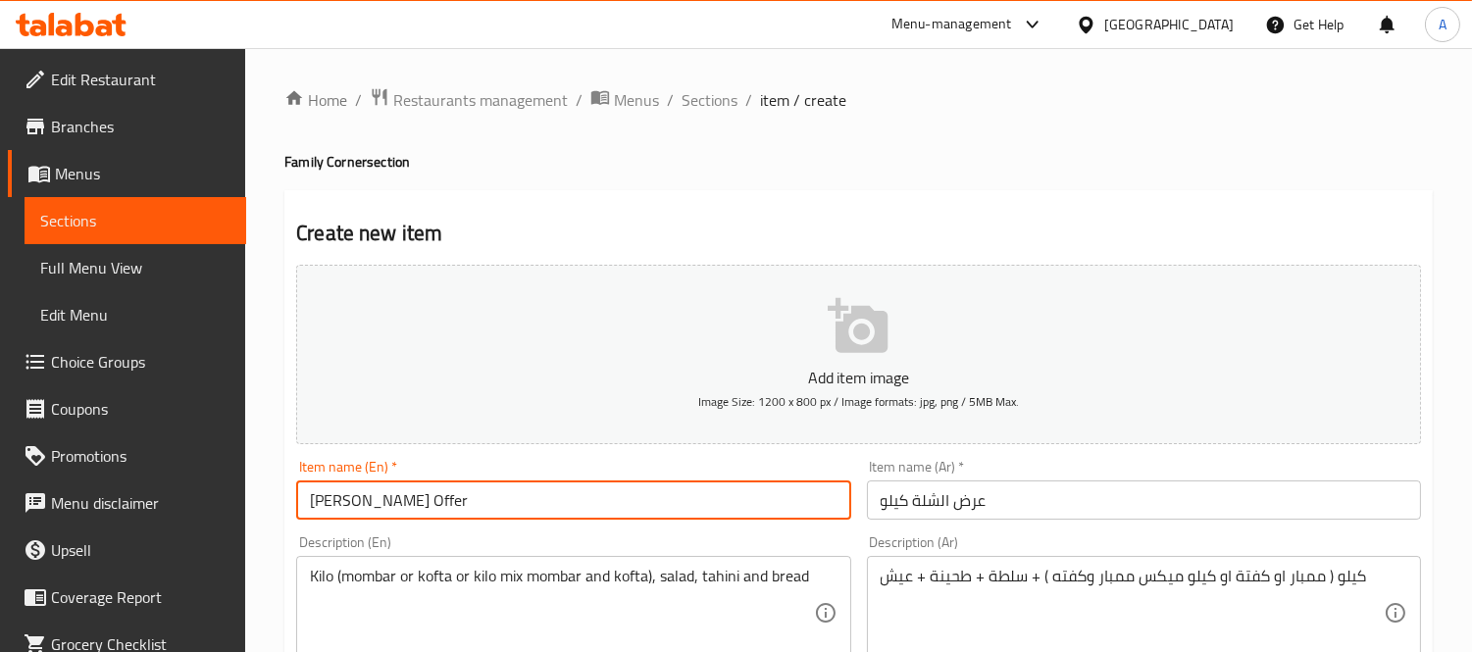
click at [369, 496] on input "[PERSON_NAME] Offer" at bounding box center [573, 500] width 554 height 39
type input "Elshala 1/2 Offer"
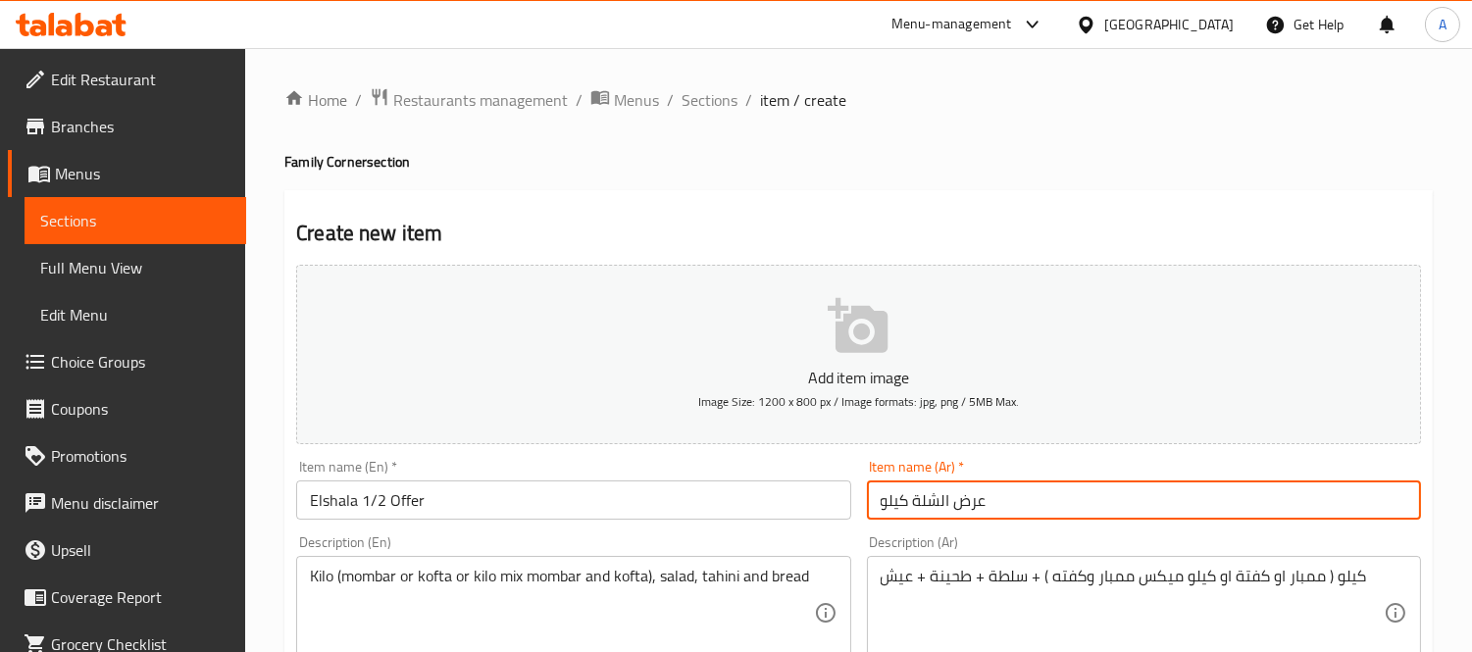
click at [898, 497] on input "عرض الشلة كيلو" at bounding box center [1144, 500] width 554 height 39
type input "عرض الشلة 1/2"
click at [300, 584] on div "Kilo (mombar or kofta or kilo mix mombar and kofta), salad, tahini and bread De…" at bounding box center [573, 613] width 554 height 114
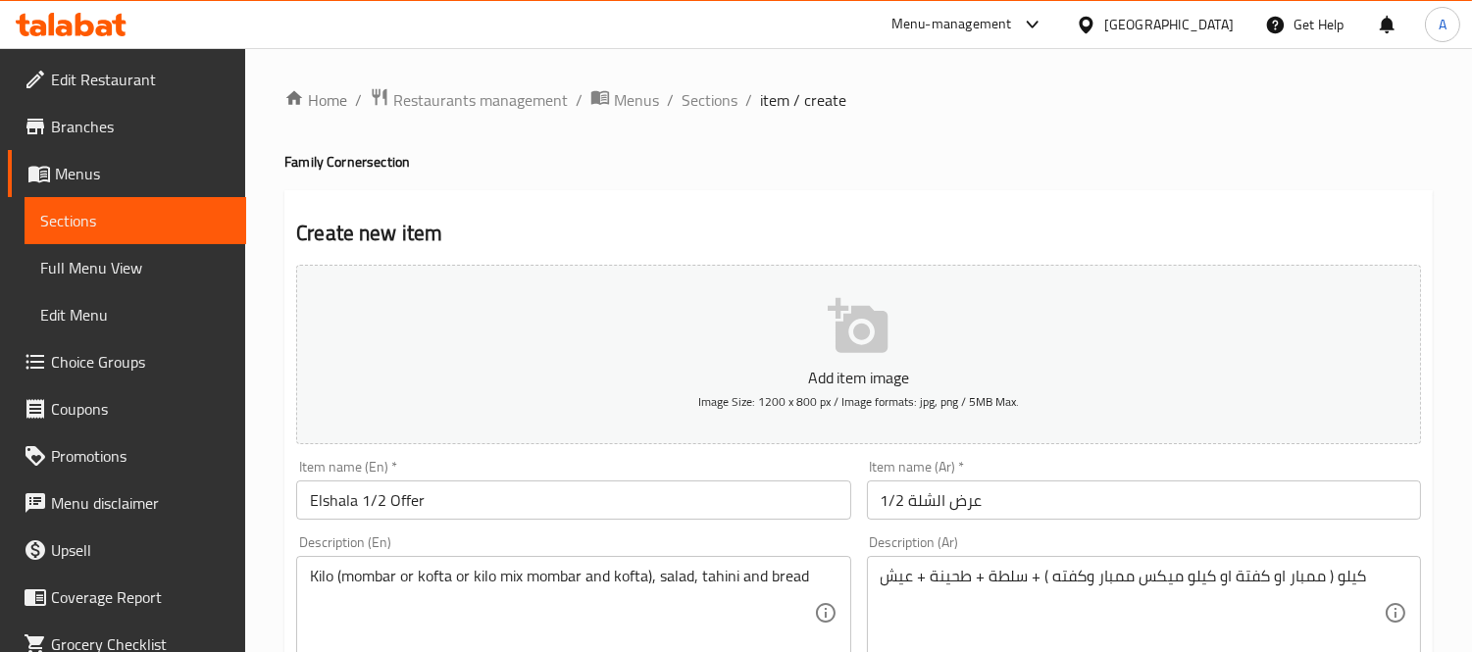
click at [308, 579] on div "Kilo (mombar or kofta or kilo mix mombar and kofta), salad, tahini and bread De…" at bounding box center [573, 613] width 554 height 114
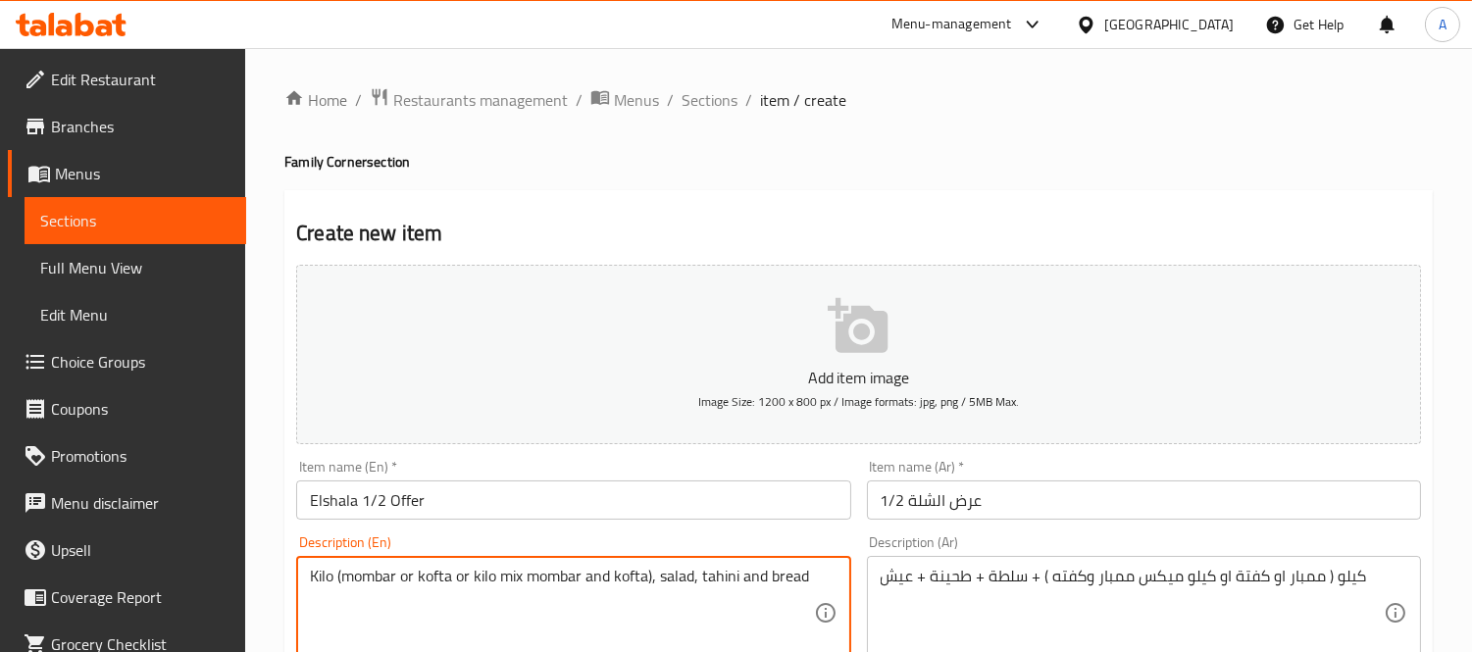
click at [318, 571] on textarea "Kilo (mombar or kofta or kilo mix mombar and kofta), salad, tahini and bread" at bounding box center [561, 613] width 503 height 93
click at [311, 573] on textarea "Kilo (mombar or kofta or kilo mix mombar and kofta), salad, tahini and bread" at bounding box center [561, 613] width 503 height 93
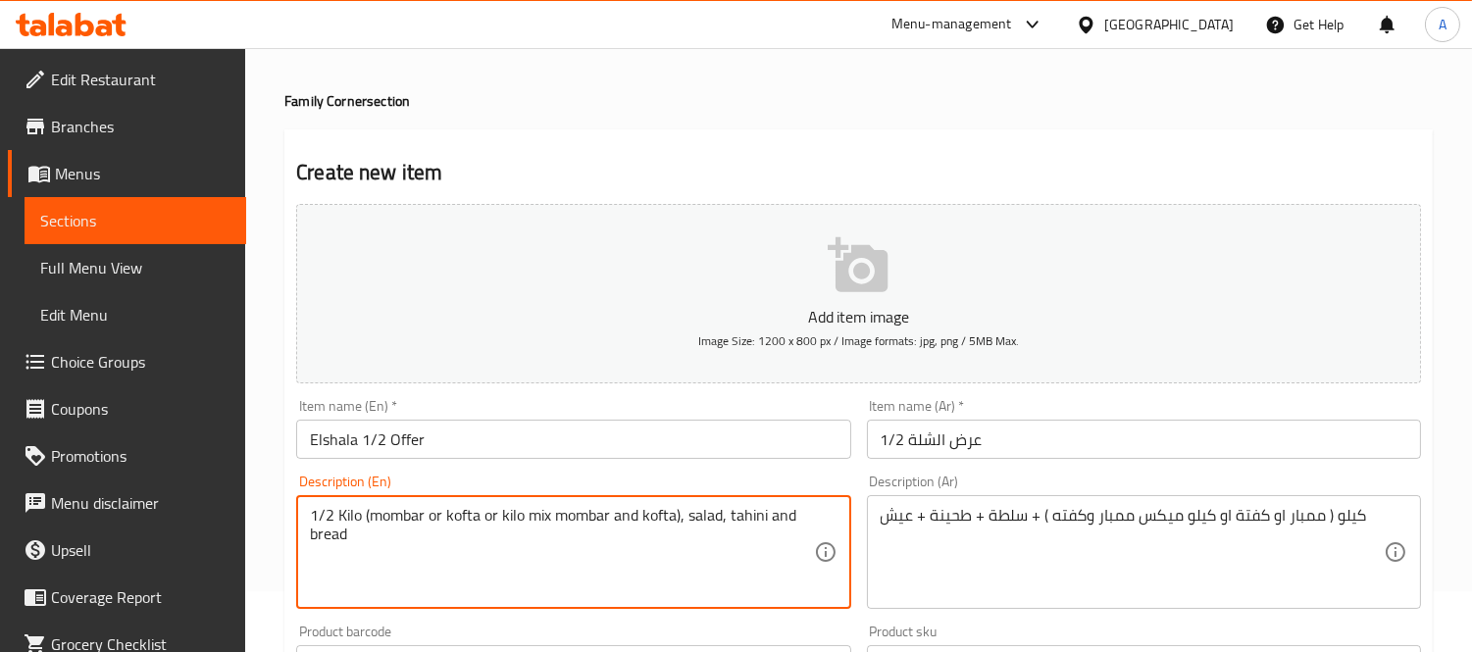
scroll to position [109, 0]
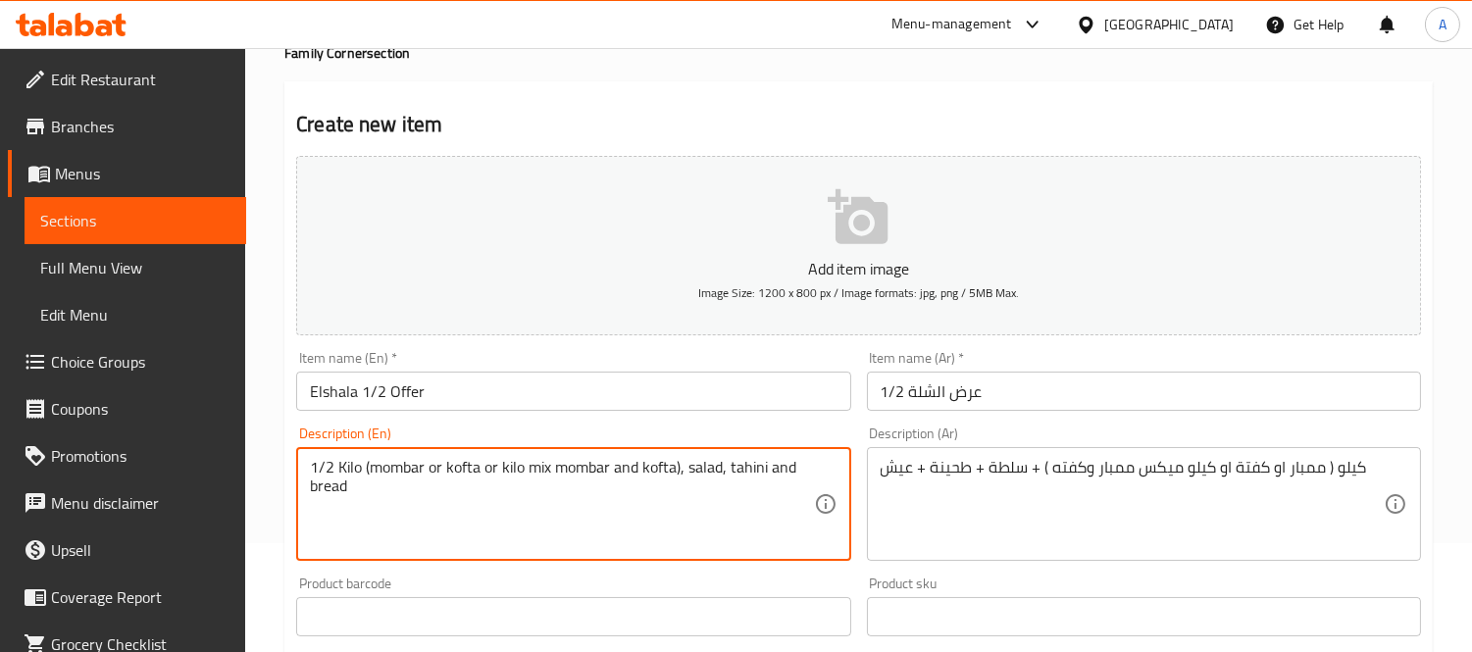
type textarea "1/2 Kilo (mombar or kofta or kilo mix mombar and kofta), salad, tahini and bread"
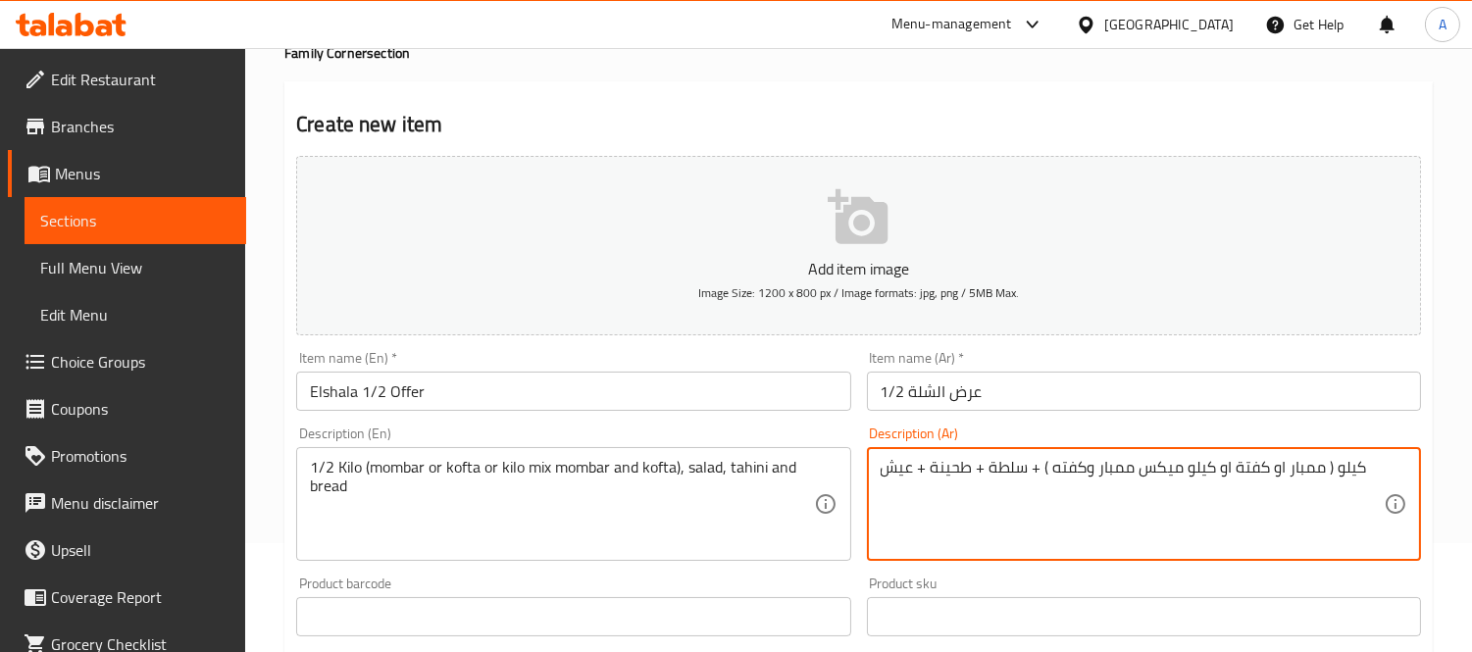
click at [987, 471] on textarea "كيلو ( ممبار او كفتة او كيلو ميكس ممبار وكفته ) + سلطة + طحينة + عيش" at bounding box center [1132, 504] width 503 height 93
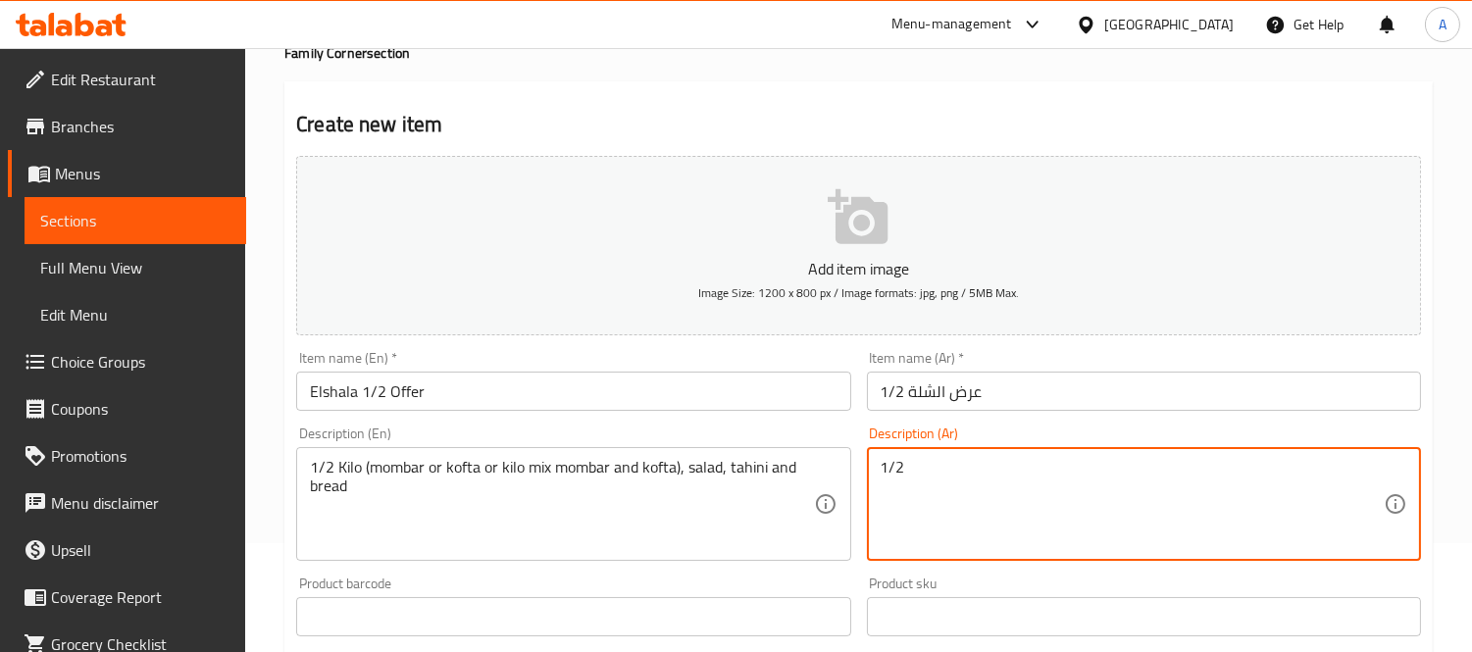
paste textarea "كيلو ( ممبار او كفتة او كيلو ميكس ممبار وكفته ) + سلطة + طحينة + عيش"
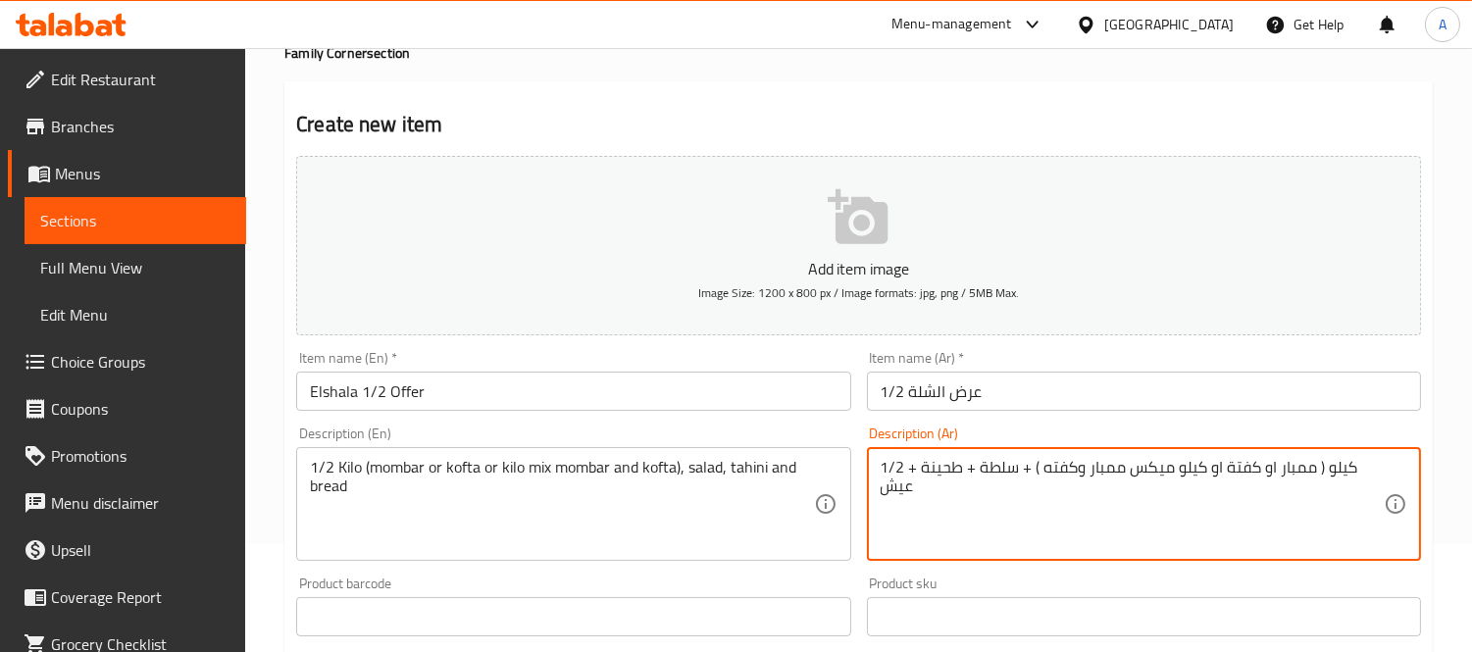
click at [1201, 472] on textarea "1/2 كيلو ( ممبار او كفتة او كيلو ميكس ممبار وكفته ) + سلطة + طحينة + عيش" at bounding box center [1132, 504] width 503 height 93
type textarea "1/2 كيلو ( ممبار او كفتة او 1/2 كيلو ميكس ممبار وكفته ) + سلطة + طحينة + عيش"
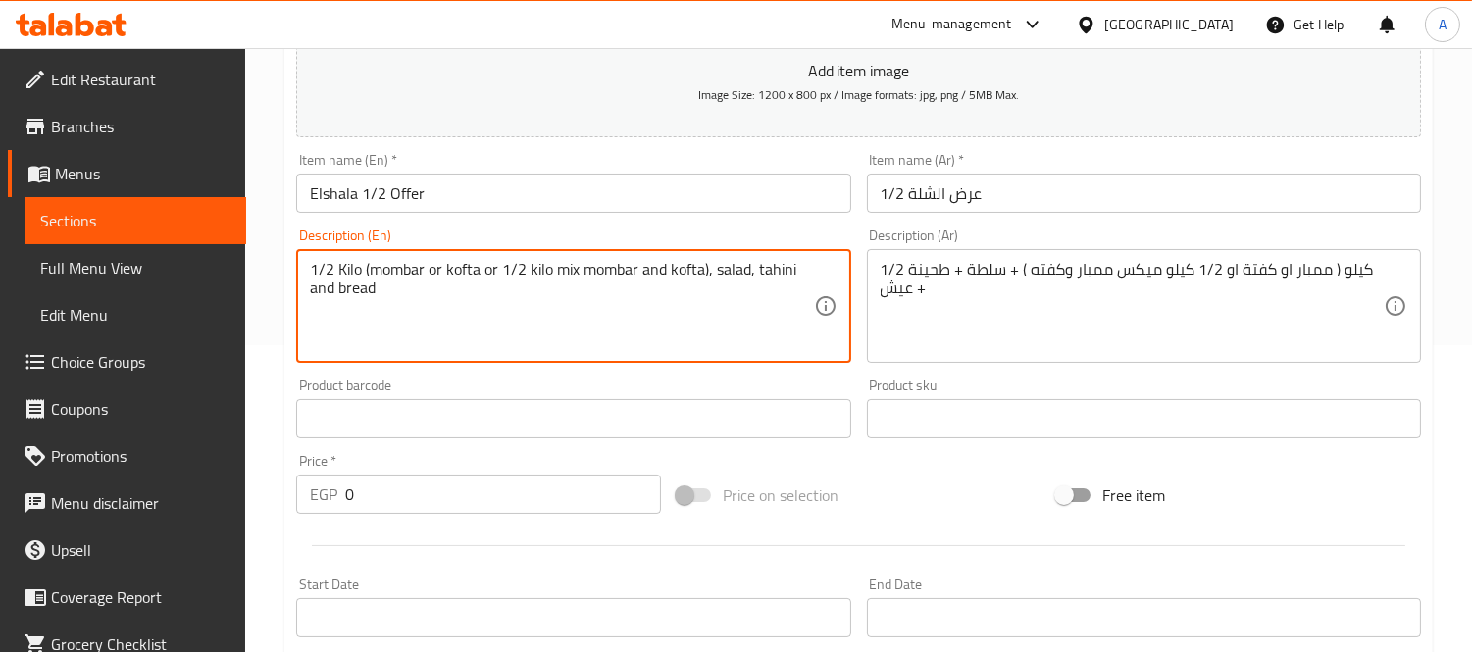
scroll to position [327, 0]
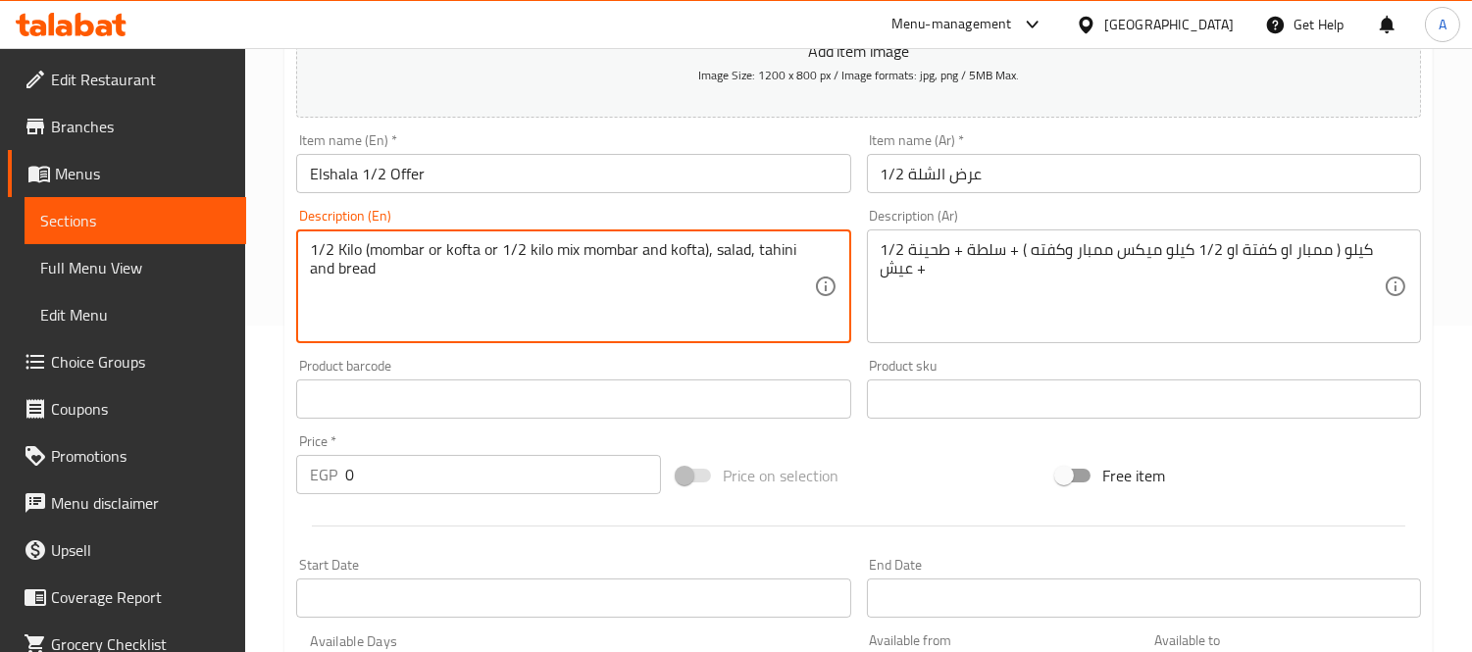
type textarea "1/2 Kilo (mombar or kofta or 1/2 kilo mix mombar and kofta), salad, tahini and …"
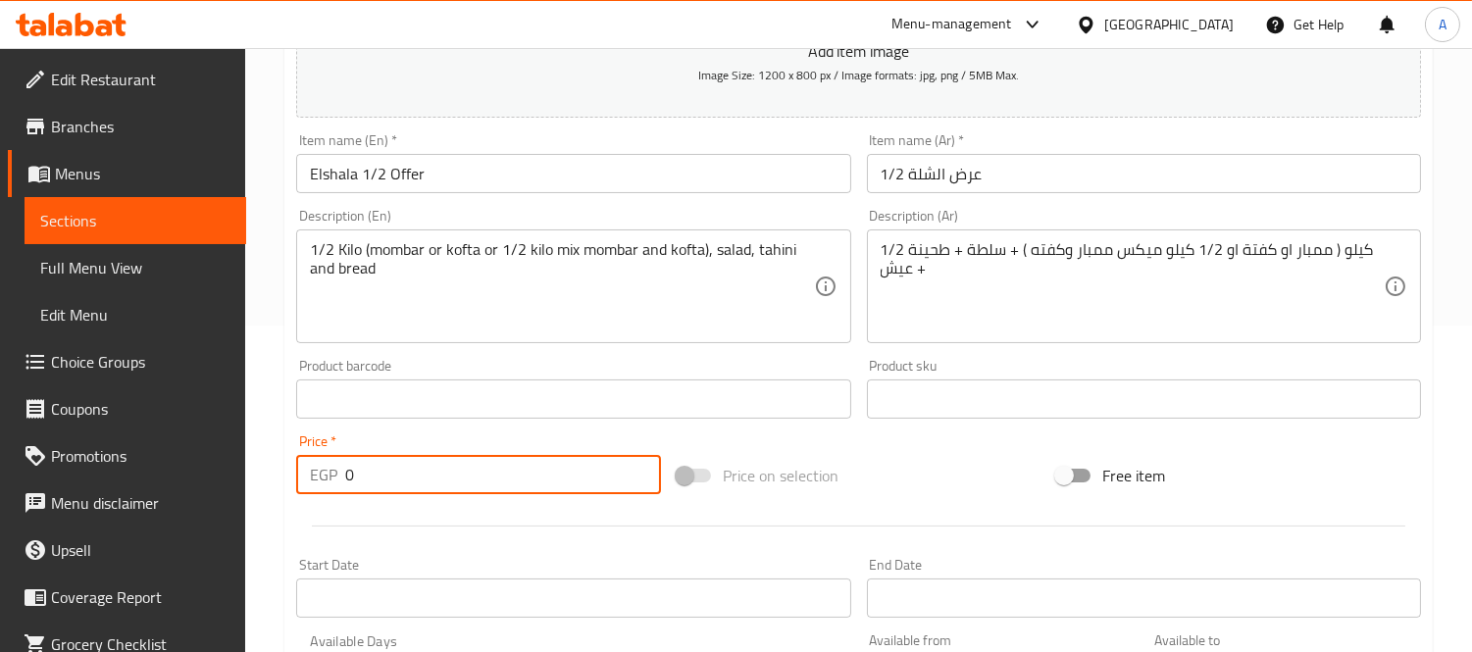
drag, startPoint x: 353, startPoint y: 472, endPoint x: 295, endPoint y: 469, distance: 58.0
click at [296, 469] on div "EGP 0 Price *" at bounding box center [478, 474] width 365 height 39
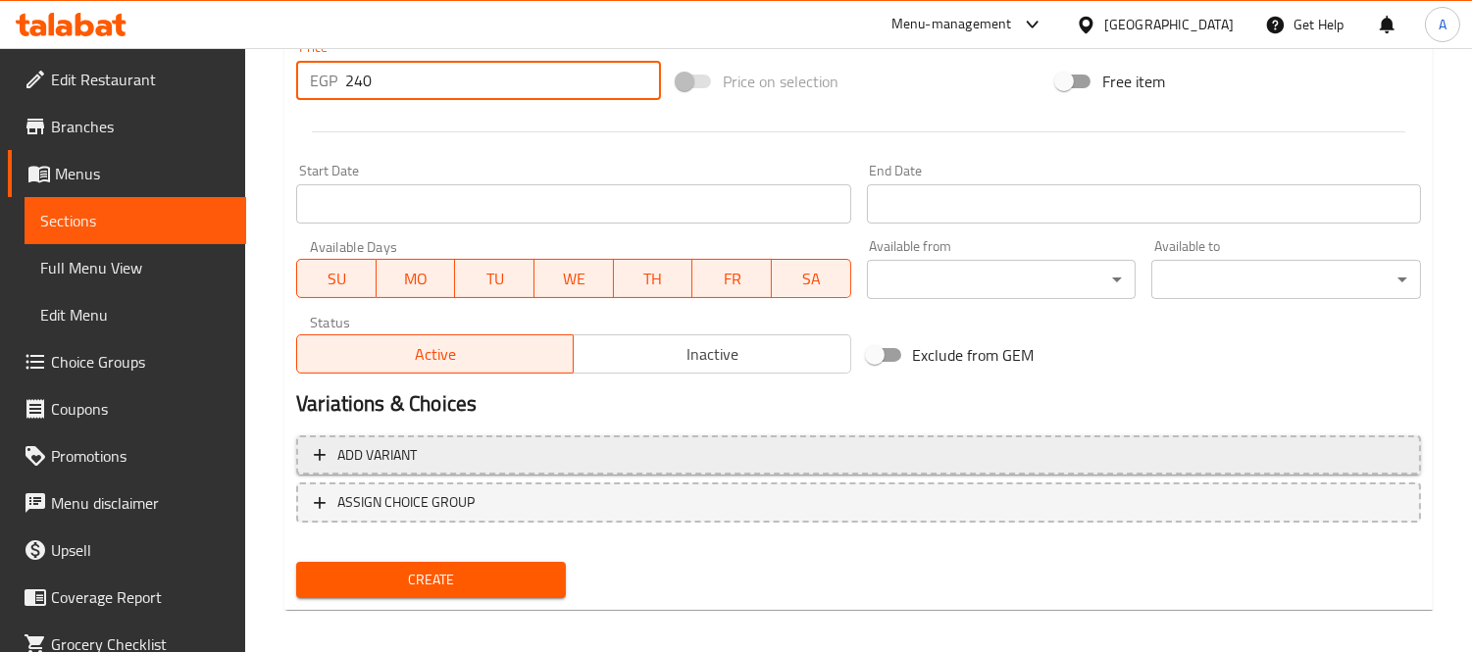
scroll to position [730, 0]
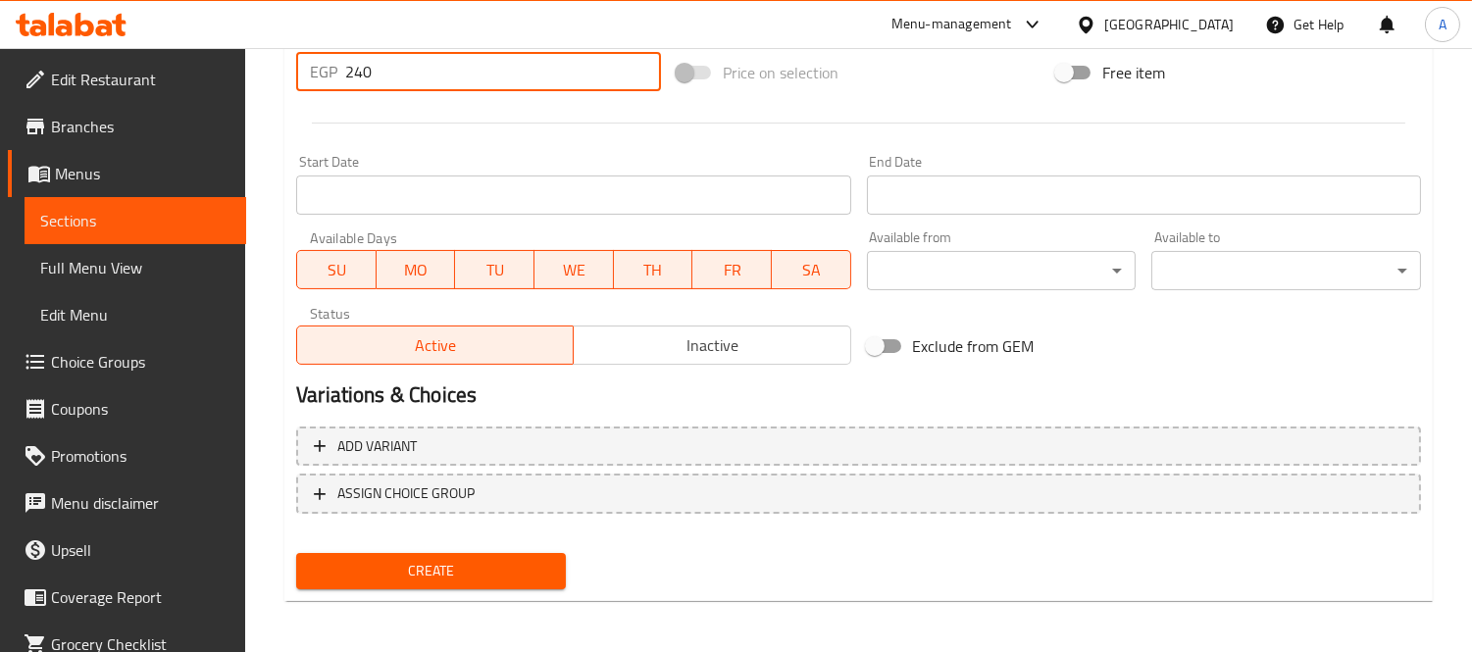
type input "240"
click at [670, 344] on span "Inactive" at bounding box center [712, 346] width 261 height 28
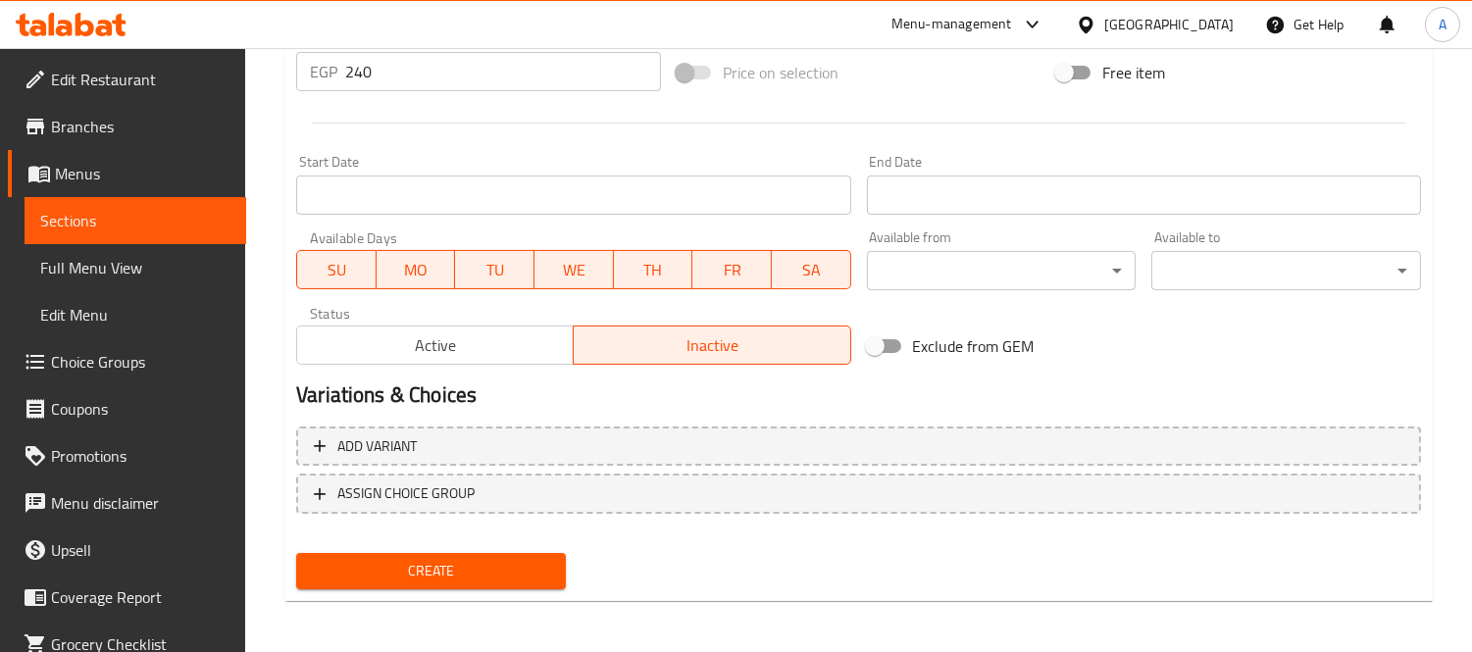
click at [439, 573] on span "Create" at bounding box center [431, 571] width 238 height 25
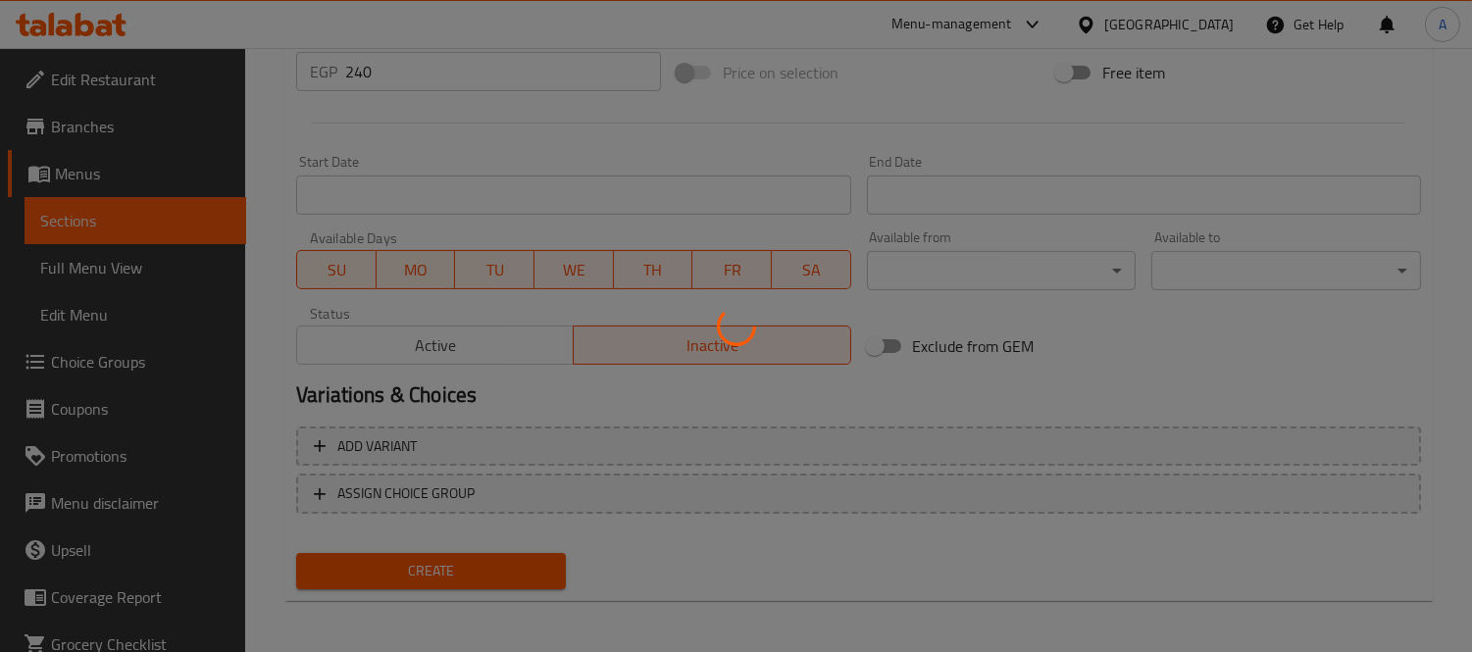
type input "0"
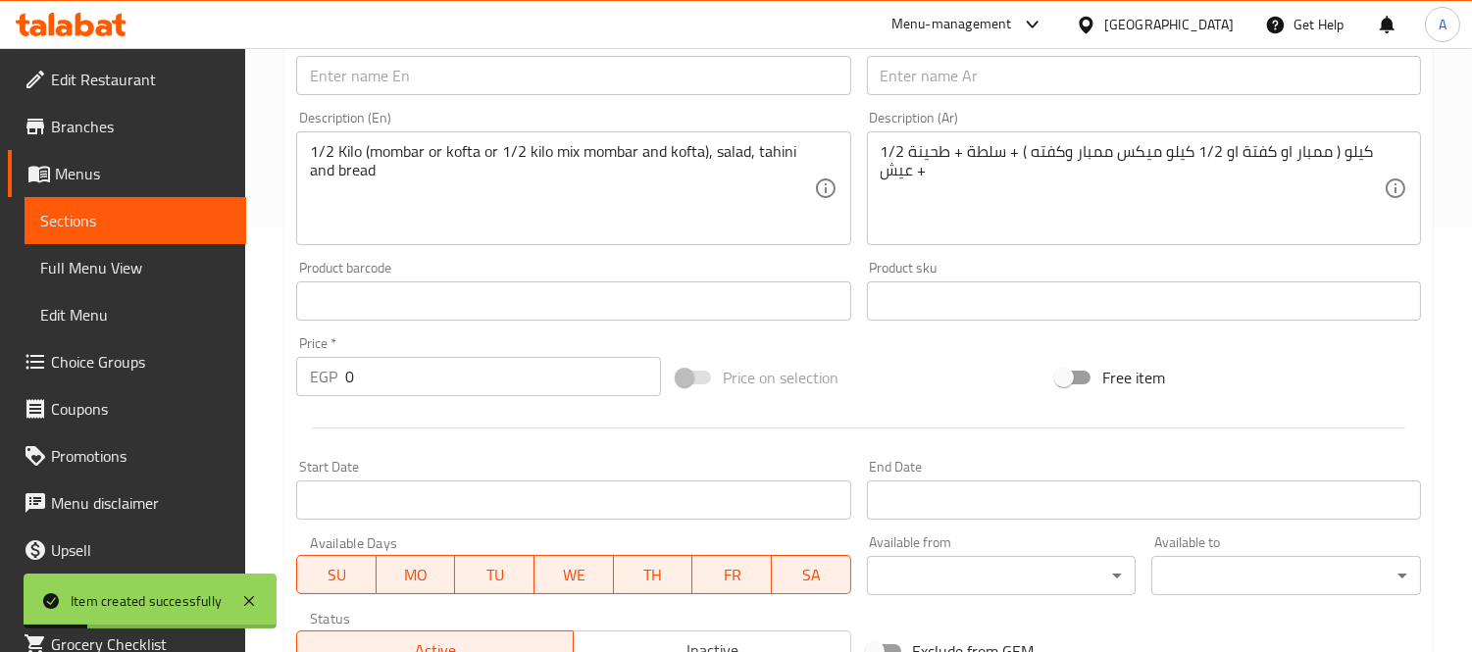
scroll to position [403, 0]
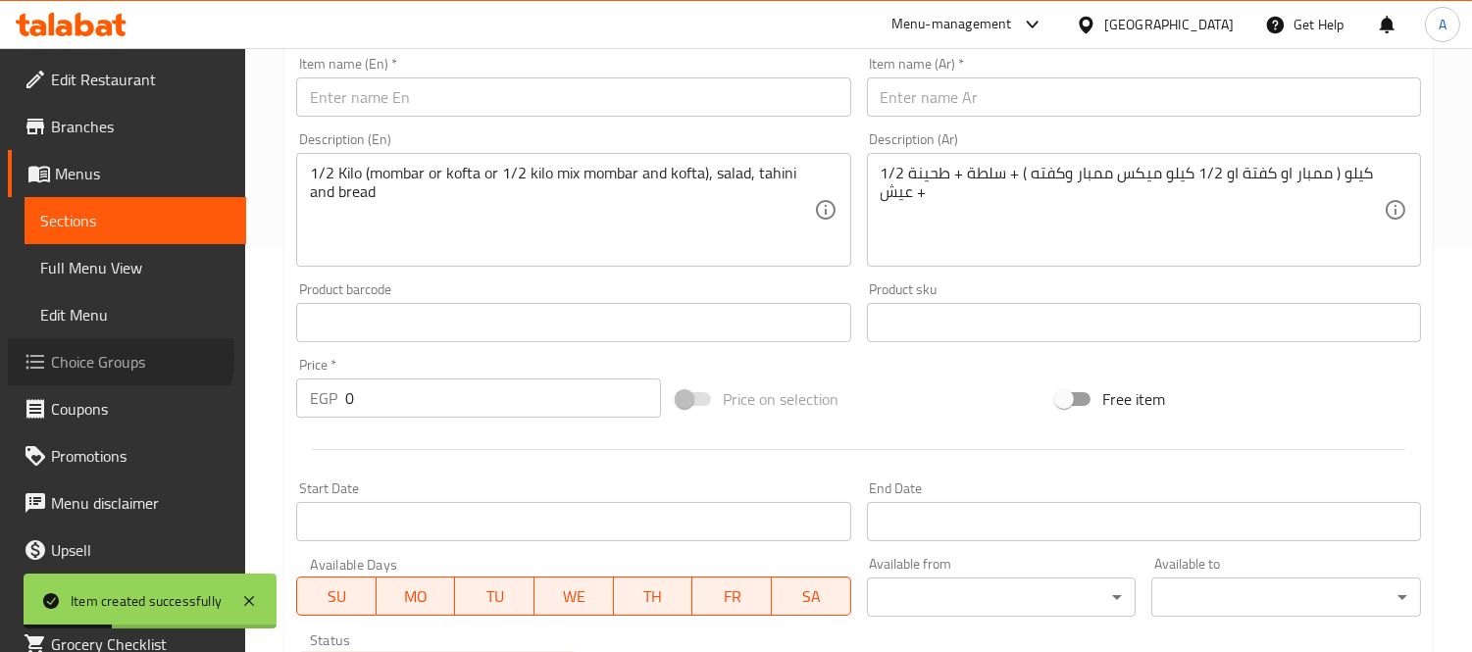
click at [110, 356] on span "Choice Groups" at bounding box center [141, 362] width 180 height 24
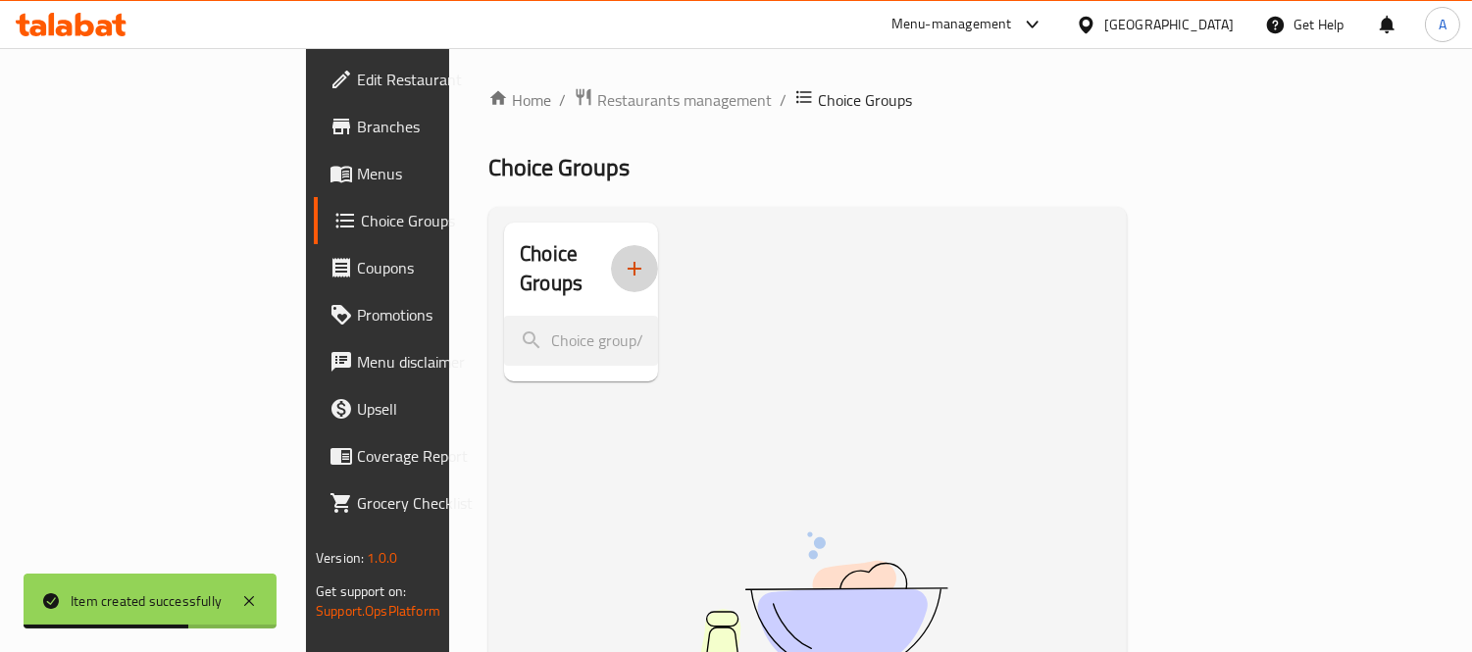
click at [623, 257] on icon "button" at bounding box center [635, 269] width 24 height 24
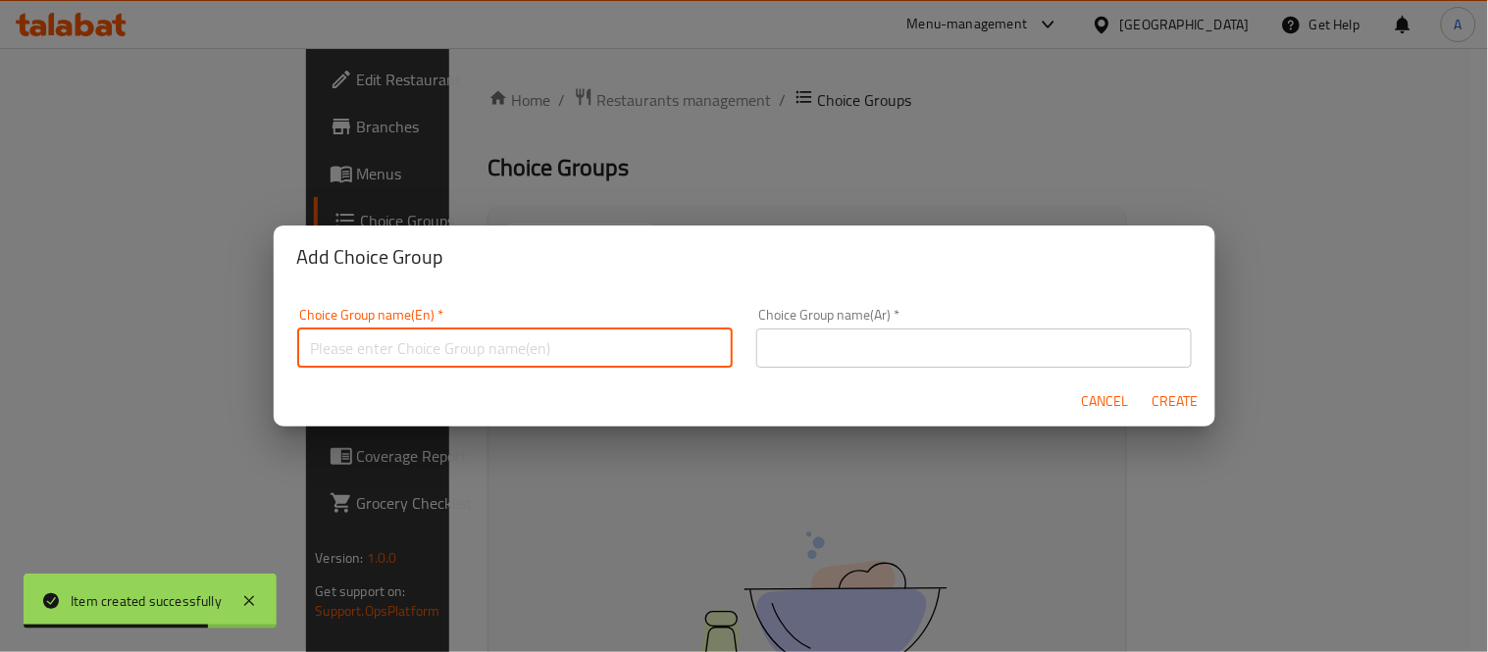
click at [414, 329] on input "text" at bounding box center [515, 348] width 436 height 39
type input "Y"
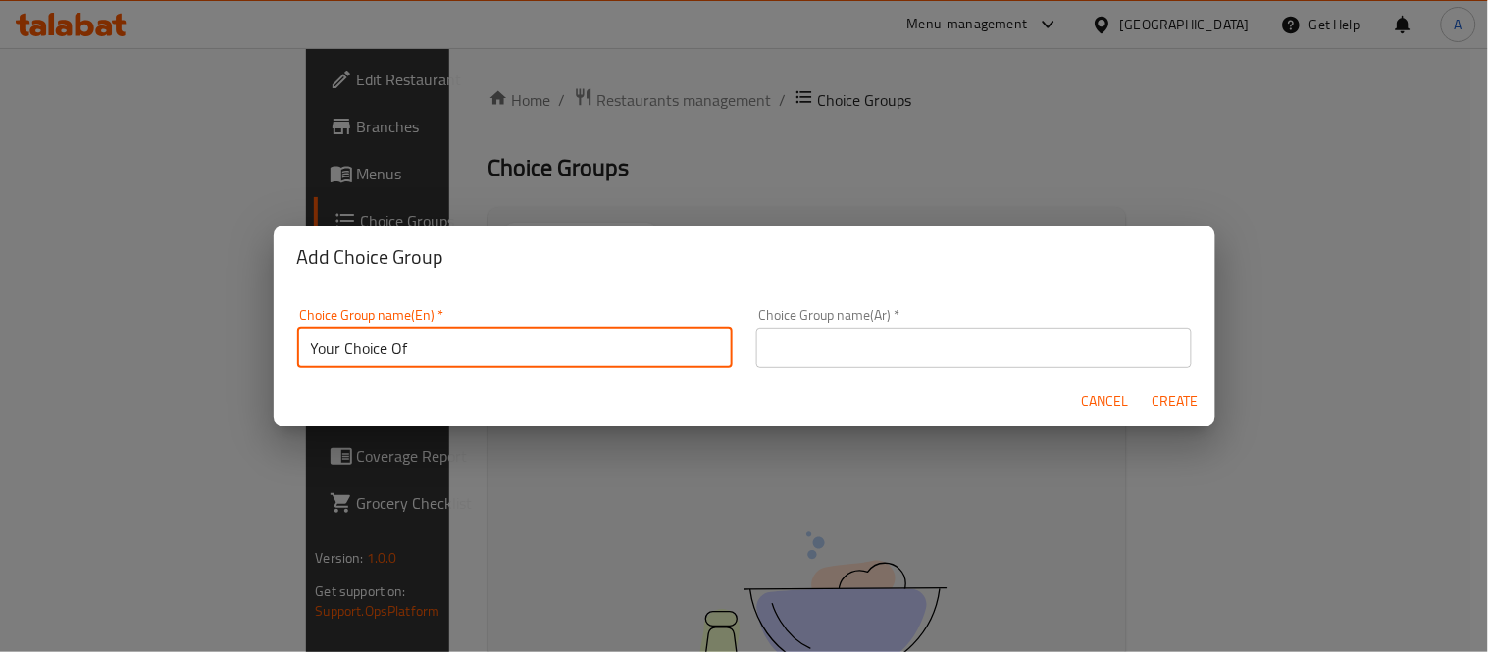
type input "Your Choice Of"
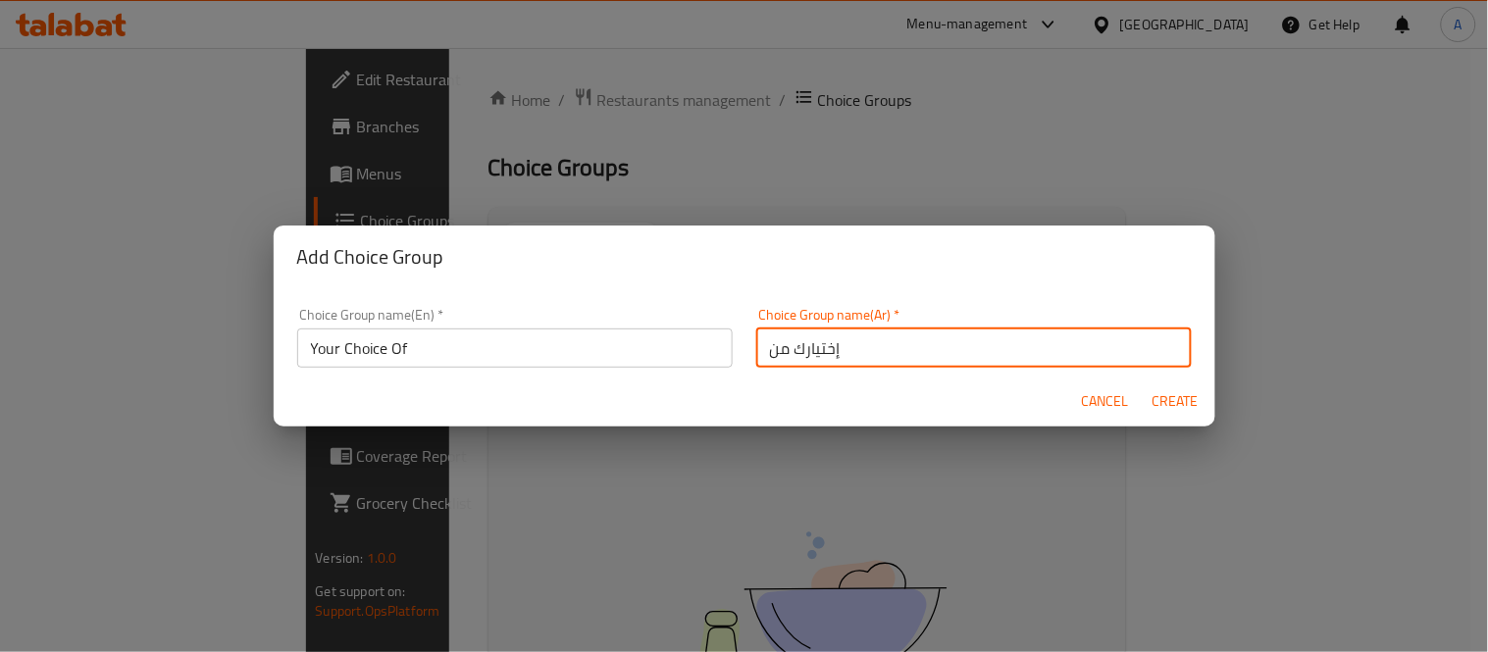
type input "إختيارك من"
drag, startPoint x: 1190, startPoint y: 392, endPoint x: 1136, endPoint y: 409, distance: 56.5
click at [1190, 392] on span "Create" at bounding box center [1176, 401] width 47 height 25
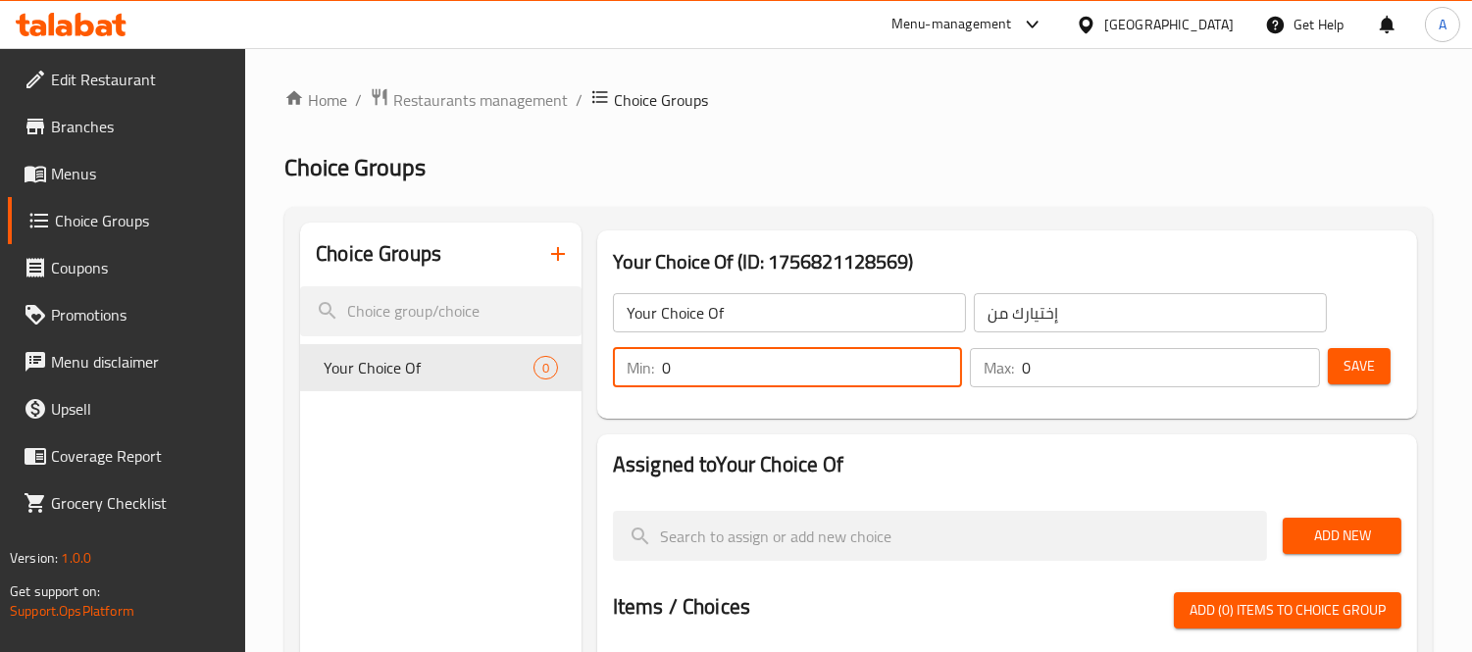
drag, startPoint x: 692, startPoint y: 374, endPoint x: 644, endPoint y: 367, distance: 48.6
click at [644, 367] on div "Min: 0 ​" at bounding box center [788, 367] width 350 height 39
type input "1"
drag, startPoint x: 1075, startPoint y: 364, endPoint x: 956, endPoint y: 365, distance: 118.7
click at [956, 361] on div "Min: 1 ​ Max: 0 ​" at bounding box center [966, 367] width 723 height 55
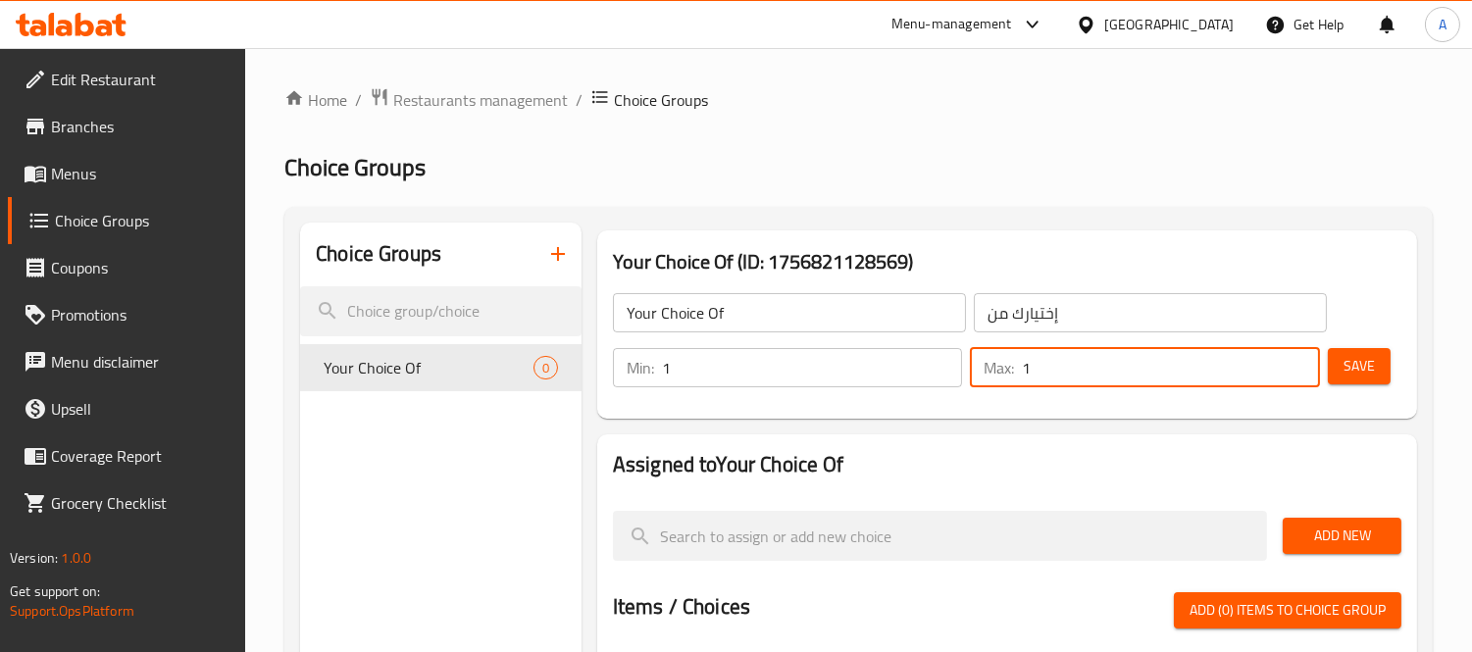
type input "1"
click at [1341, 528] on span "Add New" at bounding box center [1342, 536] width 87 height 25
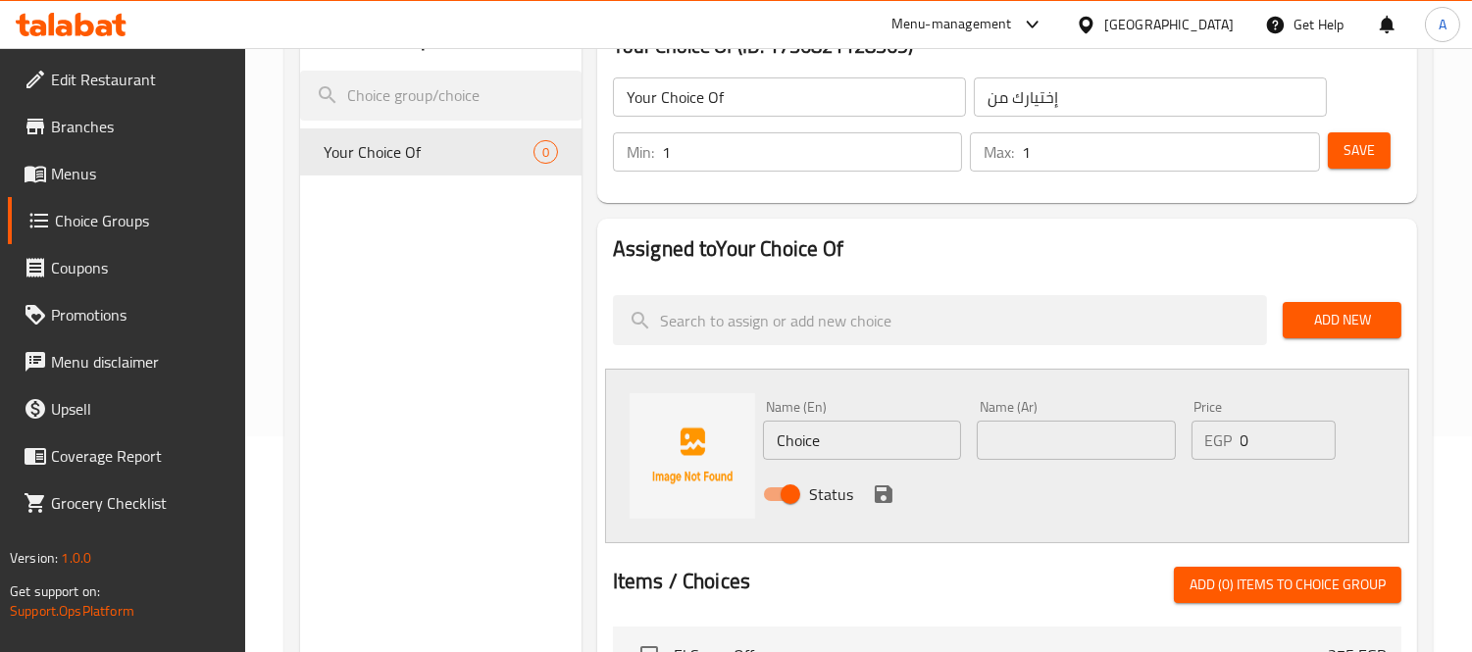
scroll to position [218, 0]
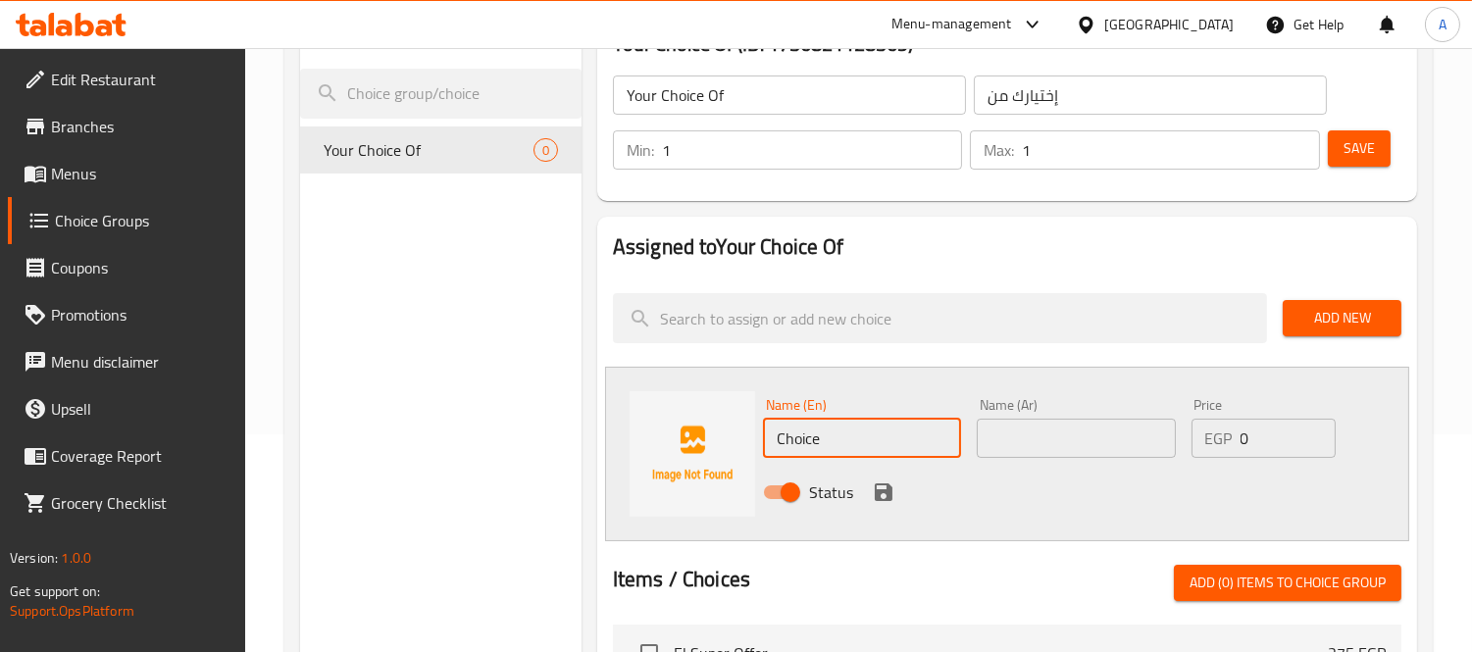
drag, startPoint x: 839, startPoint y: 452, endPoint x: 769, endPoint y: 446, distance: 69.9
click at [769, 446] on input "Choice" at bounding box center [862, 438] width 198 height 39
type input "Mombar"
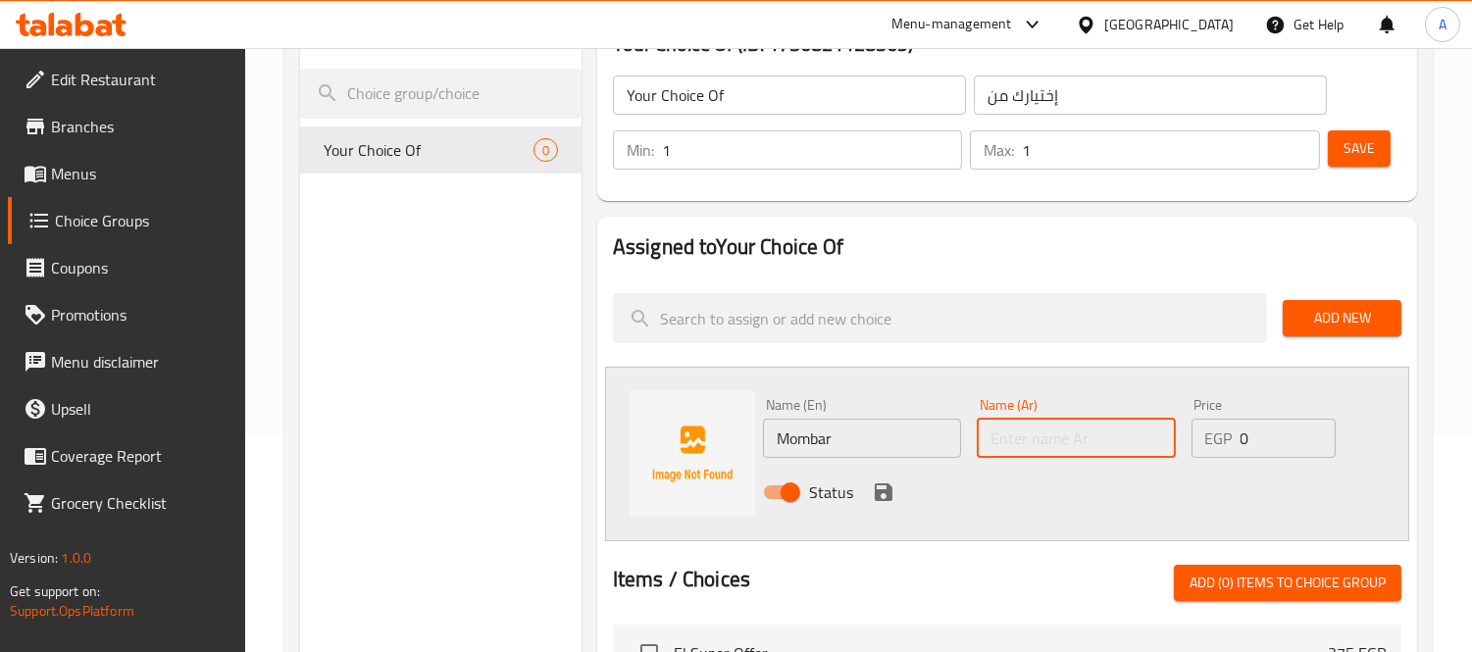
click at [1056, 439] on input "text" at bounding box center [1076, 438] width 198 height 39
type input "ممبار"
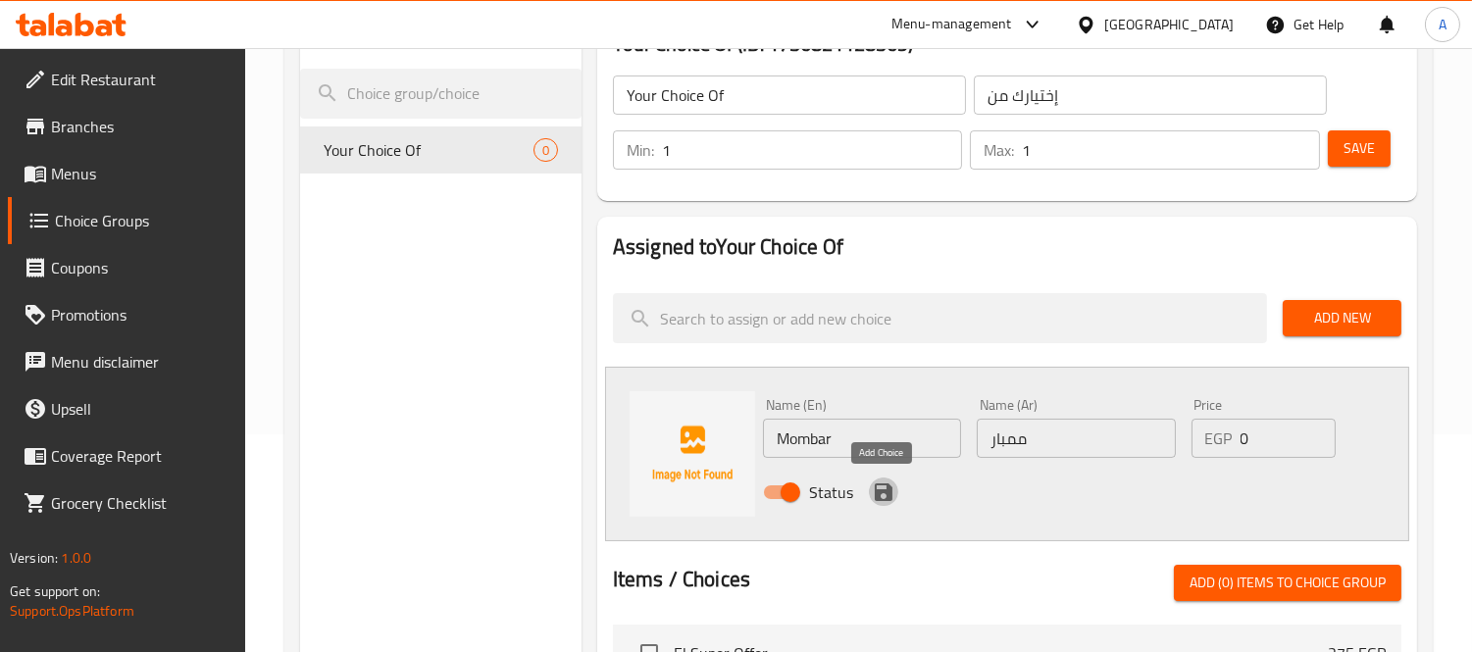
click at [889, 487] on icon "save" at bounding box center [884, 493] width 18 height 18
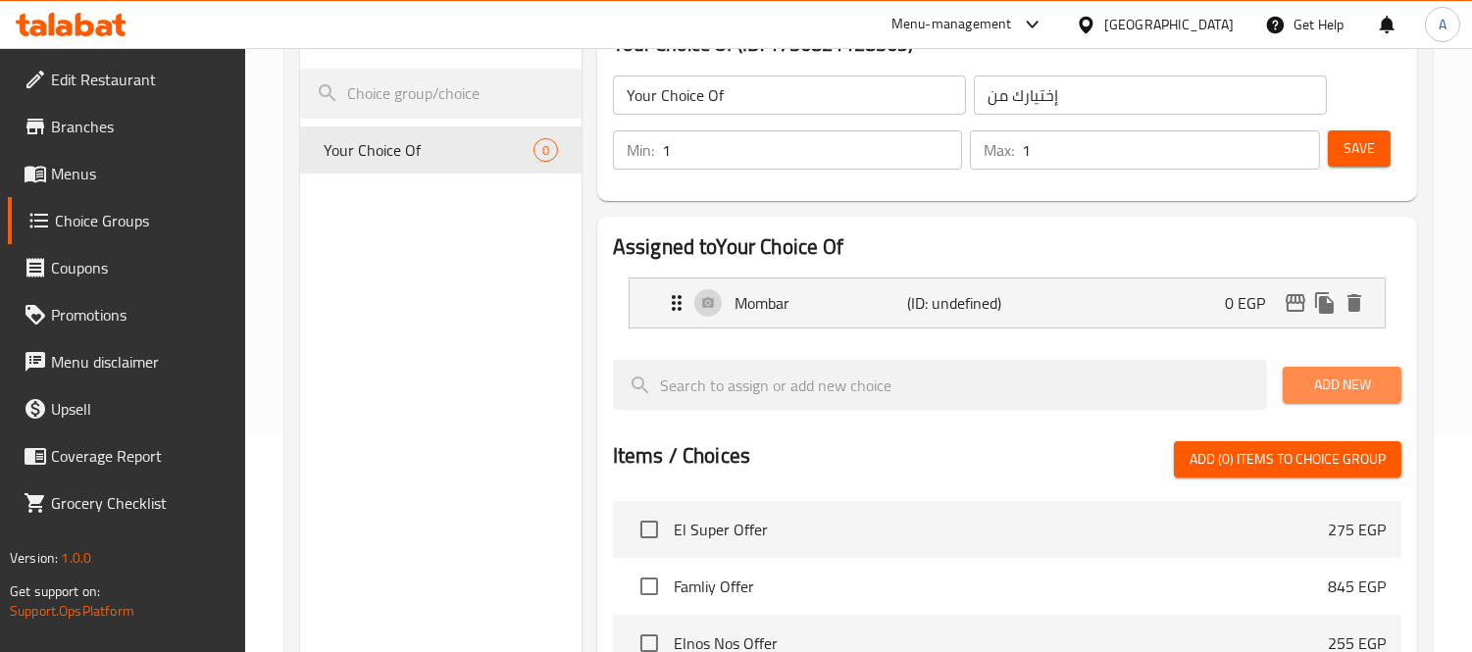
click at [1313, 370] on button "Add New" at bounding box center [1342, 385] width 119 height 36
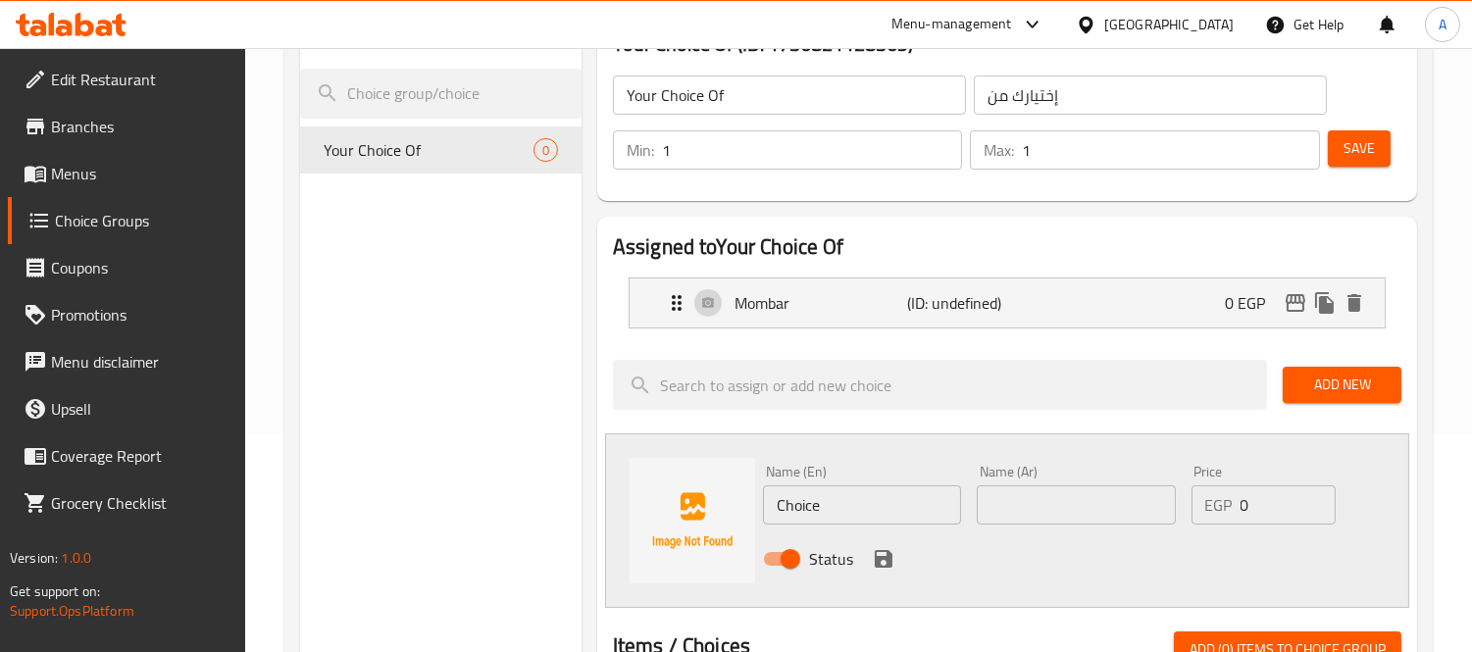
click at [1013, 513] on input "text" at bounding box center [1076, 505] width 198 height 39
type input "كفتة"
click at [858, 514] on input "Choice" at bounding box center [862, 505] width 198 height 39
type input "Kofta"
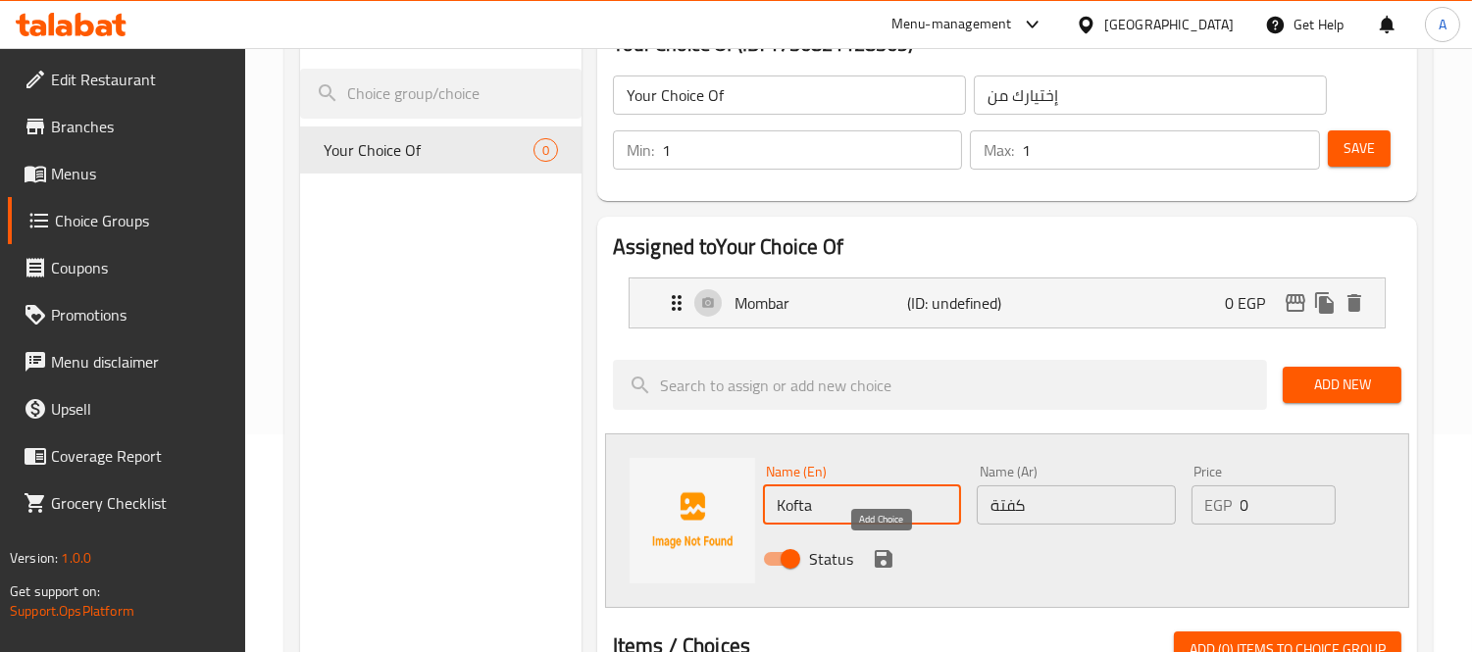
click at [886, 552] on icon "save" at bounding box center [884, 559] width 18 height 18
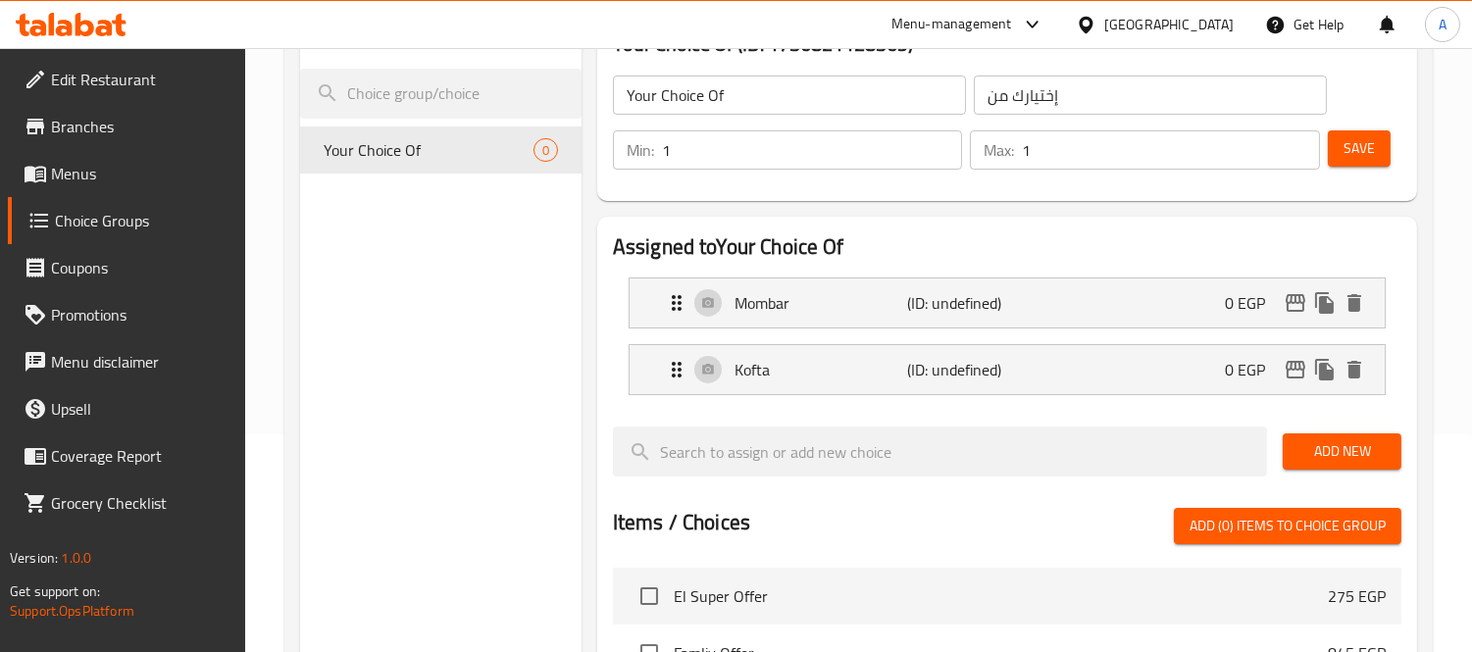
click at [1325, 439] on span "Add New" at bounding box center [1342, 451] width 87 height 25
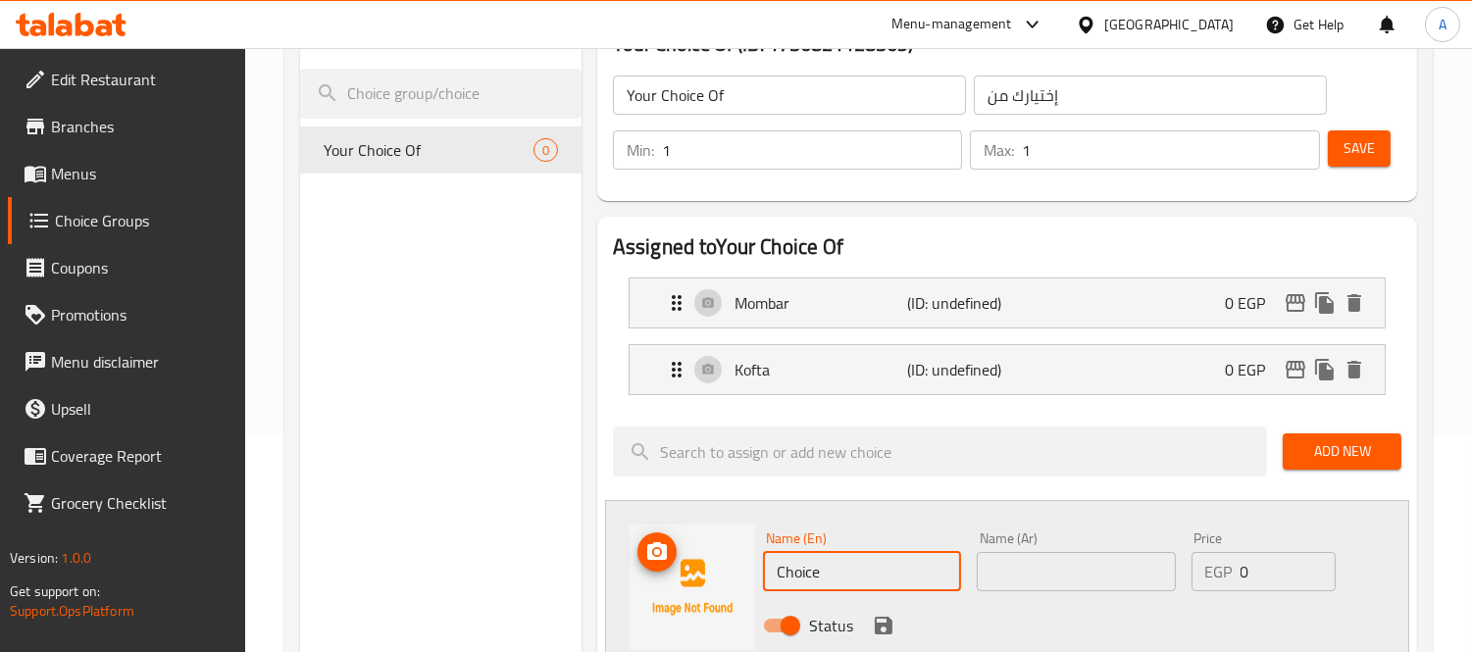
drag, startPoint x: 847, startPoint y: 581, endPoint x: 744, endPoint y: 571, distance: 103.5
click at [744, 571] on div "Name (En) Choice Name (En) Name (Ar) Name (Ar) Price EGP 0 Price Status" at bounding box center [1007, 587] width 804 height 175
type input "Mix Mombar And Kofta"
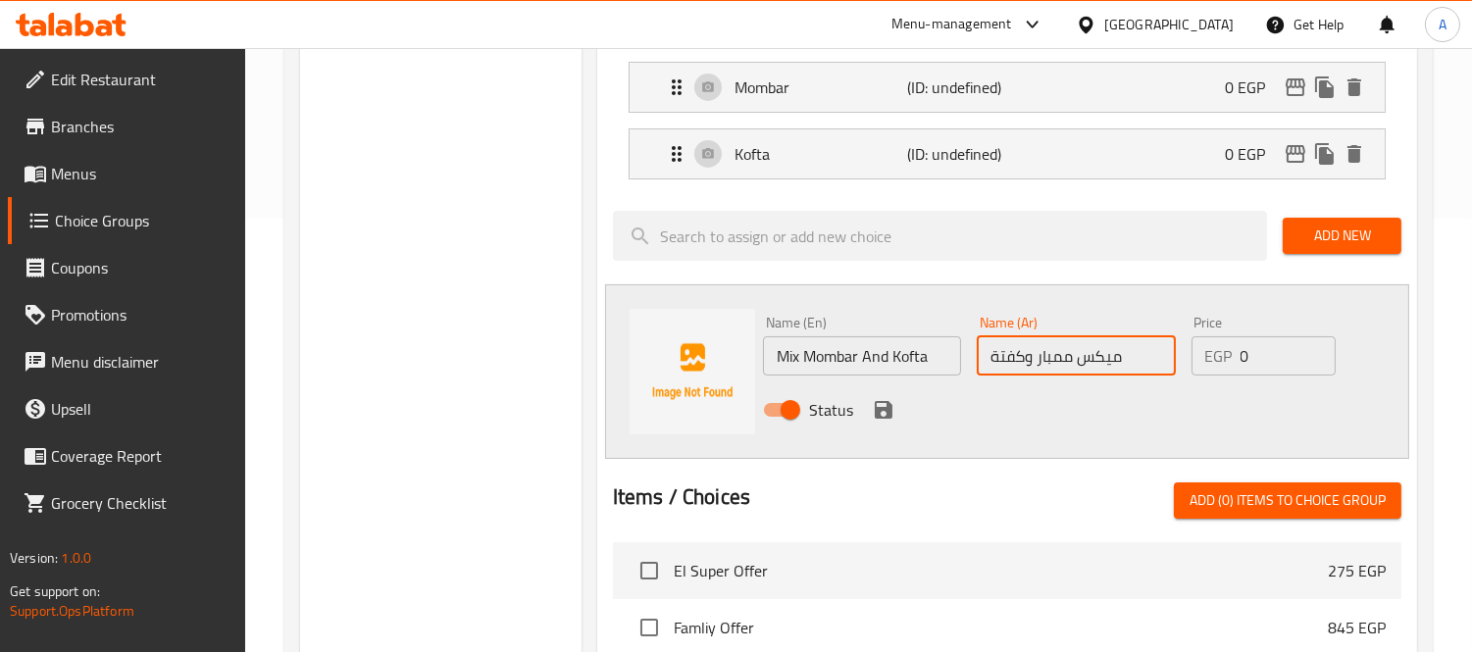
scroll to position [436, 0]
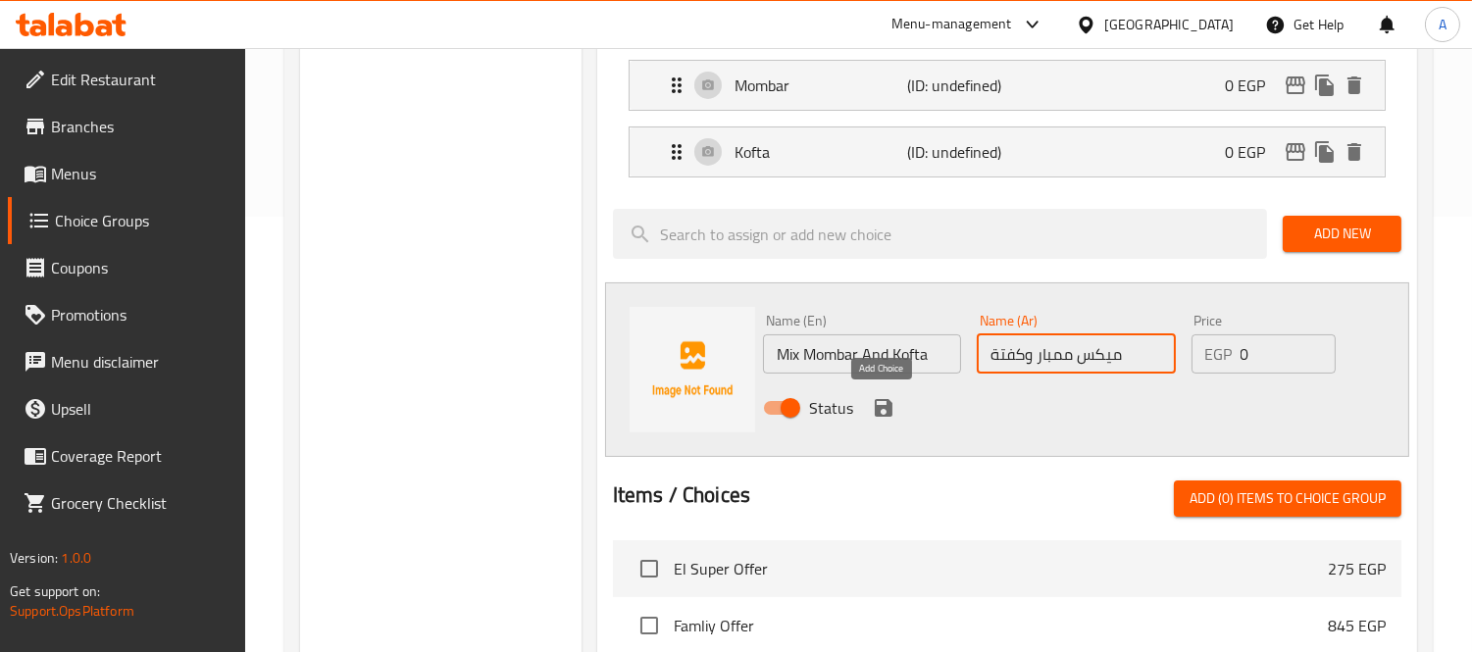
type input "ميكس ممبار وكفتة"
click at [886, 410] on icon "save" at bounding box center [884, 408] width 18 height 18
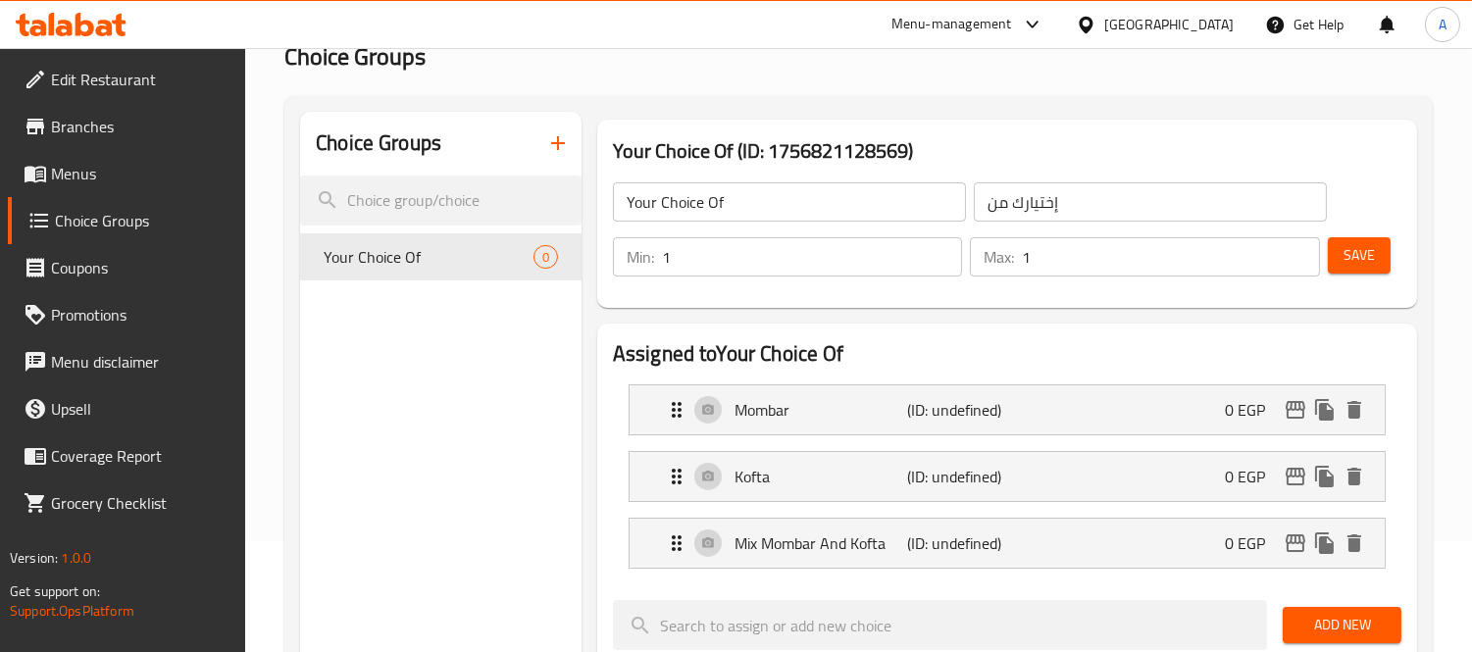
scroll to position [109, 0]
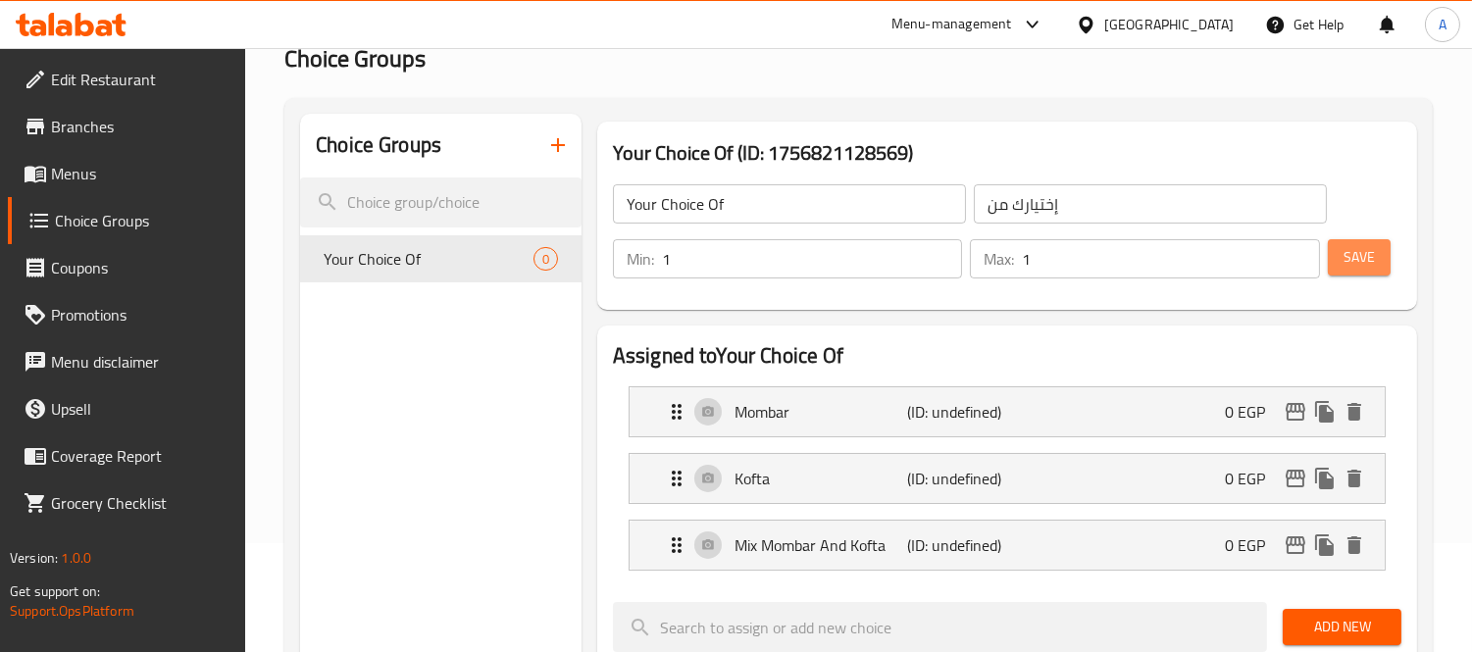
click at [1364, 258] on span "Save" at bounding box center [1359, 257] width 31 height 25
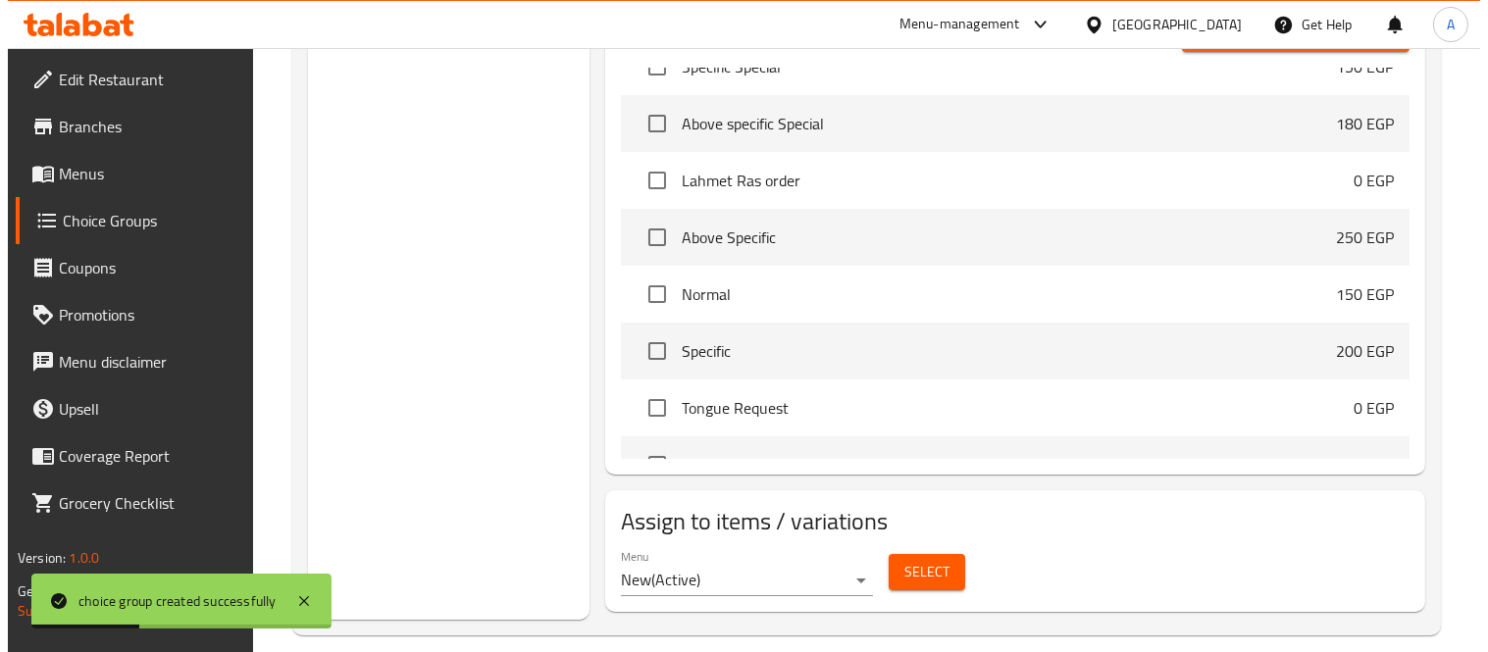
scroll to position [822, 0]
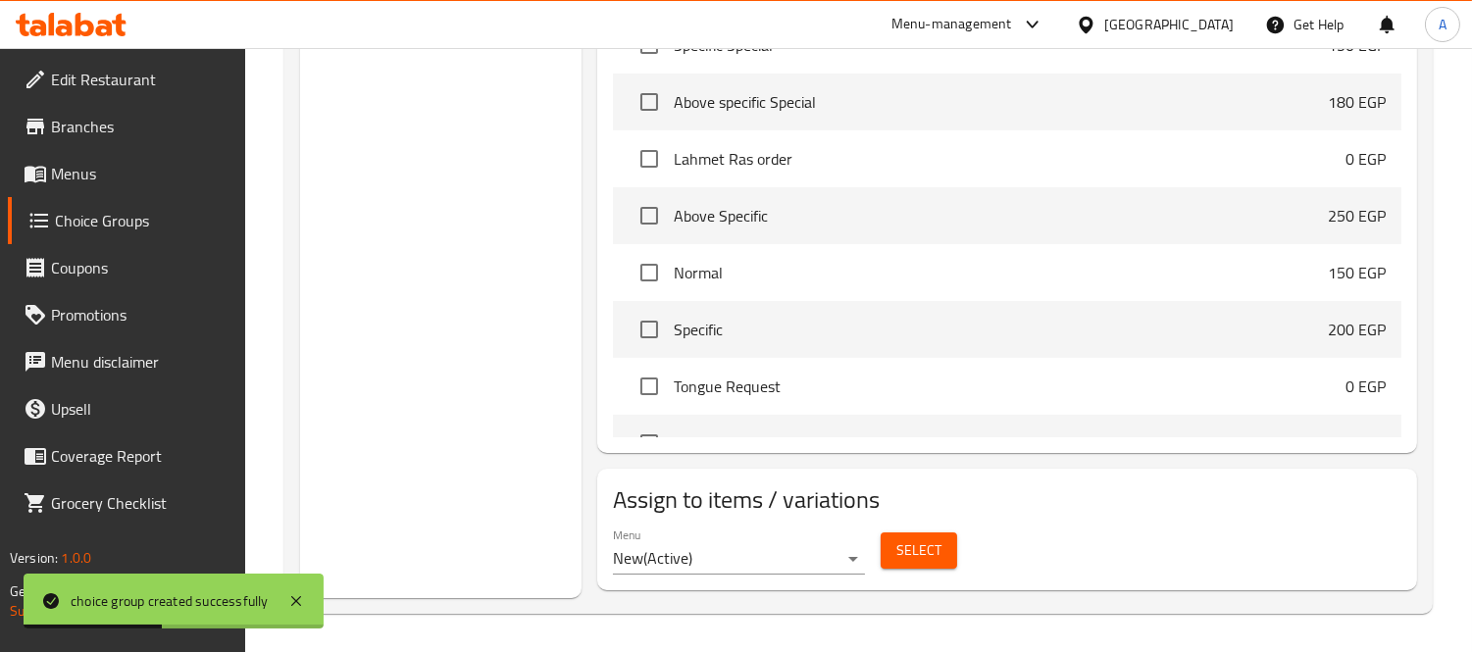
click at [932, 545] on span "Select" at bounding box center [919, 551] width 45 height 25
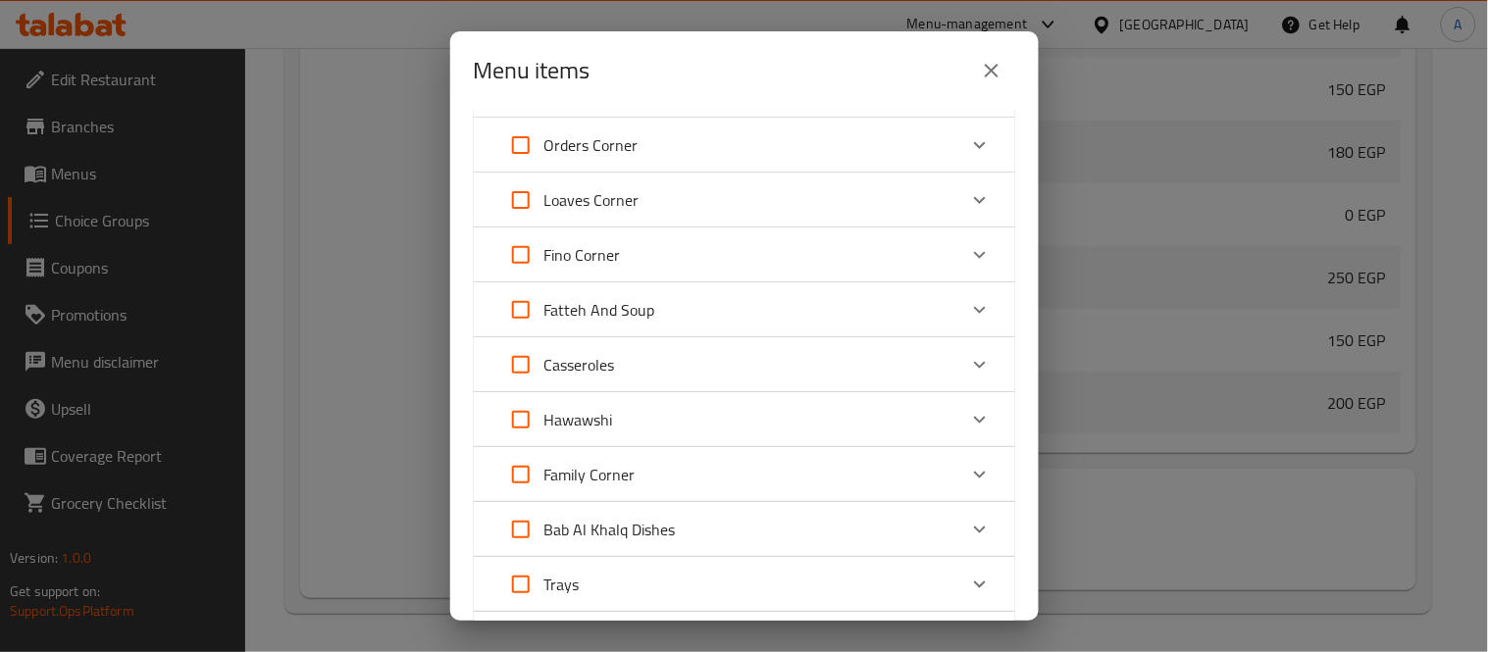
click at [586, 464] on p "Family Corner" at bounding box center [589, 475] width 91 height 24
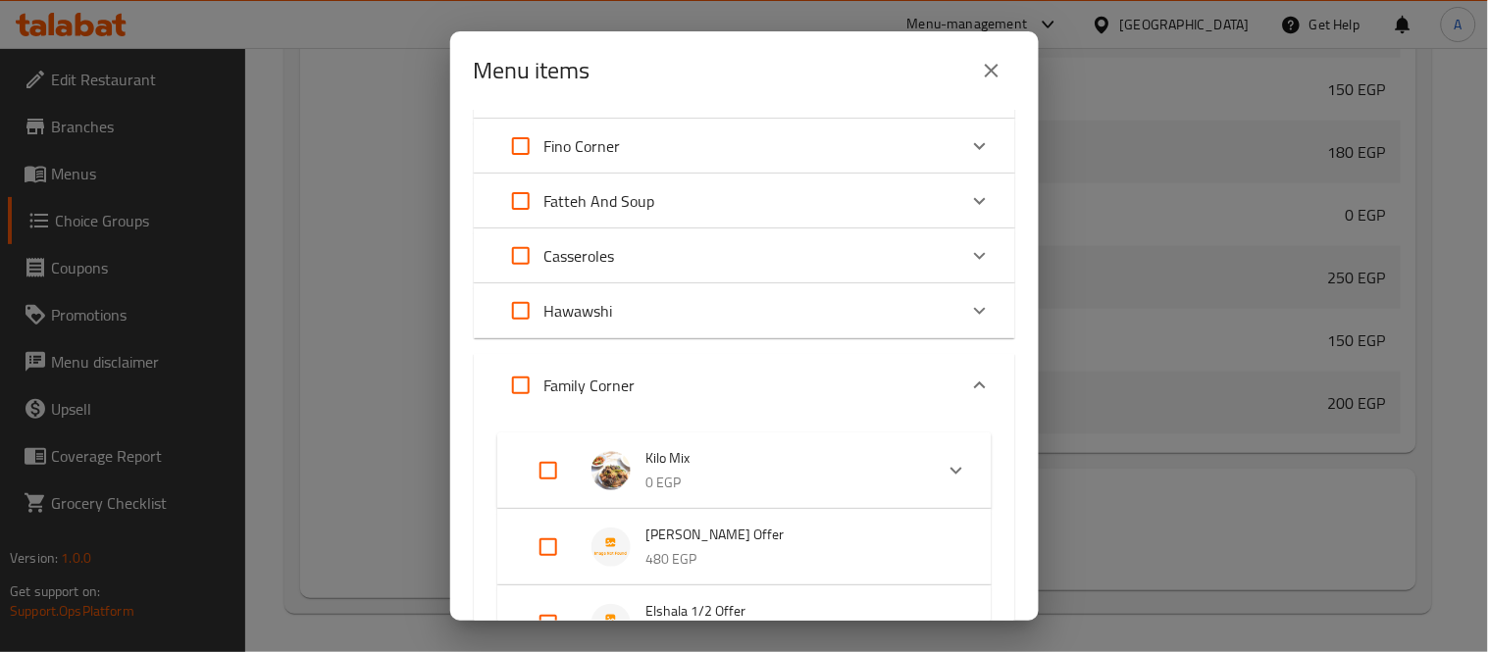
scroll to position [436, 0]
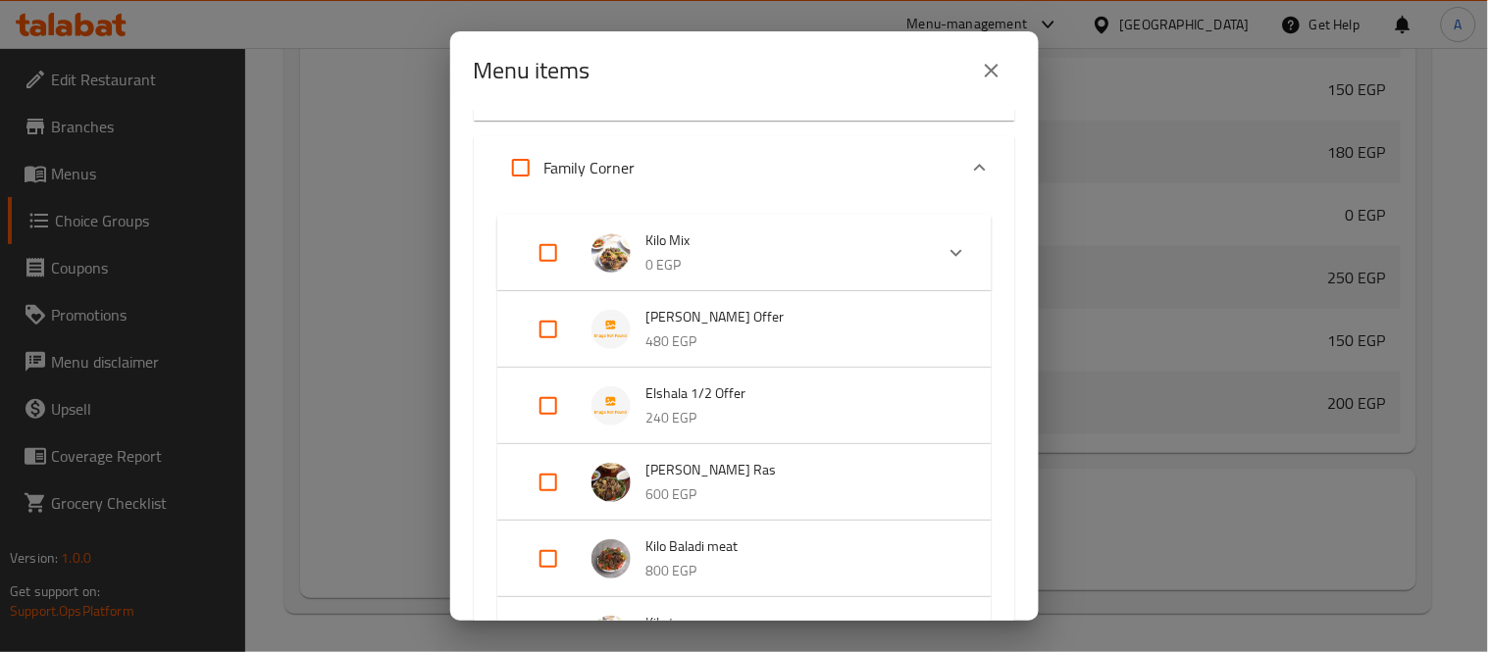
click at [547, 335] on input "Expand" at bounding box center [548, 329] width 47 height 47
checkbox input "true"
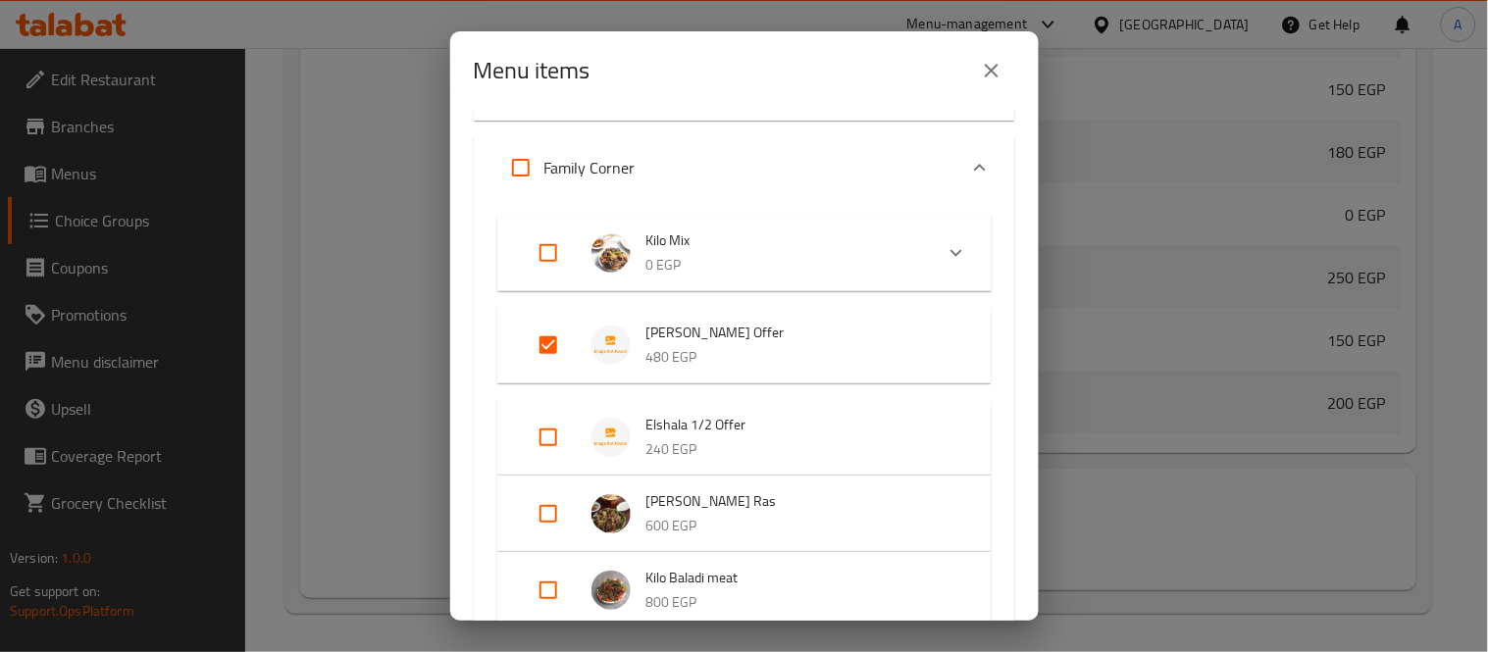
click at [550, 434] on input "Expand" at bounding box center [548, 437] width 47 height 47
checkbox input "true"
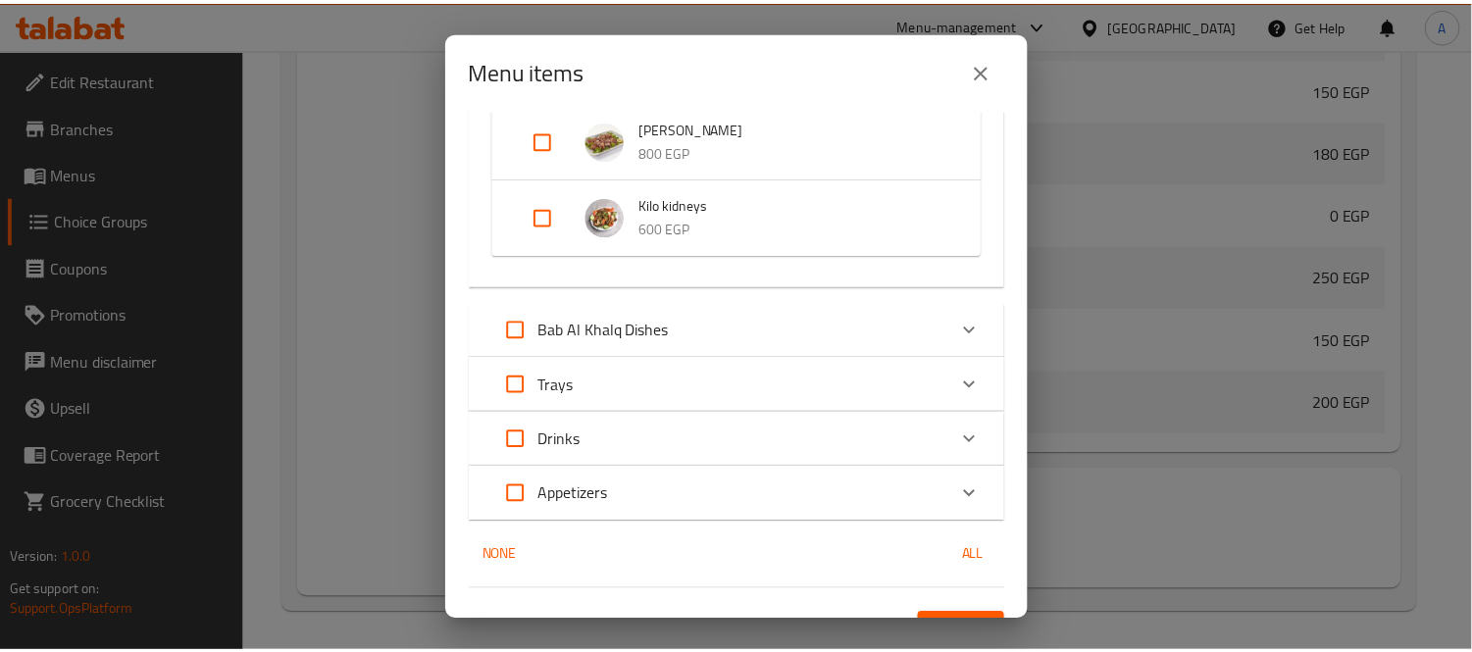
scroll to position [1778, 0]
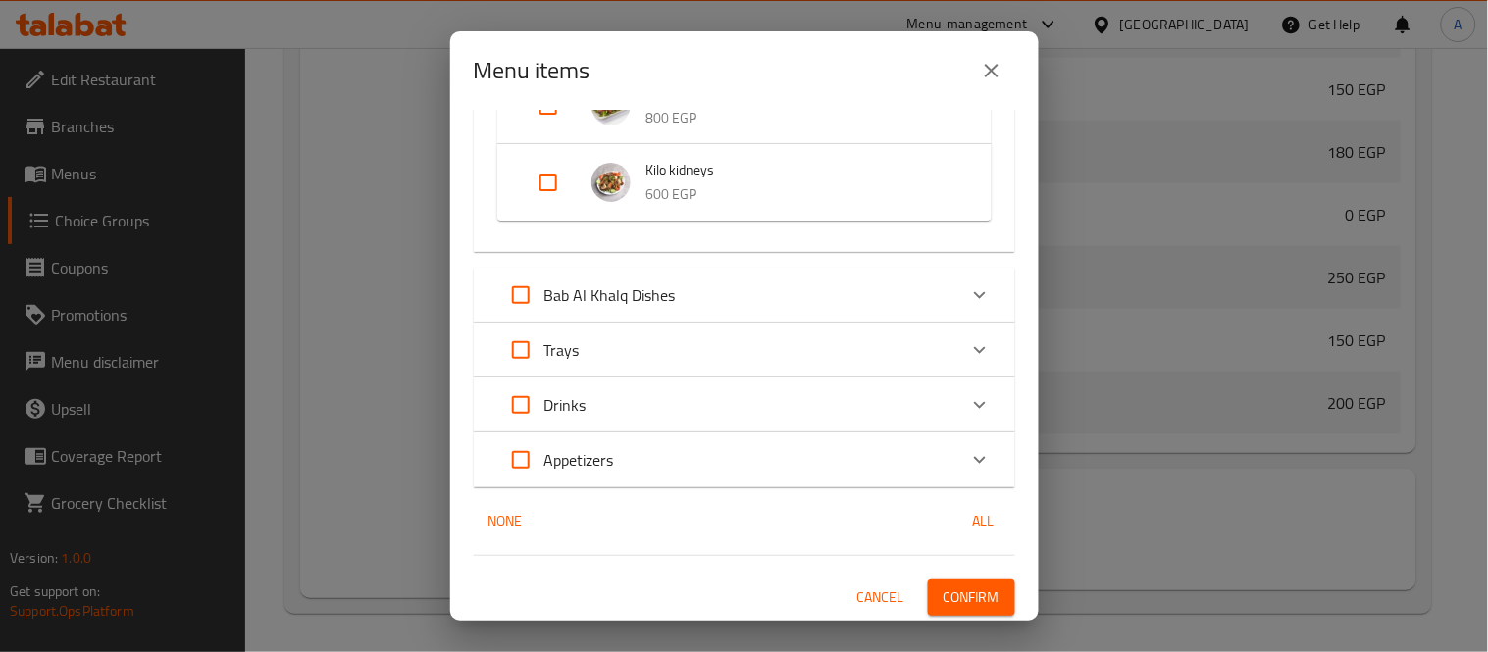
click at [950, 589] on span "Confirm" at bounding box center [972, 598] width 56 height 25
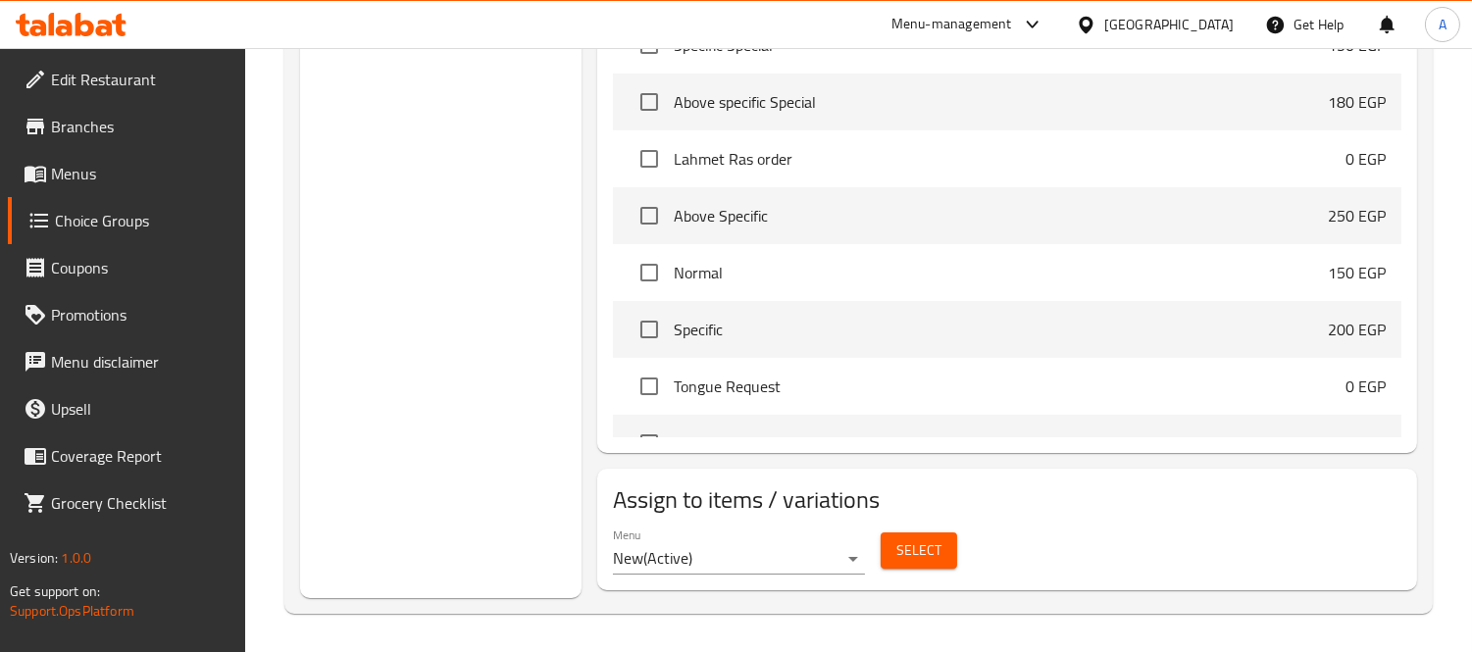
click at [471, 398] on div "Choice Groups Your Choice Of 3" at bounding box center [441, 0] width 282 height 1198
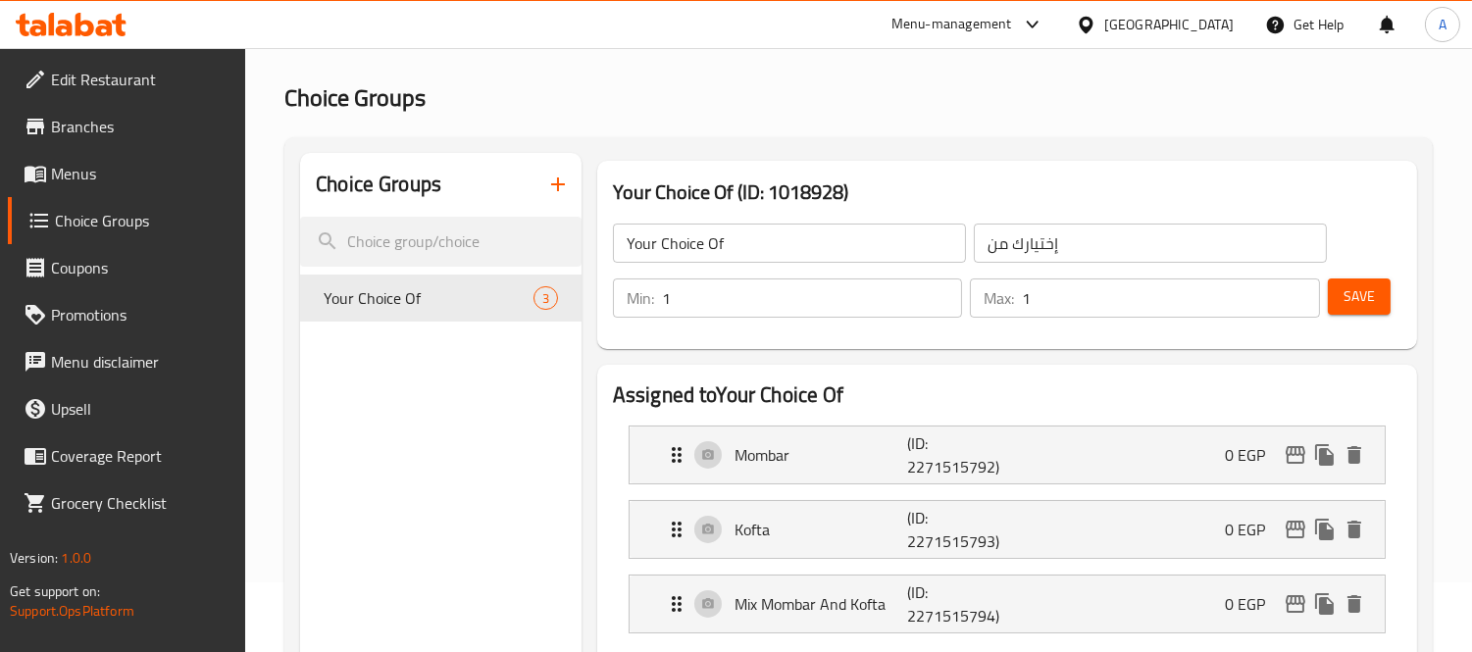
scroll to position [0, 0]
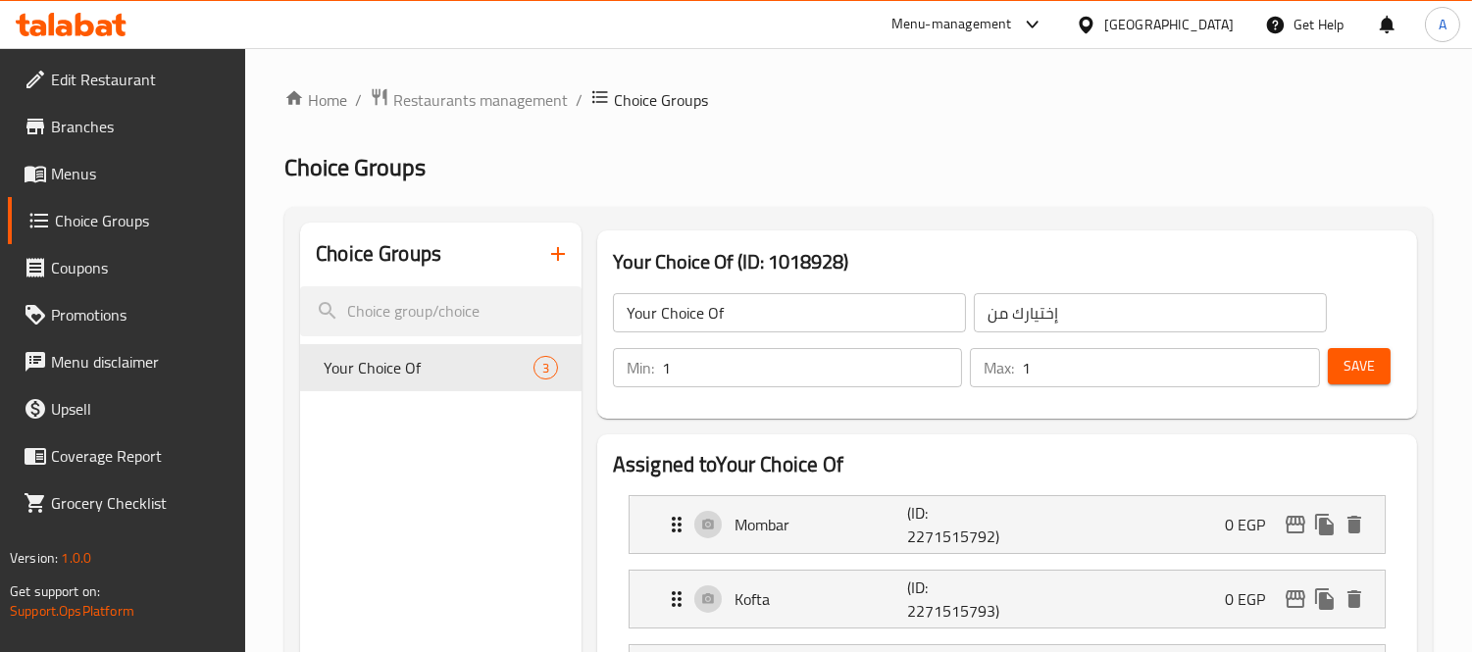
click at [79, 175] on span "Menus" at bounding box center [141, 174] width 180 height 24
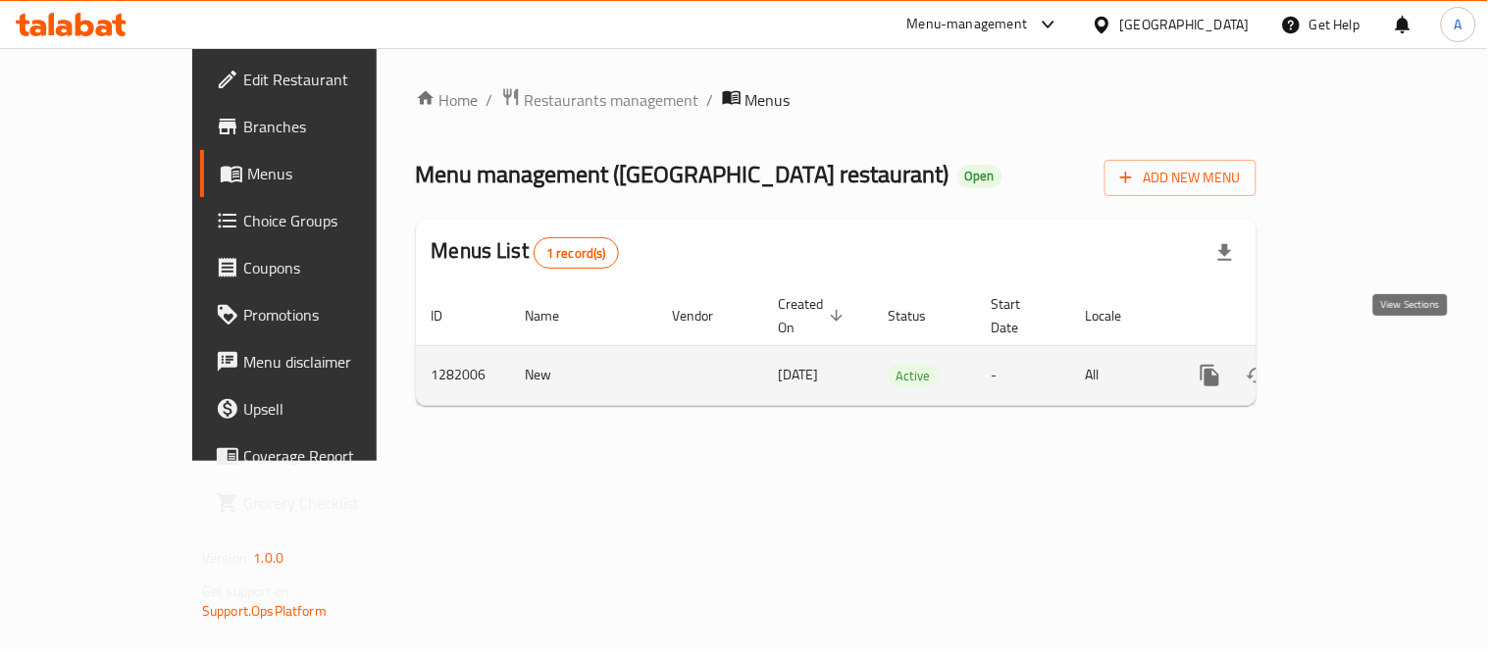
click at [1364, 364] on icon "enhanced table" at bounding box center [1352, 376] width 24 height 24
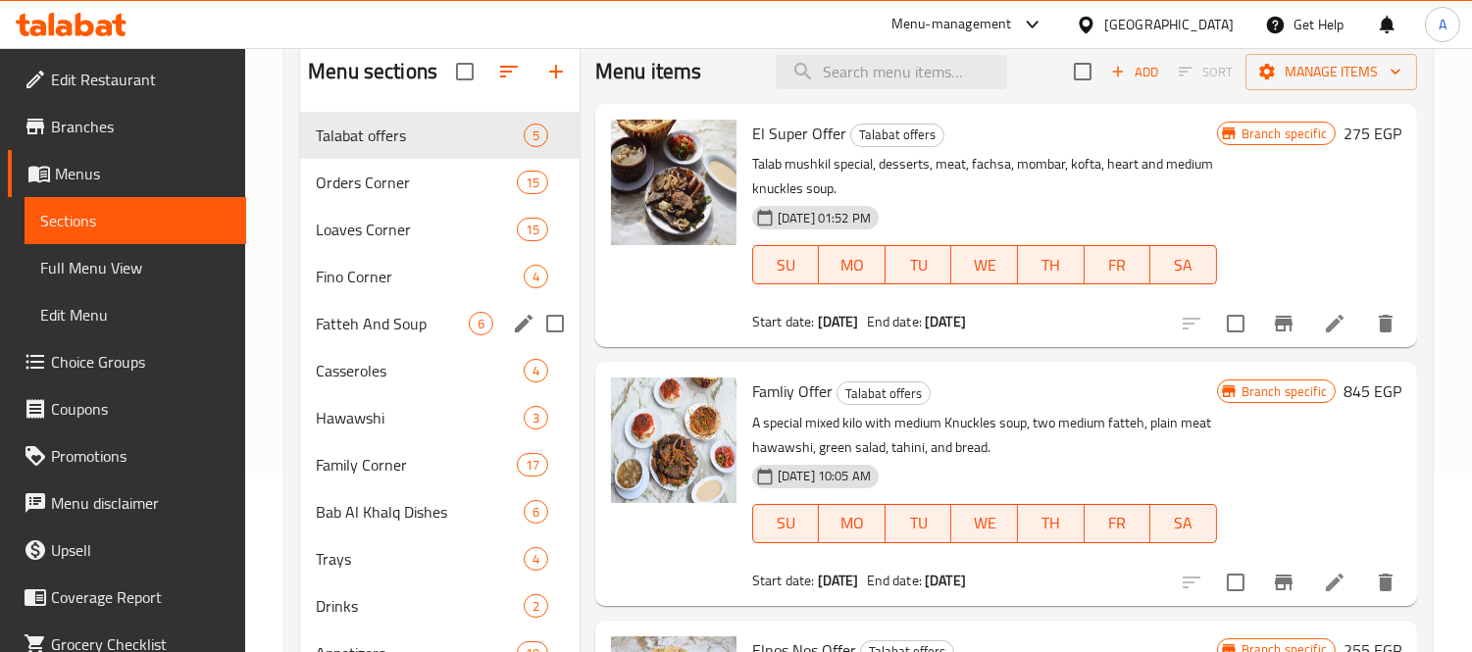
scroll to position [218, 0]
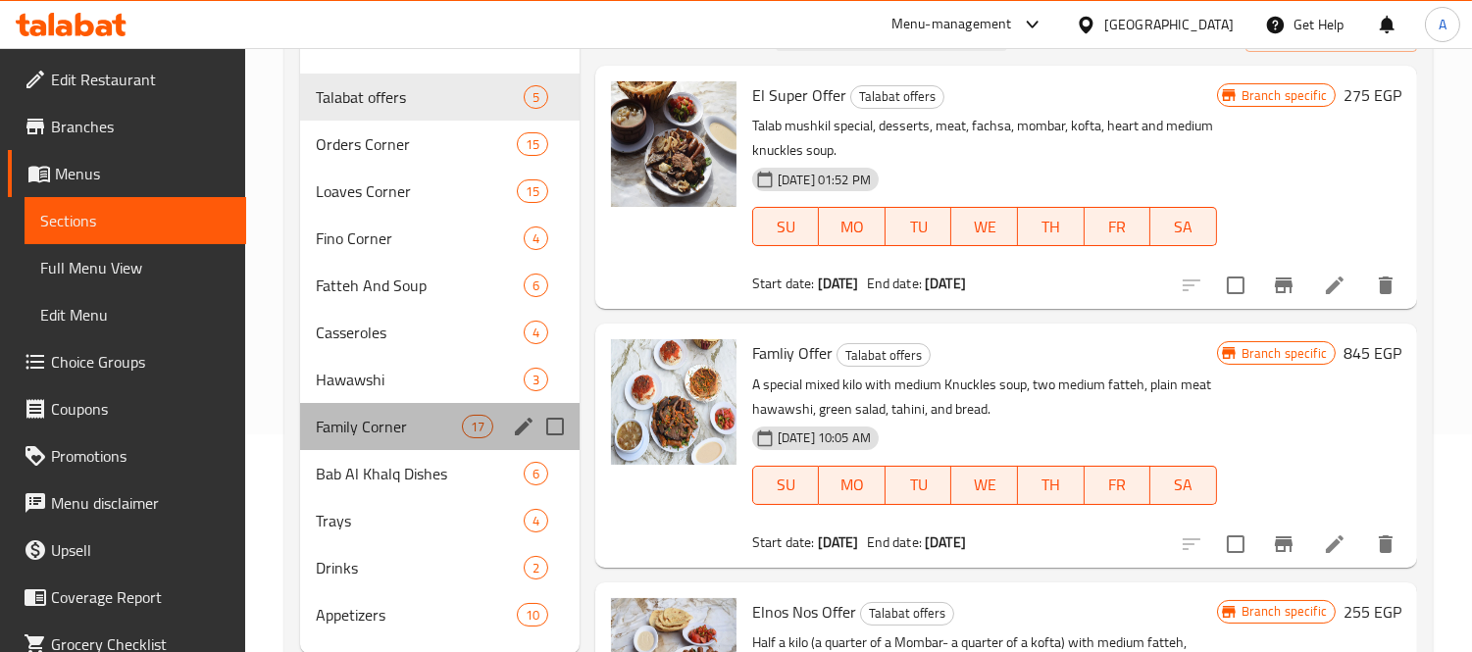
click at [366, 406] on div "Family Corner 17" at bounding box center [440, 426] width 280 height 47
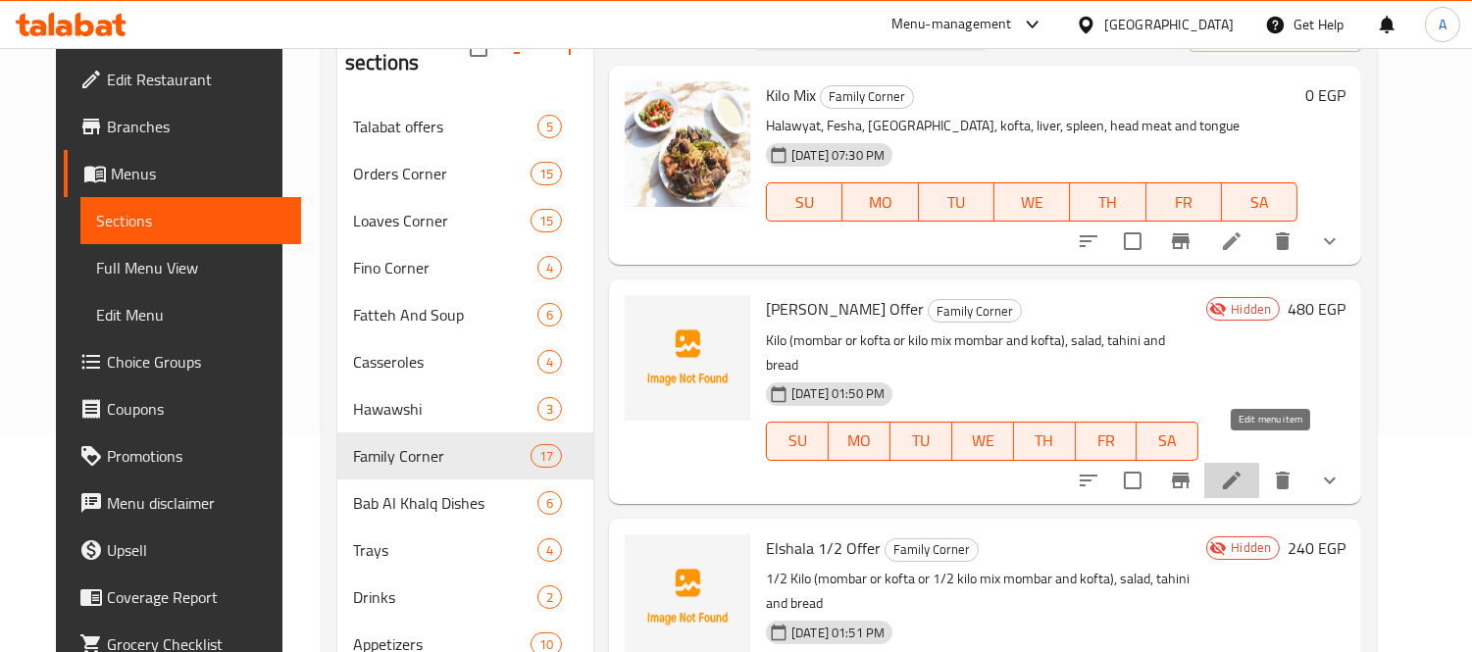
click at [1241, 472] on icon at bounding box center [1232, 481] width 18 height 18
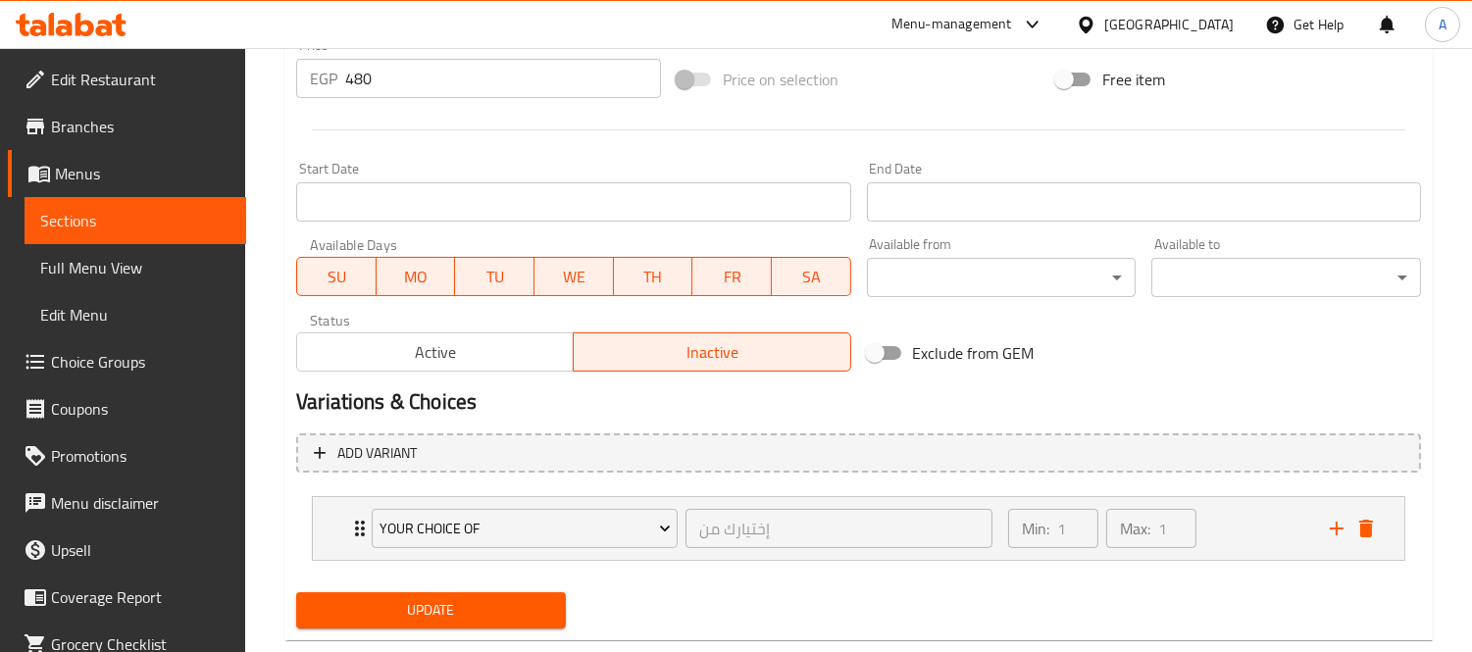
scroll to position [763, 0]
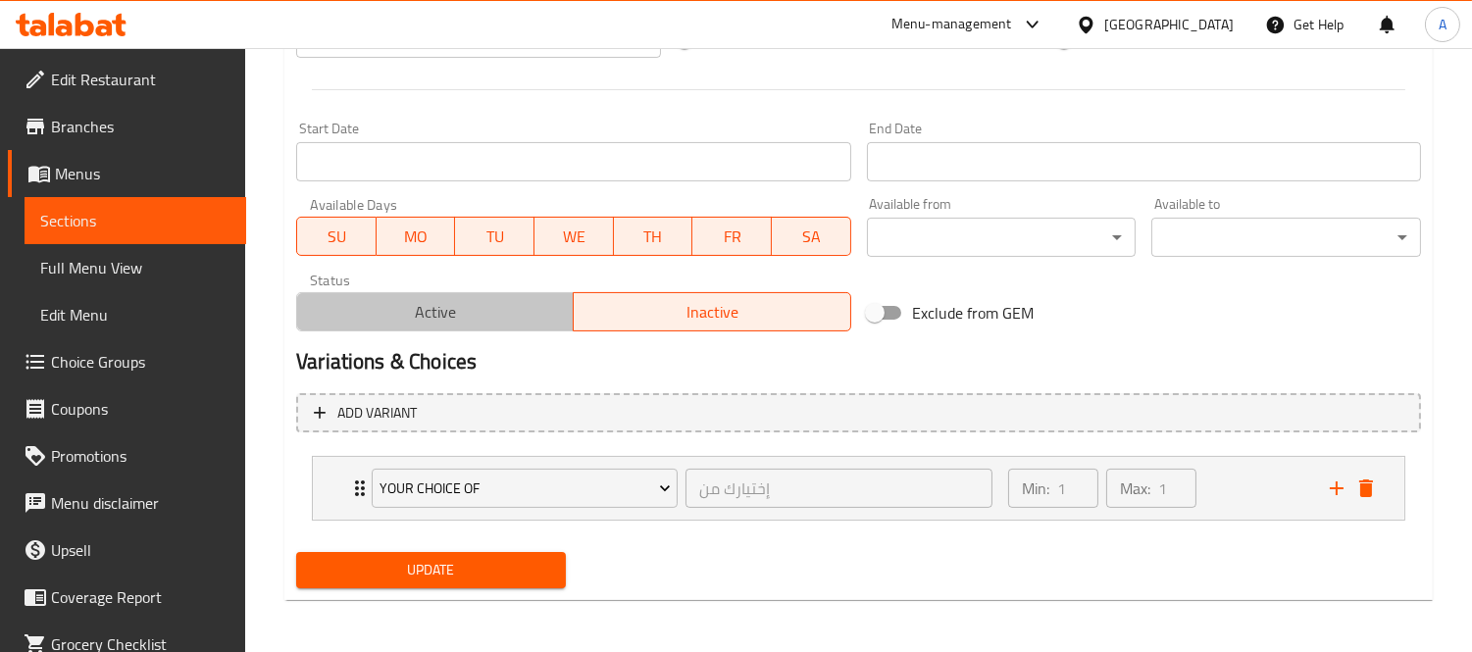
click at [434, 327] on button "Active" at bounding box center [435, 311] width 278 height 39
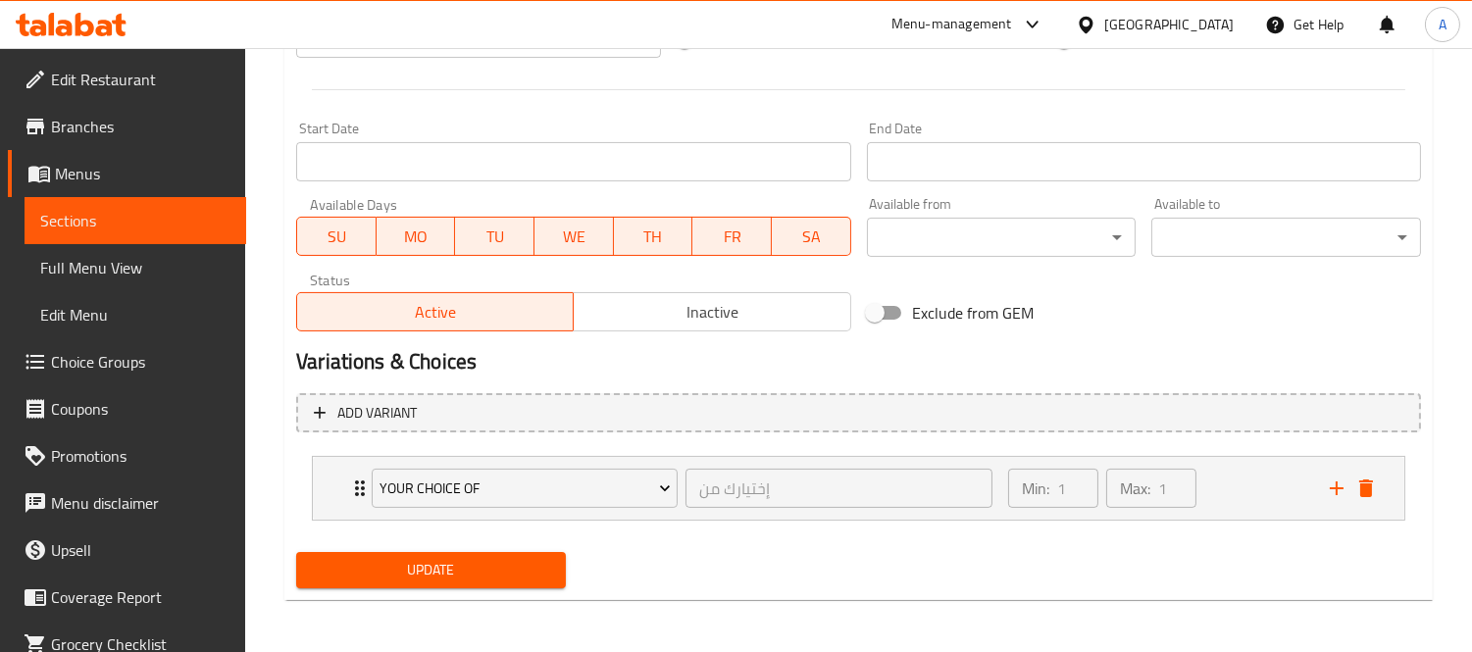
click at [451, 570] on span "Update" at bounding box center [431, 570] width 238 height 25
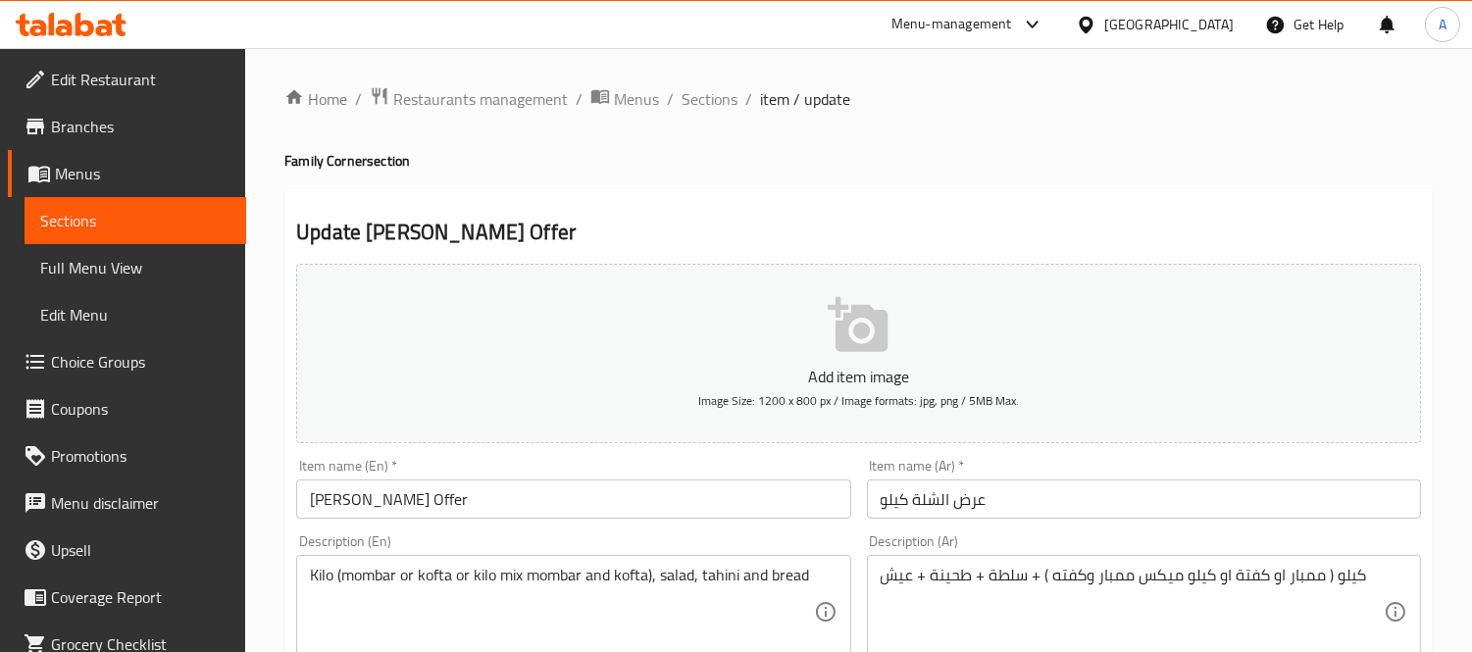
scroll to position [0, 0]
click at [716, 104] on span "Sections" at bounding box center [710, 100] width 56 height 24
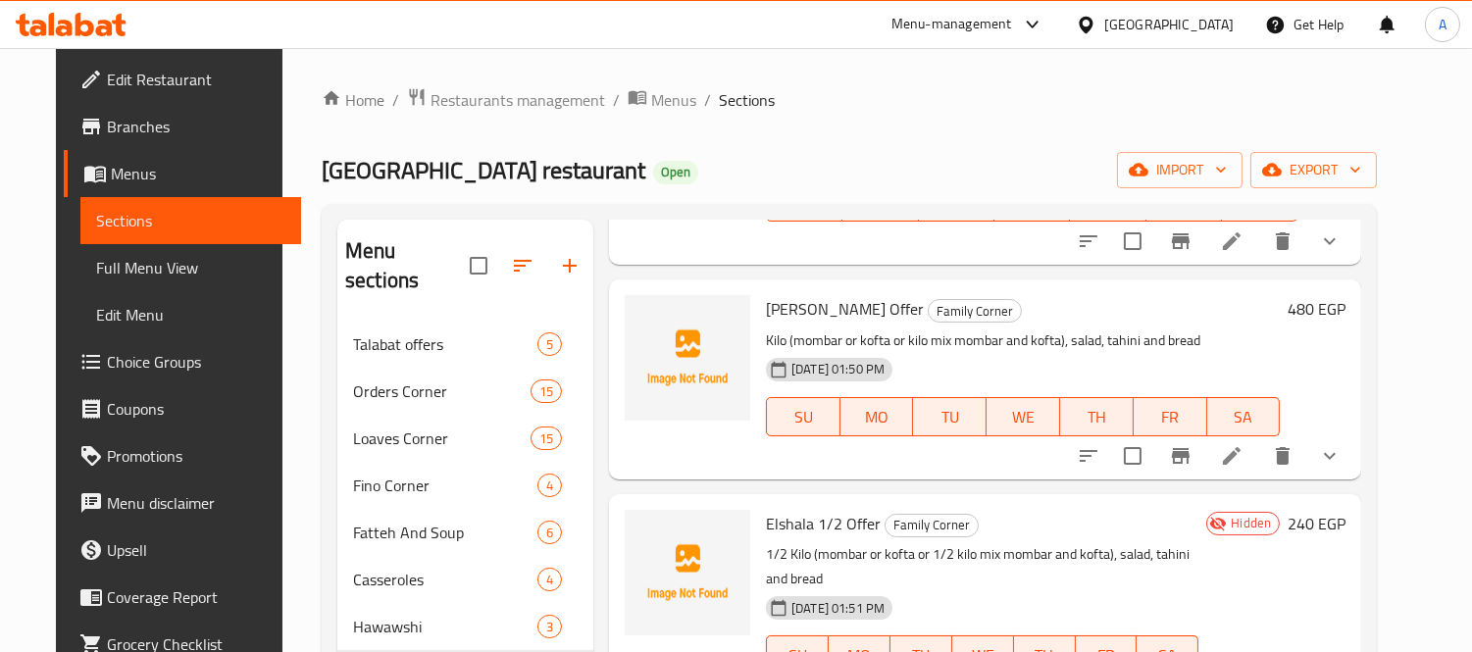
scroll to position [327, 0]
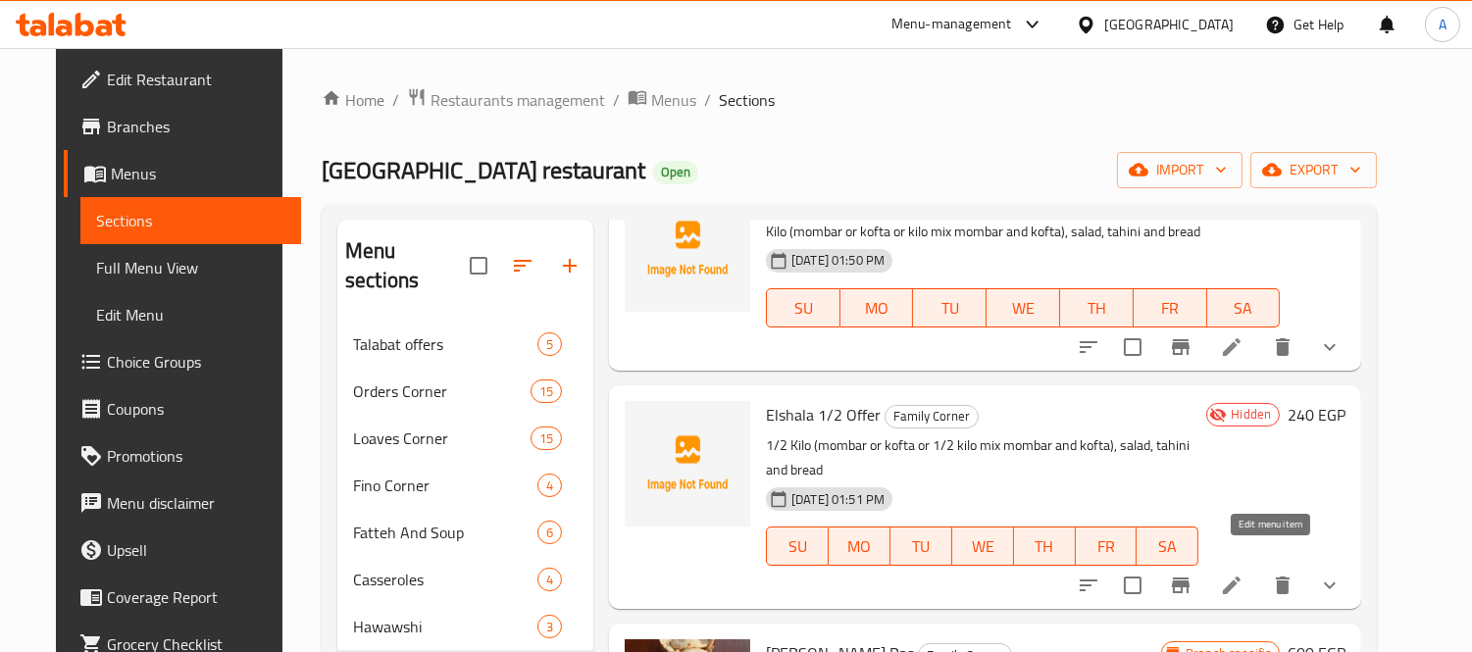
click at [1244, 574] on icon at bounding box center [1232, 586] width 24 height 24
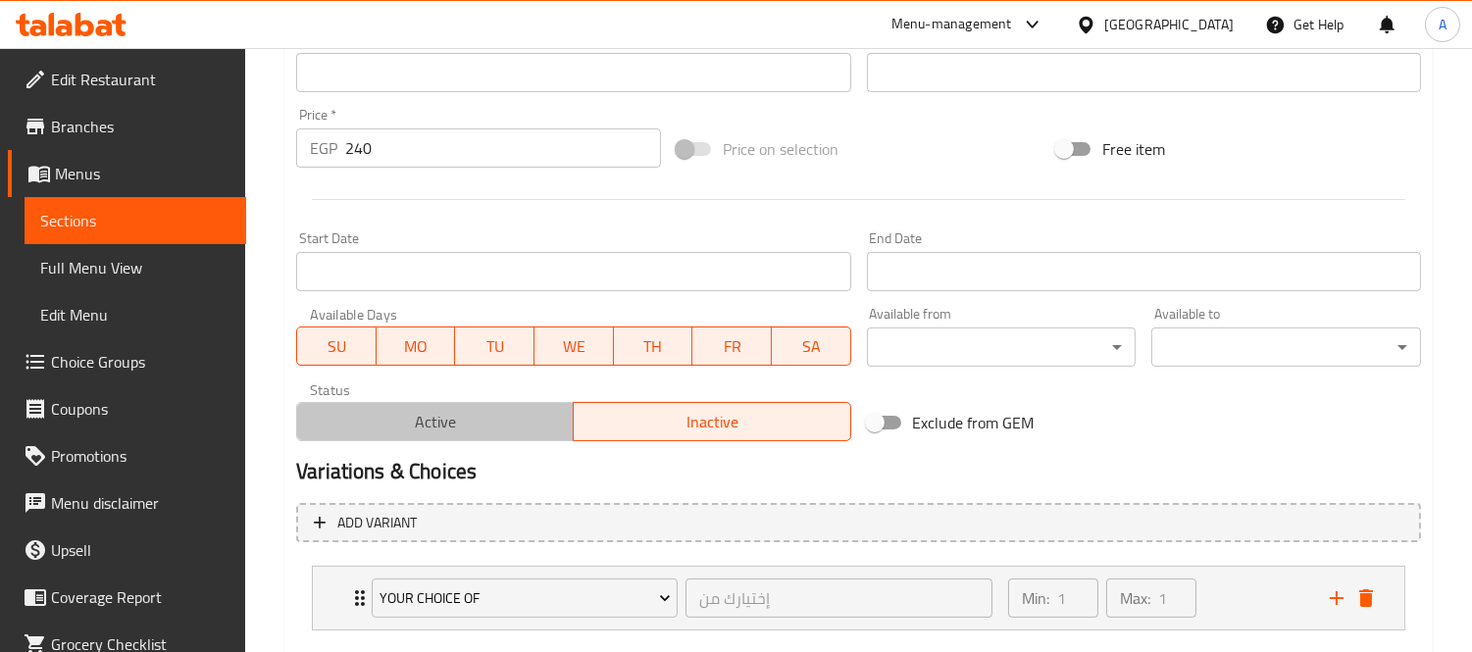
click at [476, 416] on span "Active" at bounding box center [435, 422] width 261 height 28
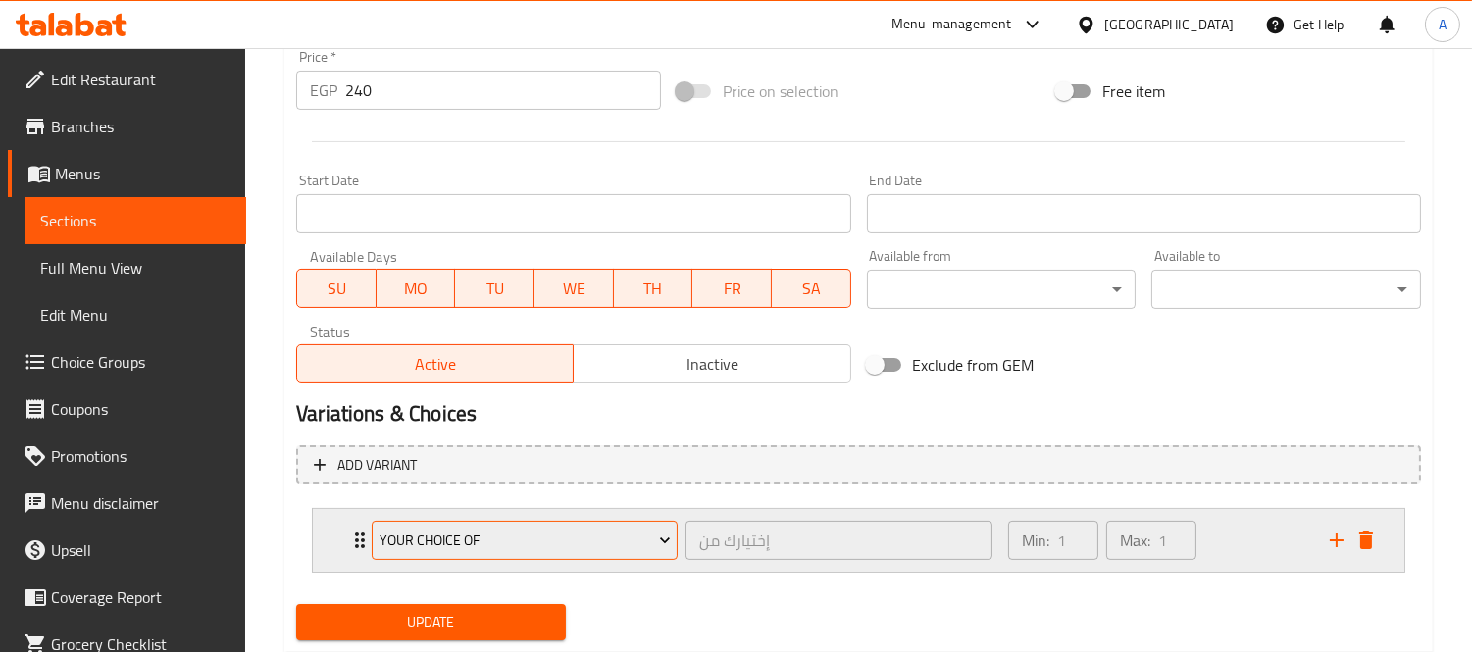
scroll to position [763, 0]
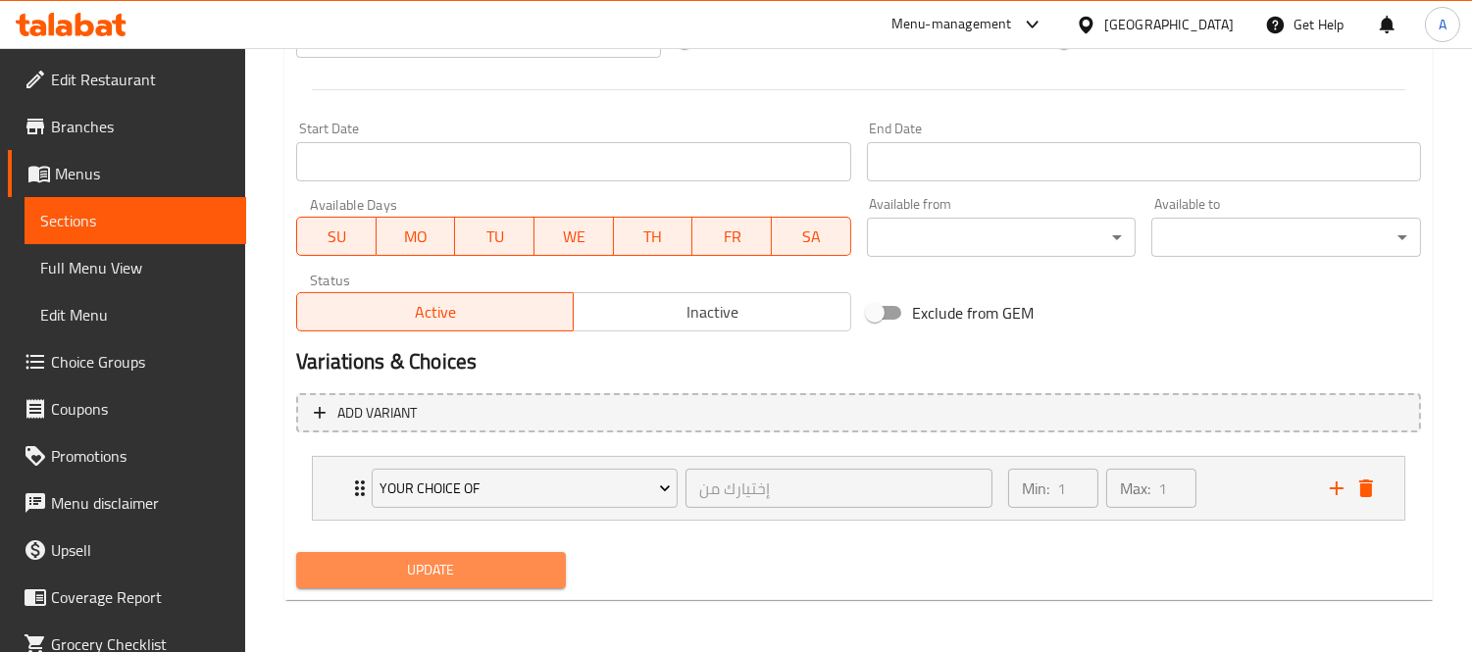
click at [445, 571] on span "Update" at bounding box center [431, 570] width 238 height 25
